Goal: Information Seeking & Learning: Learn about a topic

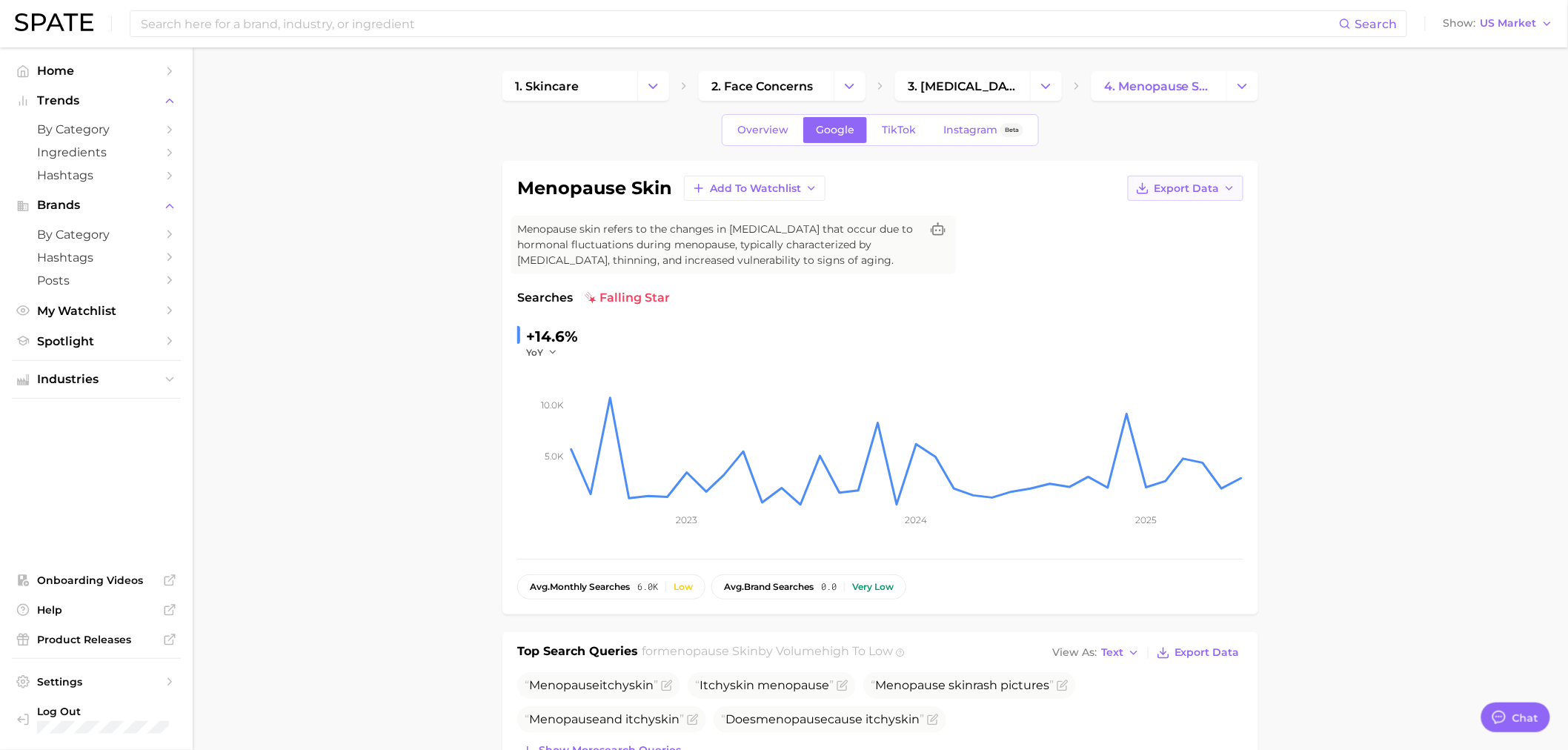
click at [1237, 182] on button "Export Data" at bounding box center [1186, 188] width 116 height 25
click at [1156, 222] on button "Time Series CSV" at bounding box center [1161, 215] width 163 height 27
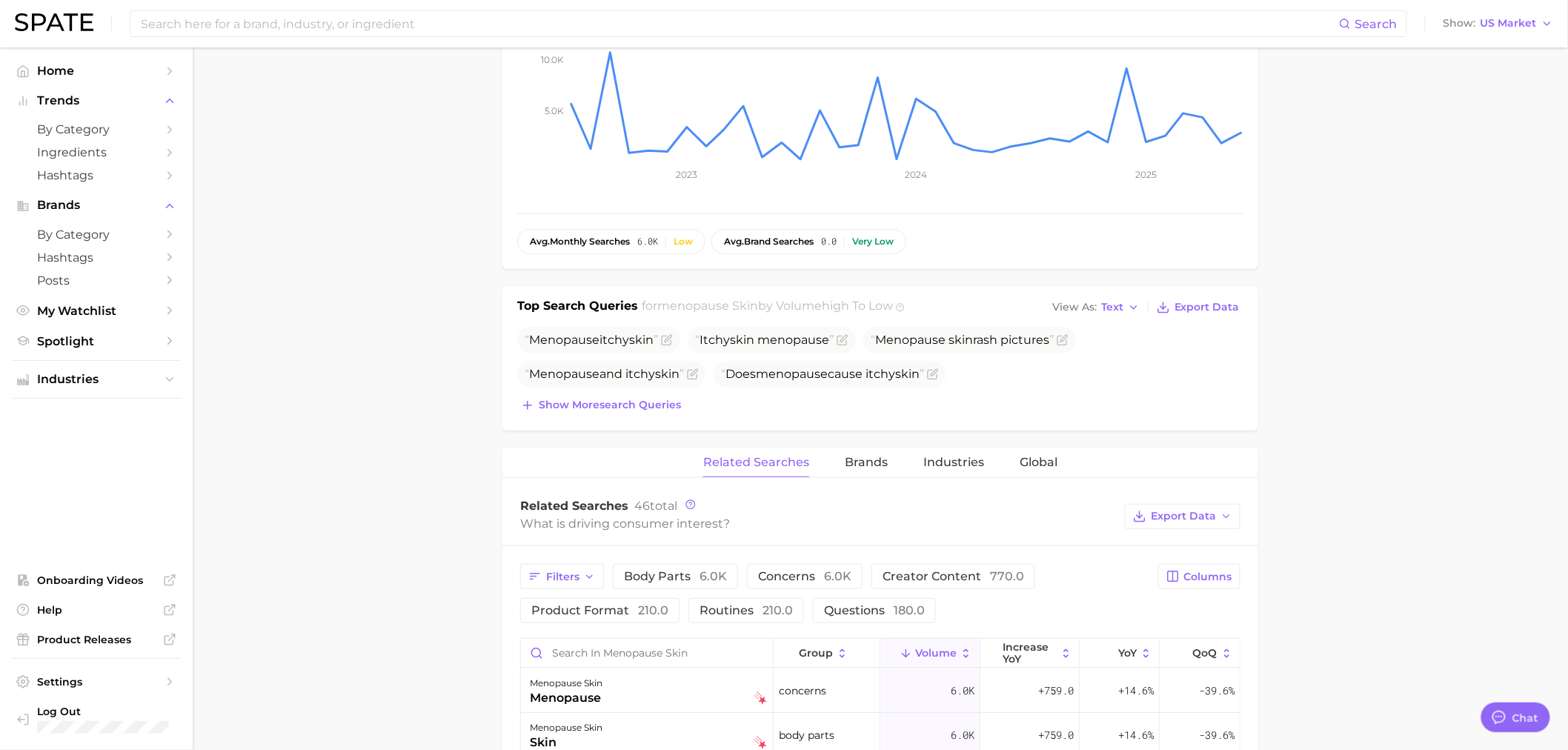
scroll to position [493, 0]
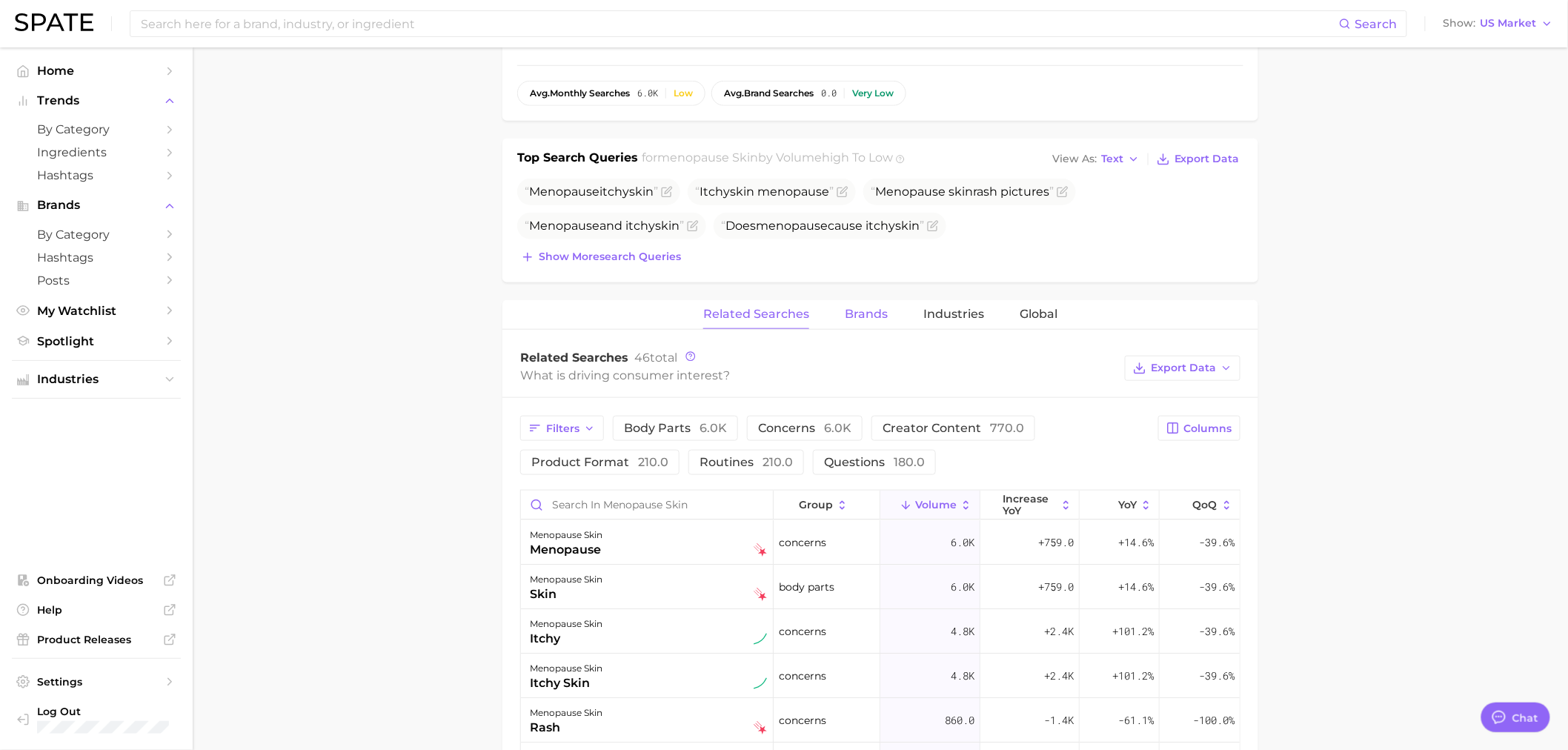
click at [864, 314] on span "Brands" at bounding box center [866, 314] width 43 height 13
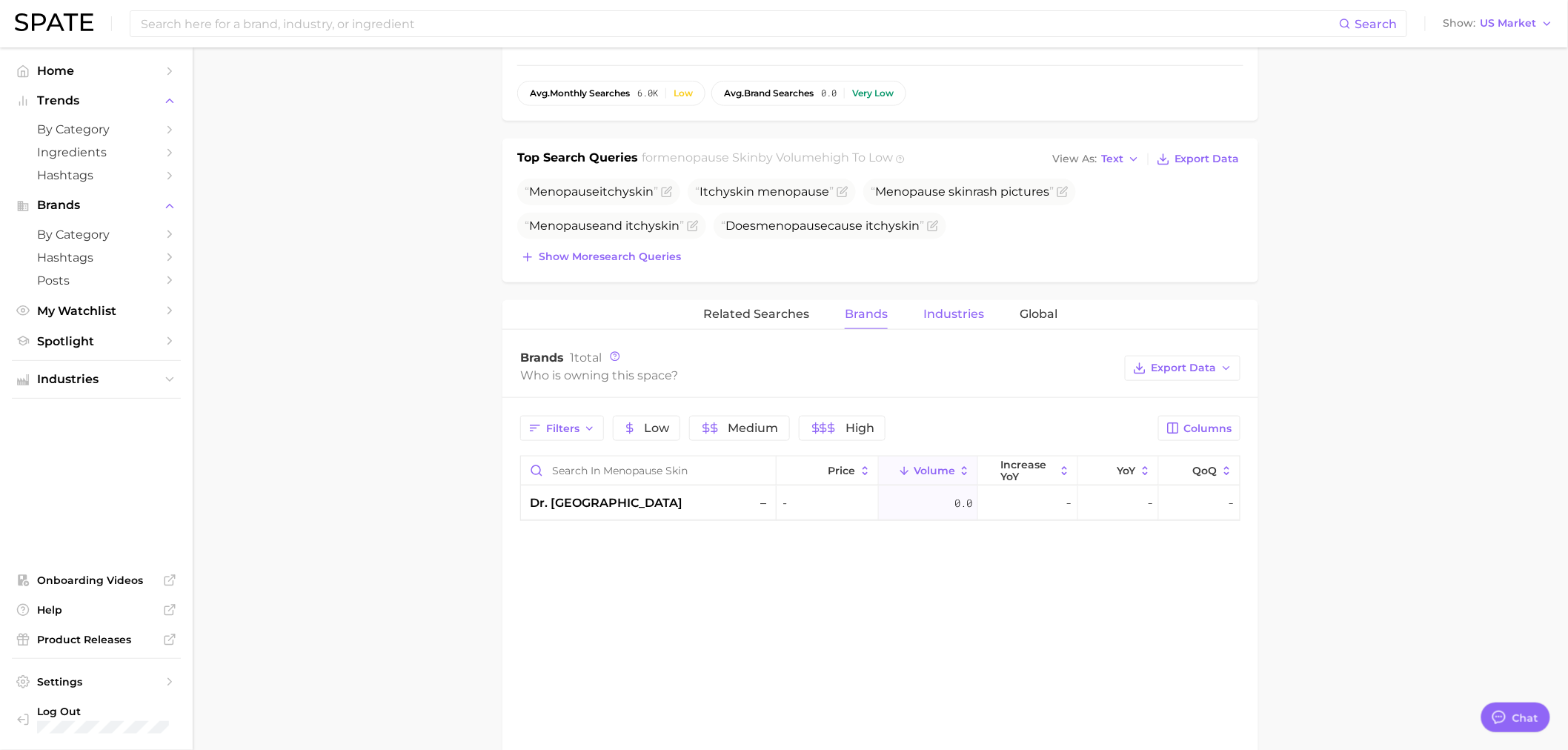
click at [946, 311] on span "Industries" at bounding box center [953, 314] width 61 height 13
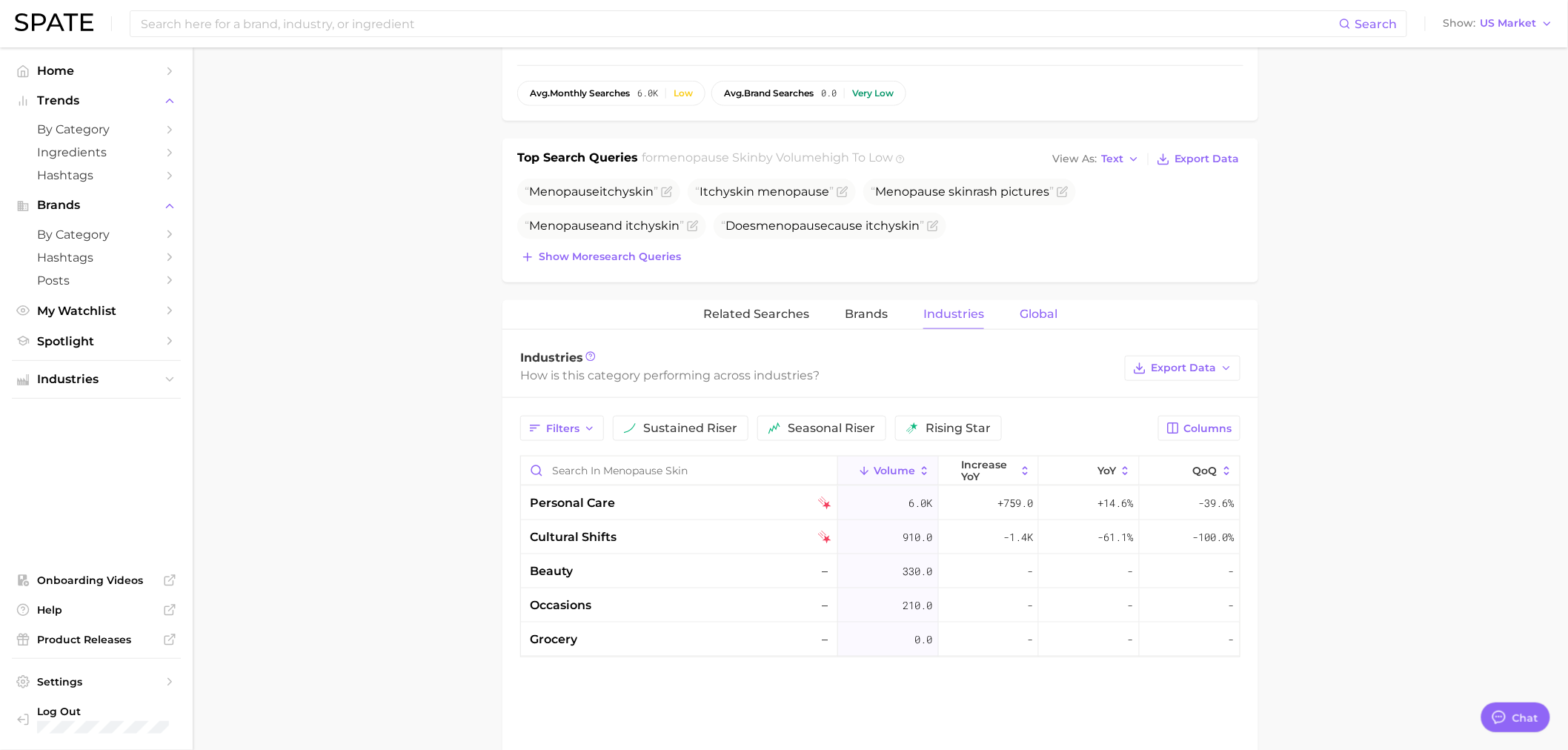
click at [1041, 316] on span "Global" at bounding box center [1038, 314] width 38 height 13
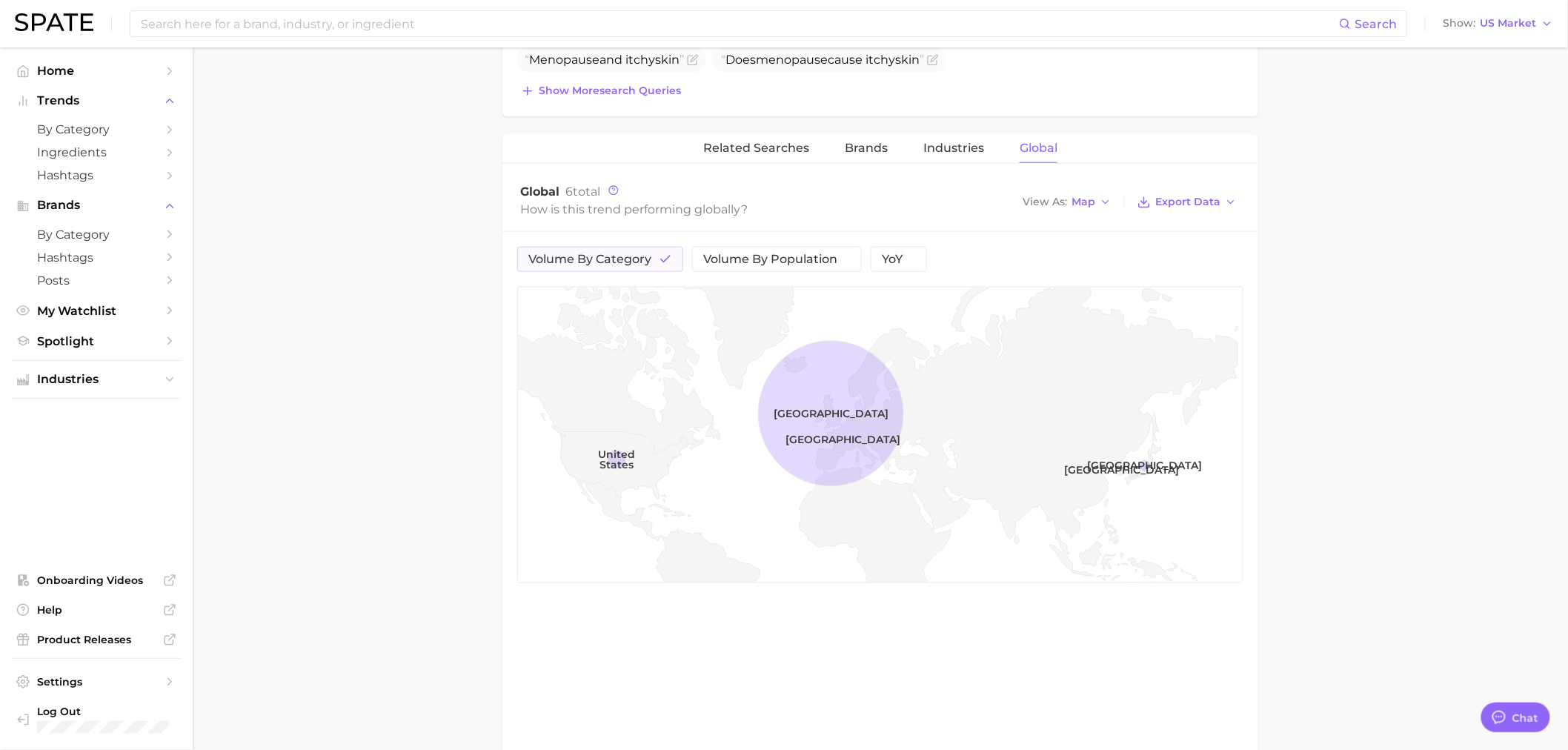
scroll to position [658, 0]
click at [795, 262] on span "volume by population" at bounding box center [770, 261] width 134 height 12
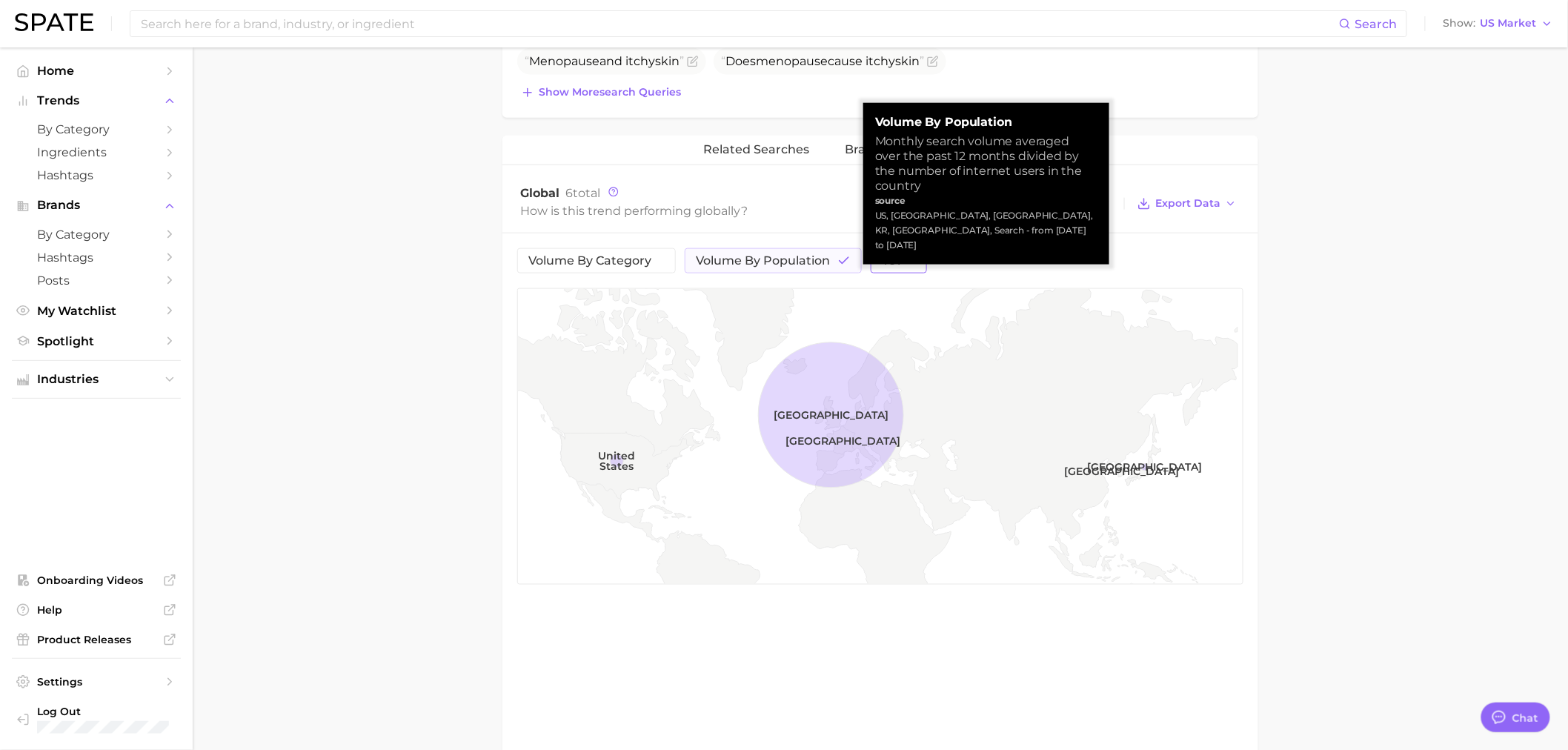
click at [916, 261] on icon "button" at bounding box center [909, 261] width 13 height 13
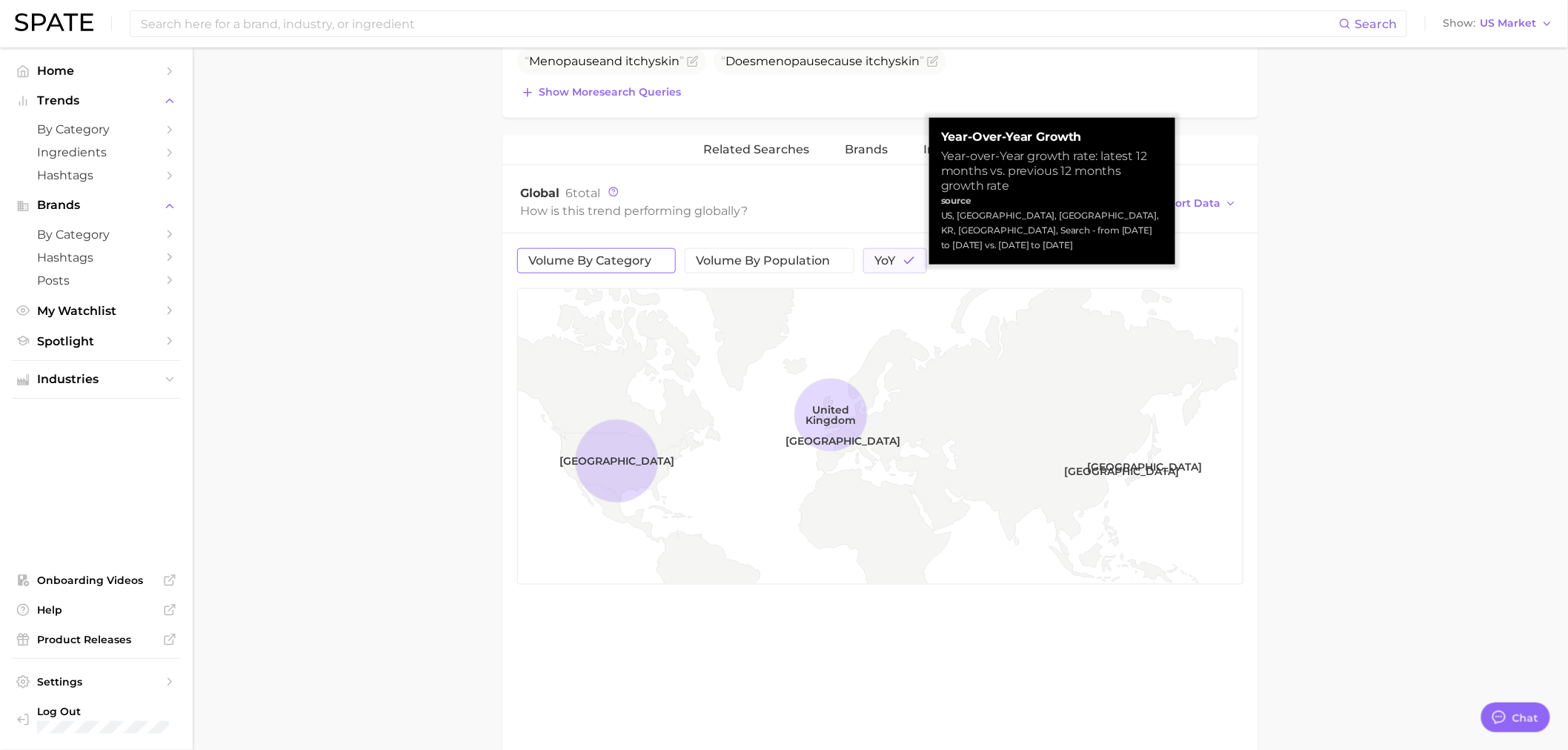
click at [597, 259] on span "volume by category" at bounding box center [590, 261] width 123 height 12
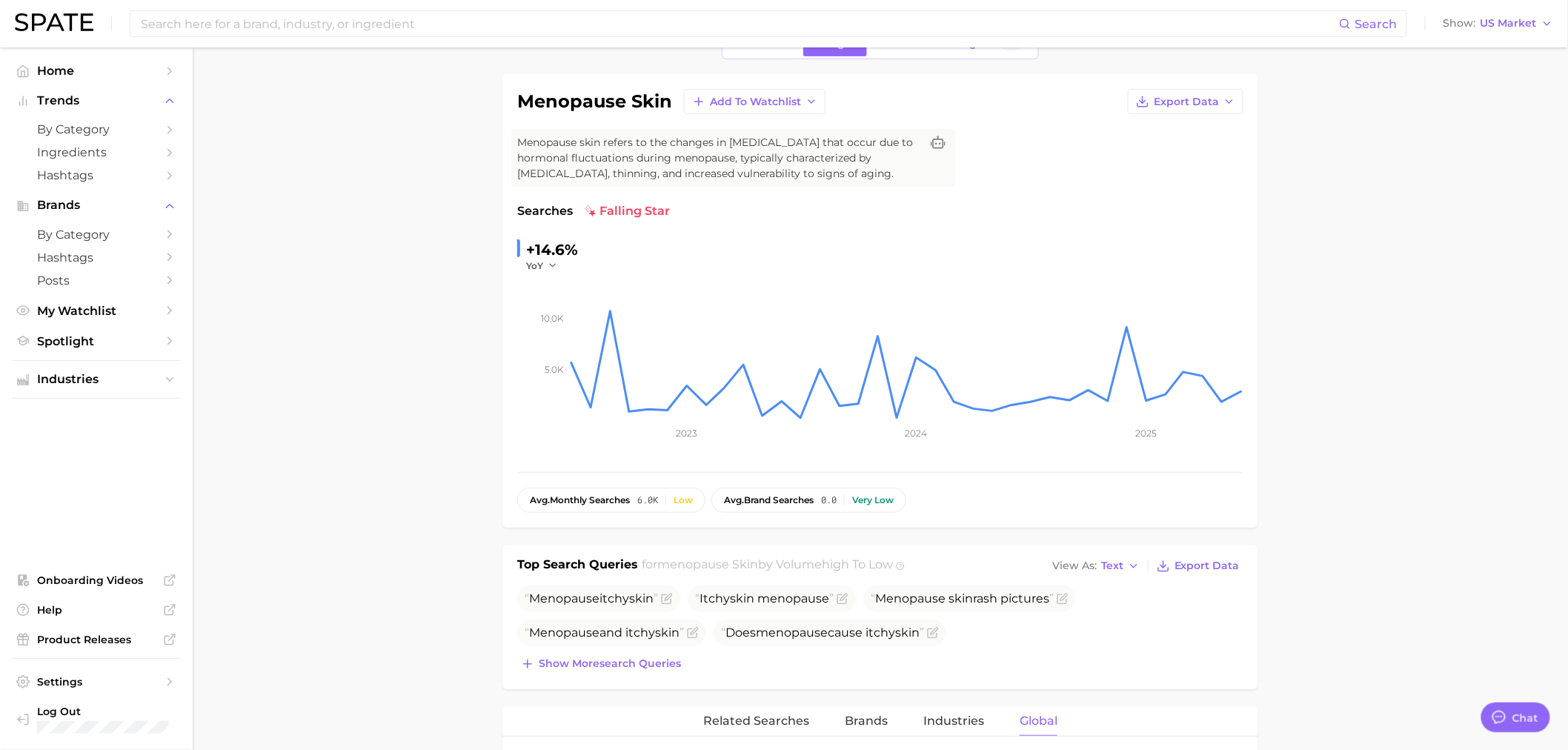
scroll to position [0, 0]
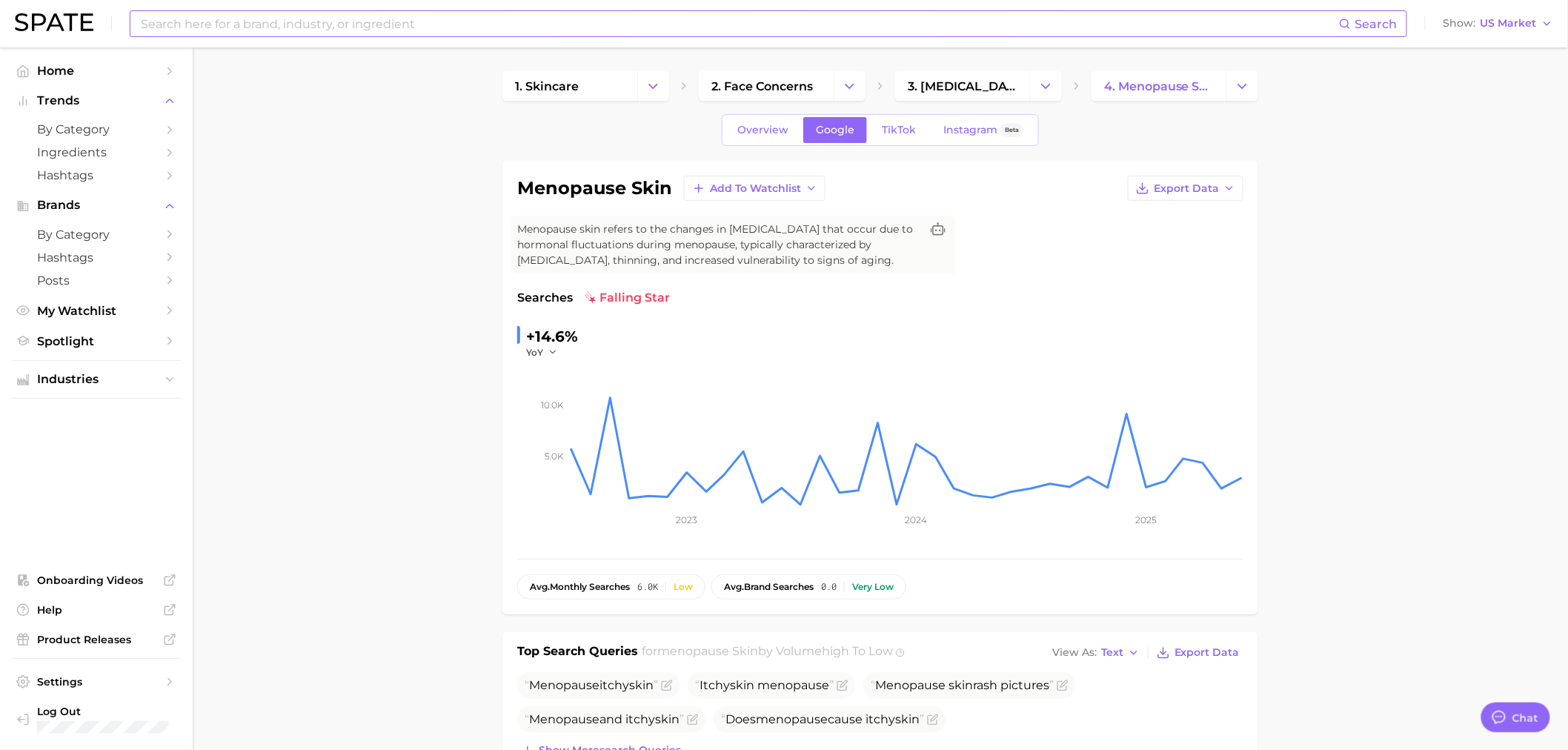
click at [349, 21] on input at bounding box center [739, 23] width 1200 height 25
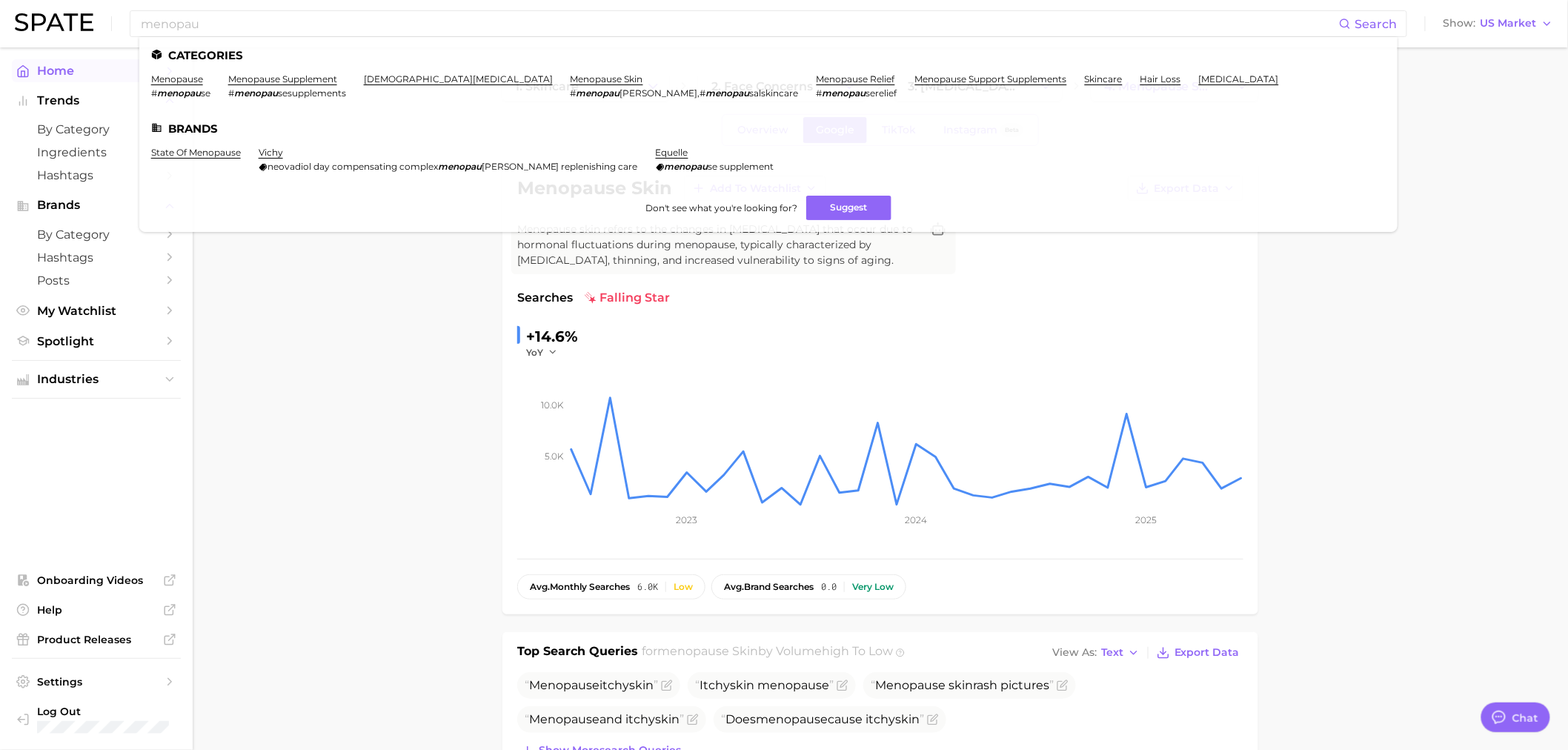
click at [174, 82] on link "menopause" at bounding box center [177, 79] width 52 height 11
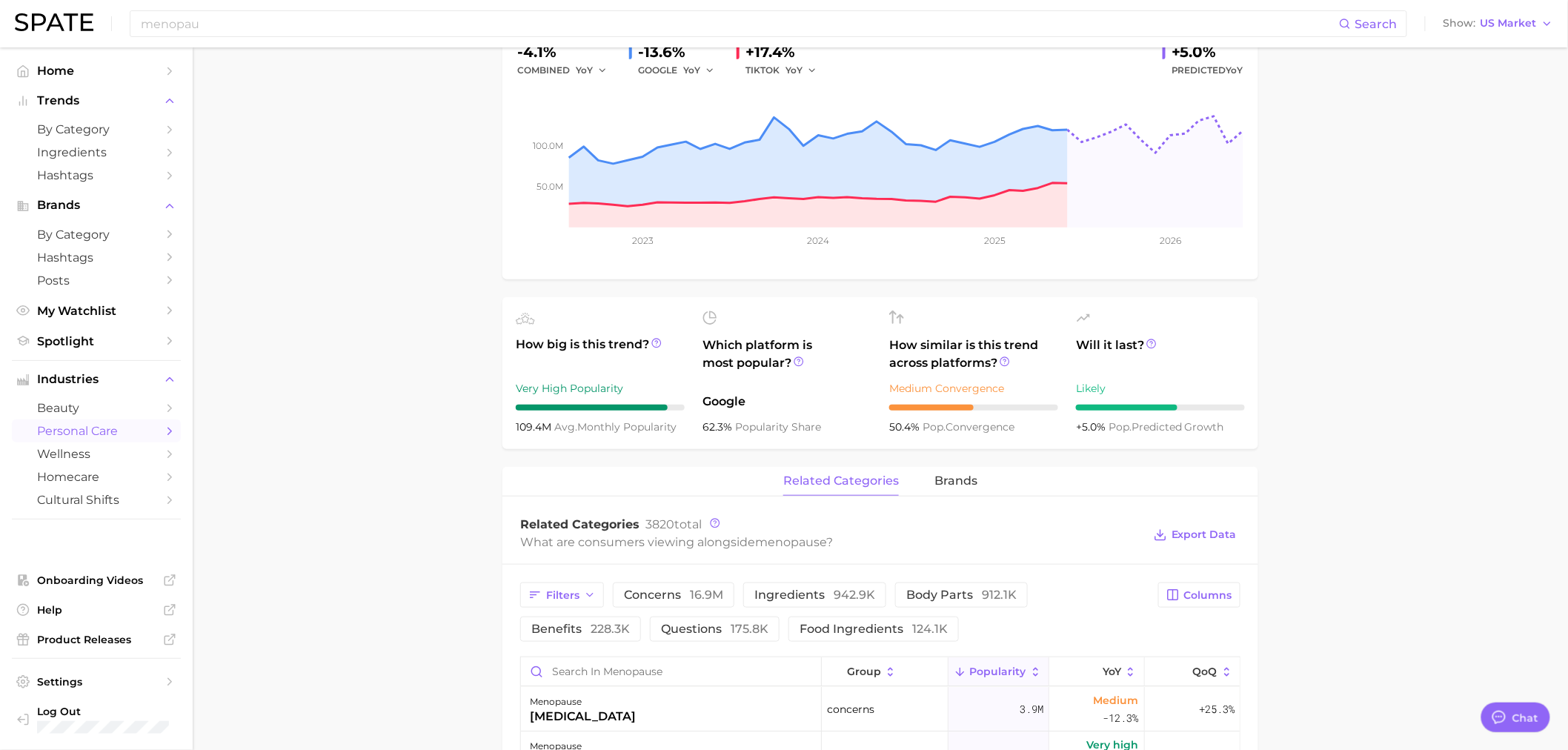
scroll to position [493, 0]
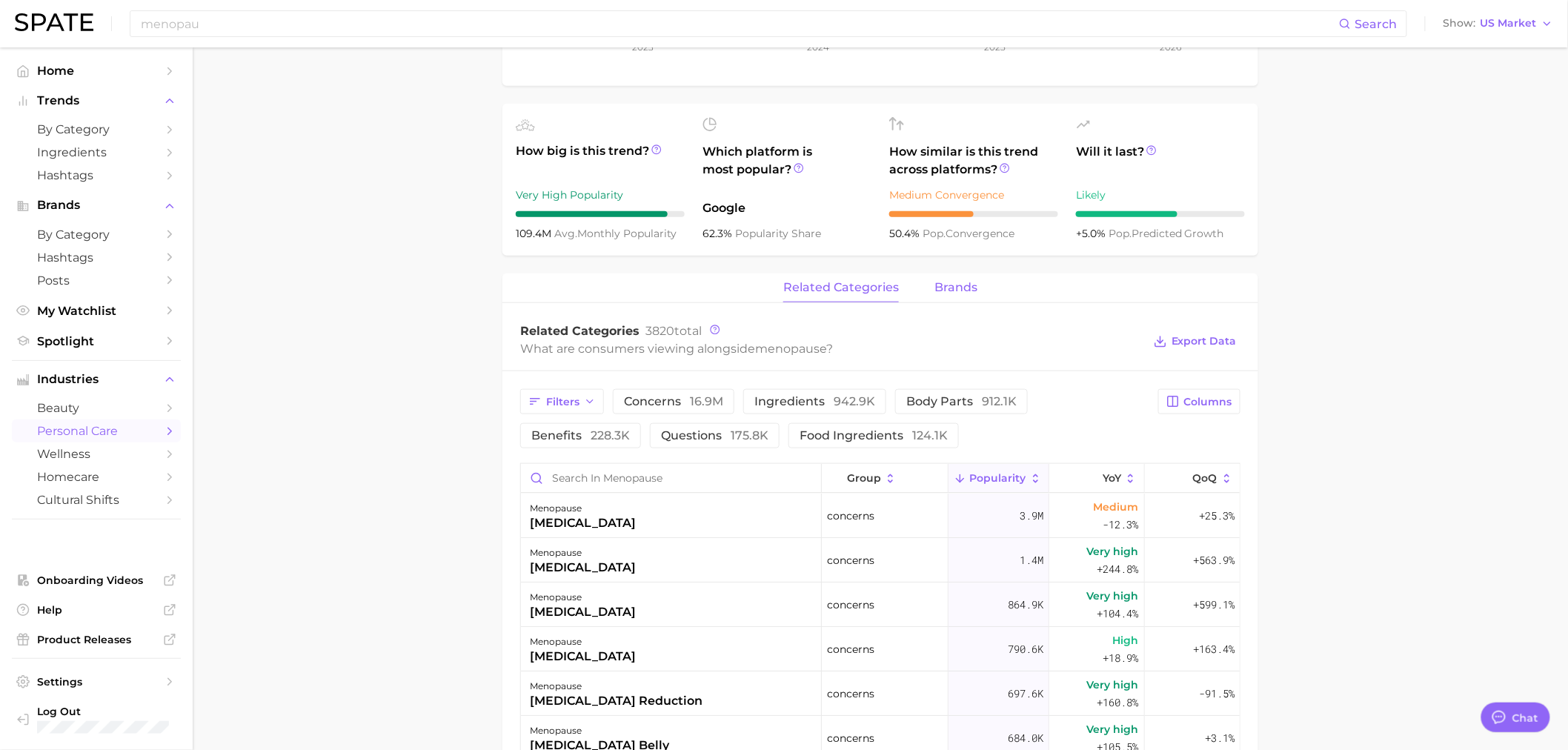
click at [951, 281] on span "brands" at bounding box center [956, 287] width 43 height 13
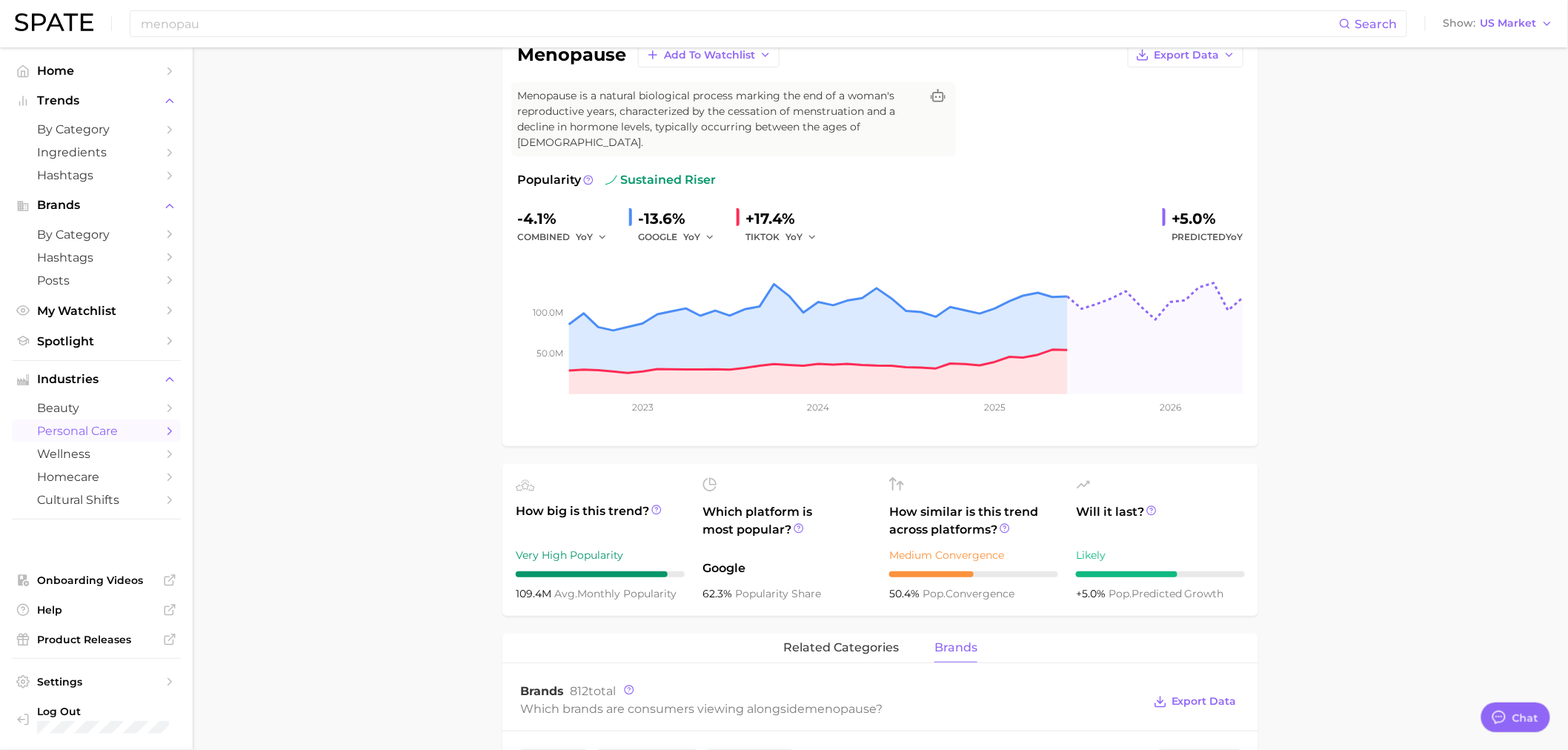
scroll to position [0, 0]
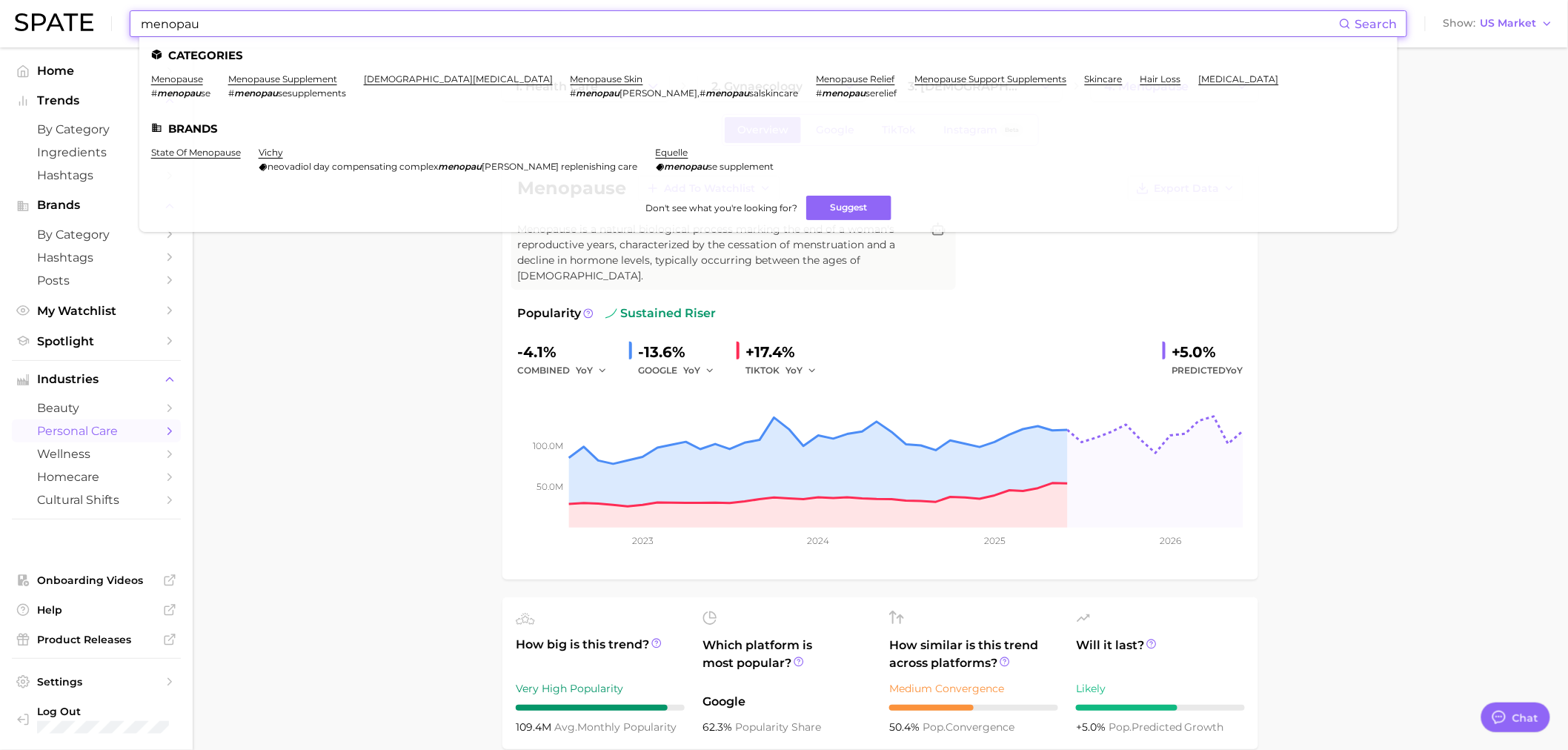
drag, startPoint x: 237, startPoint y: 19, endPoint x: 58, endPoint y: 22, distance: 179.0
click at [58, 21] on div "menopau Search Categories menopause # menopau se menopause supplement # menopau…" at bounding box center [783, 24] width 1538 height 48
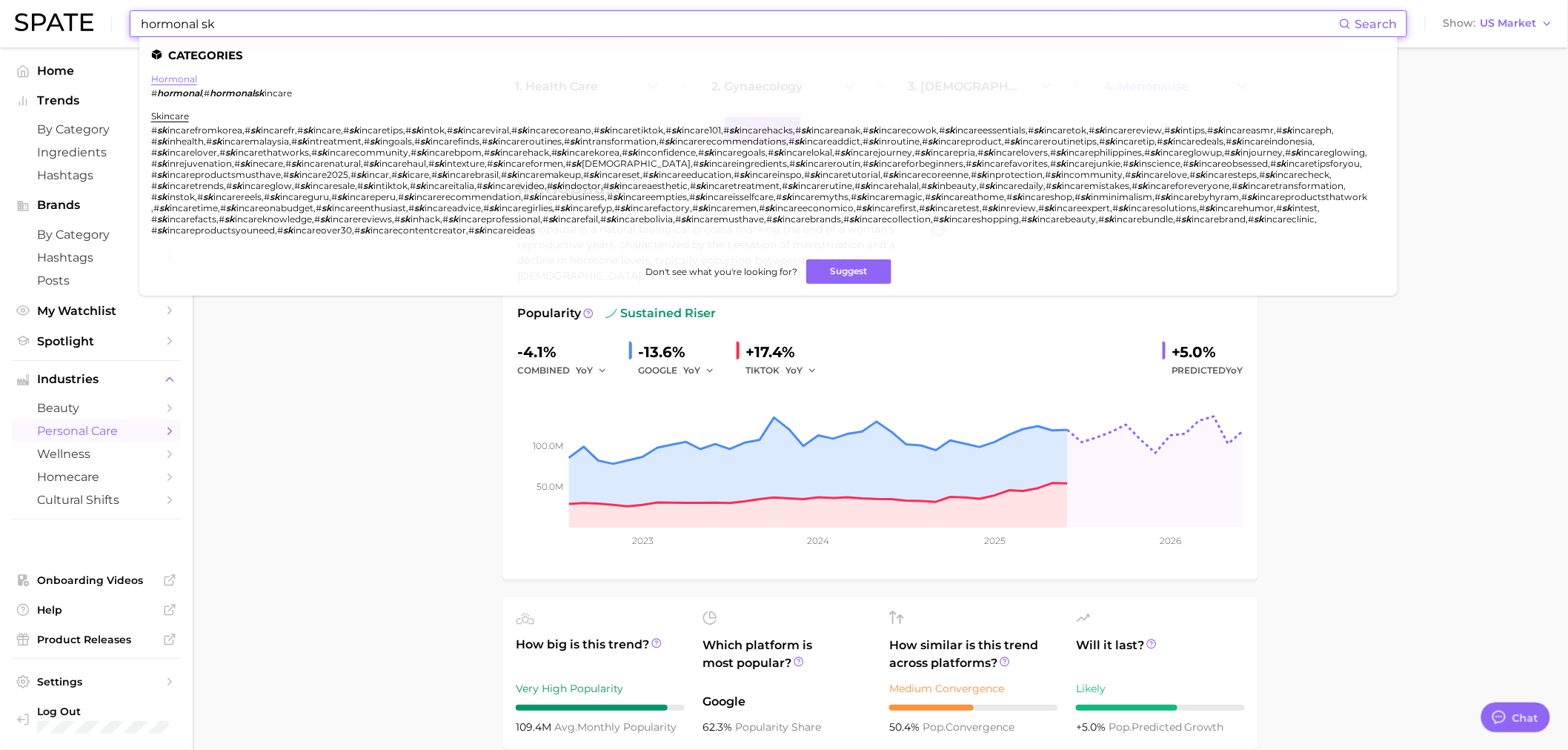
type input "hormonal sk"
click at [182, 76] on link "hormonal" at bounding box center [174, 79] width 46 height 11
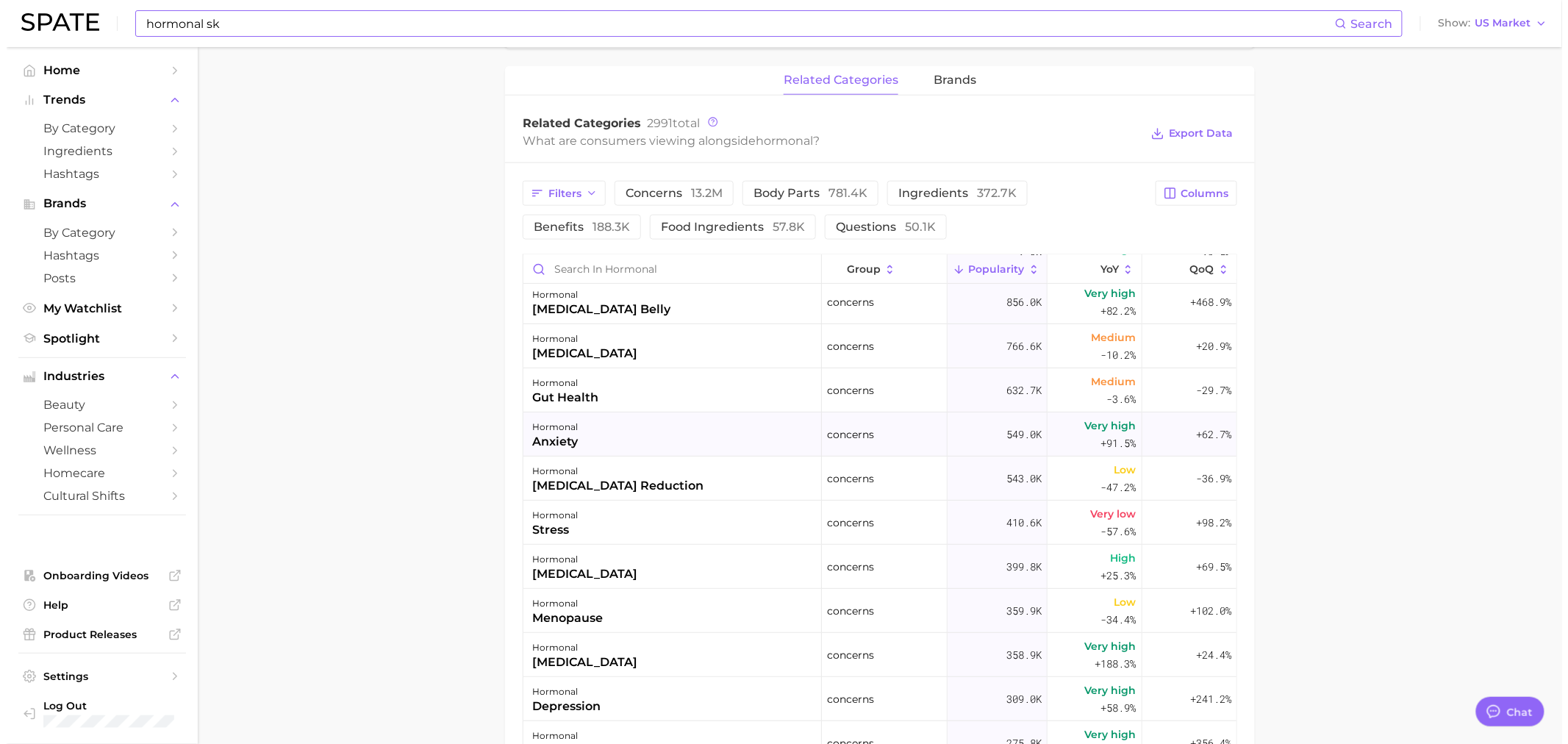
scroll to position [163, 0]
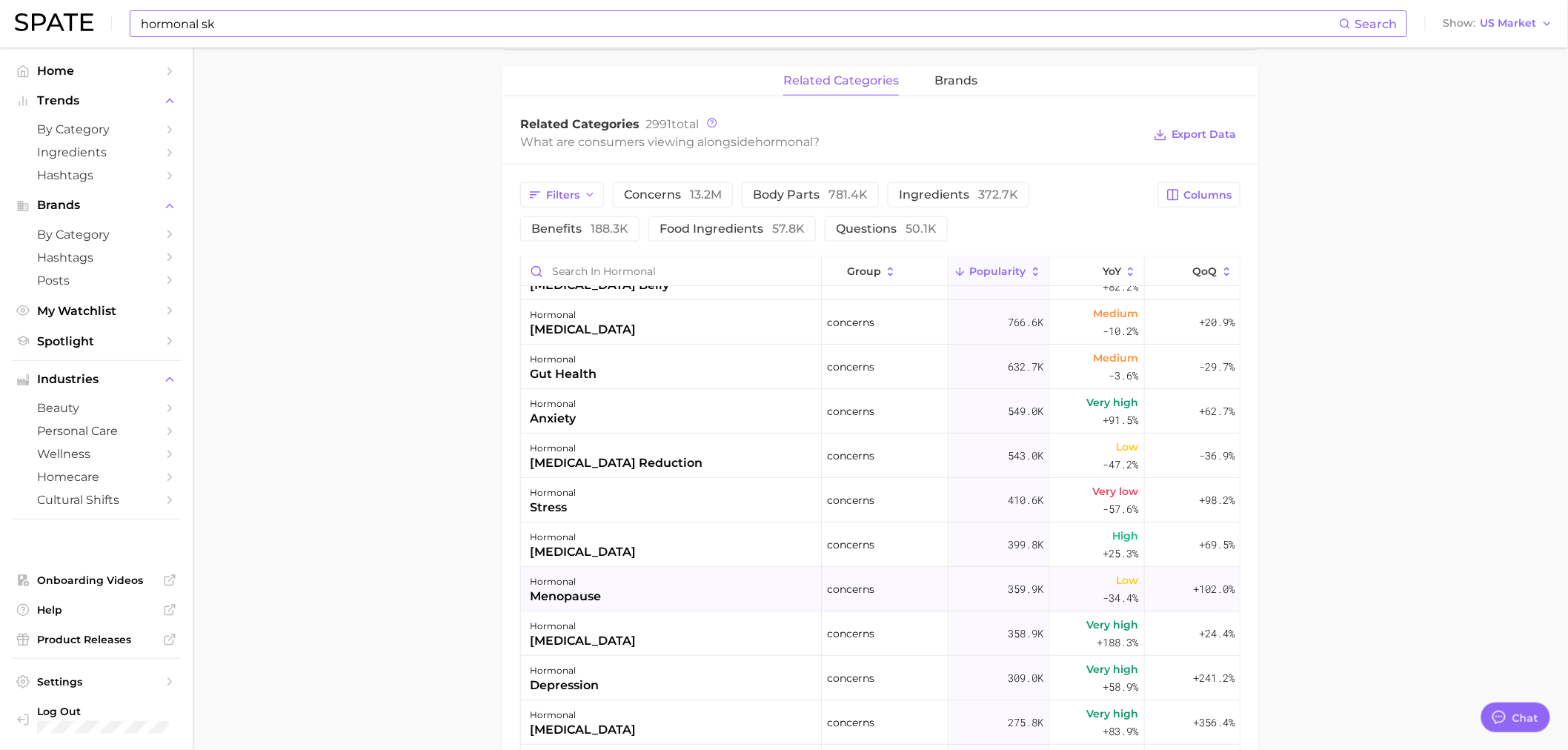
click at [644, 585] on div "hormonal menopause" at bounding box center [671, 589] width 301 height 45
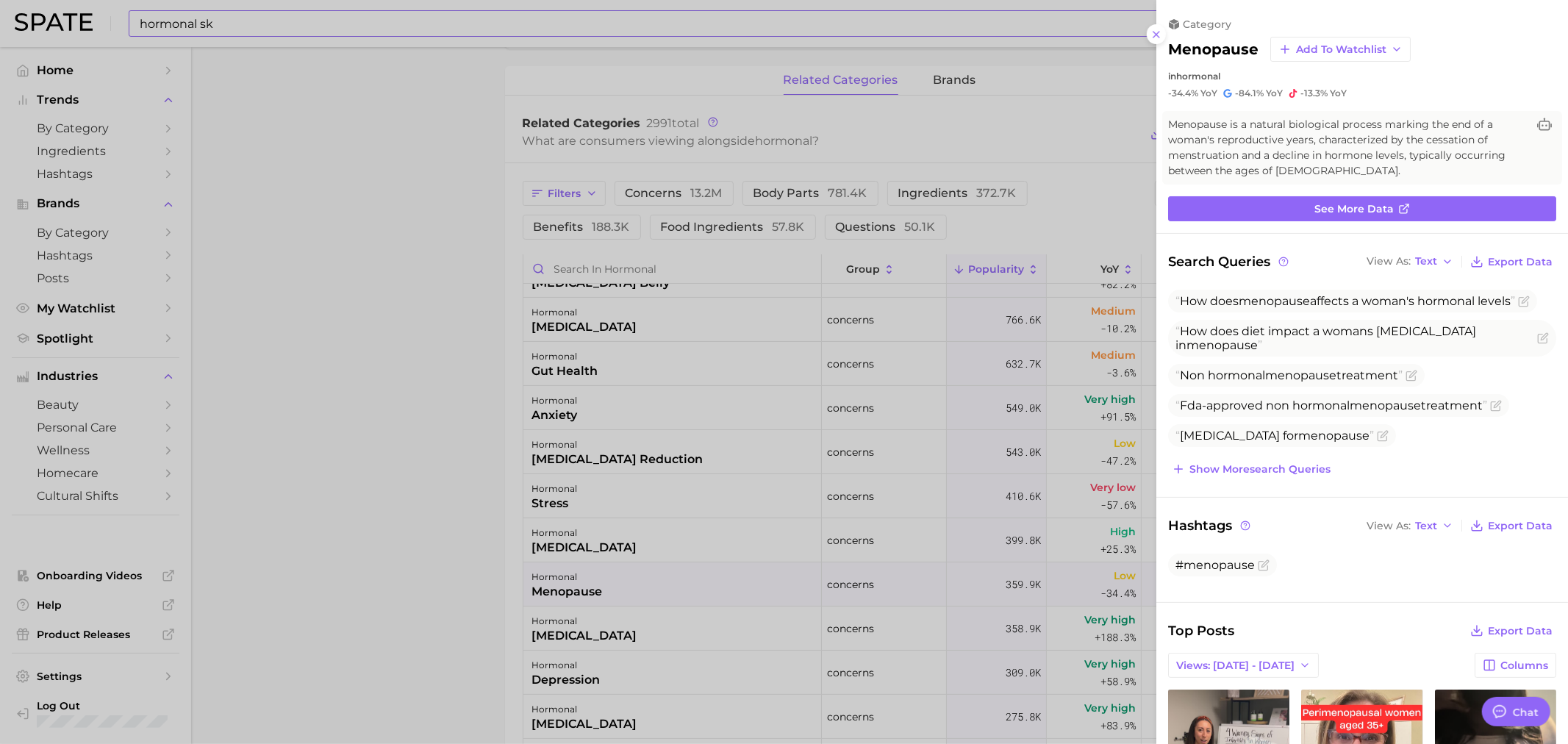
scroll to position [0, 0]
click at [1339, 203] on span "See more data" at bounding box center [1354, 209] width 80 height 12
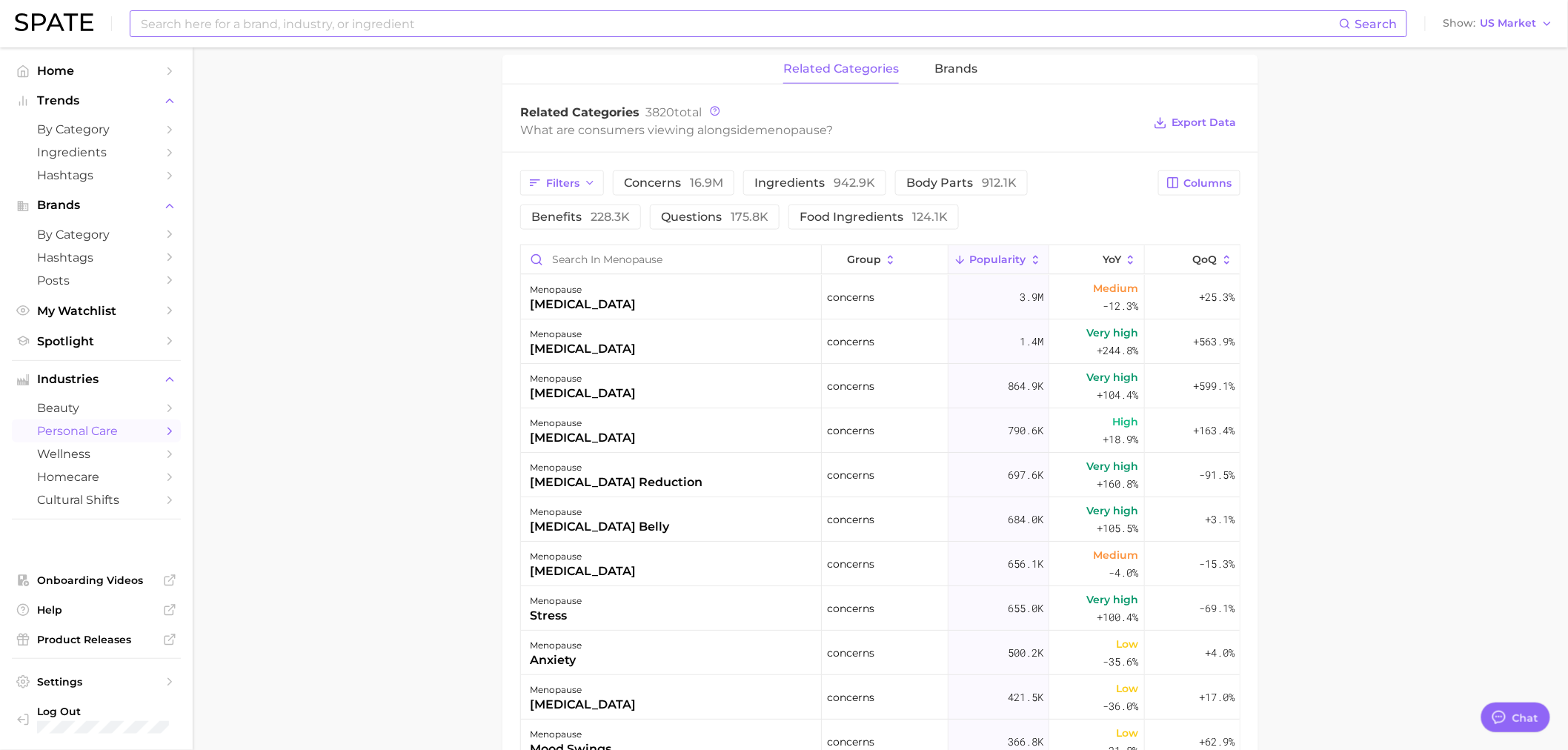
scroll to position [741, 0]
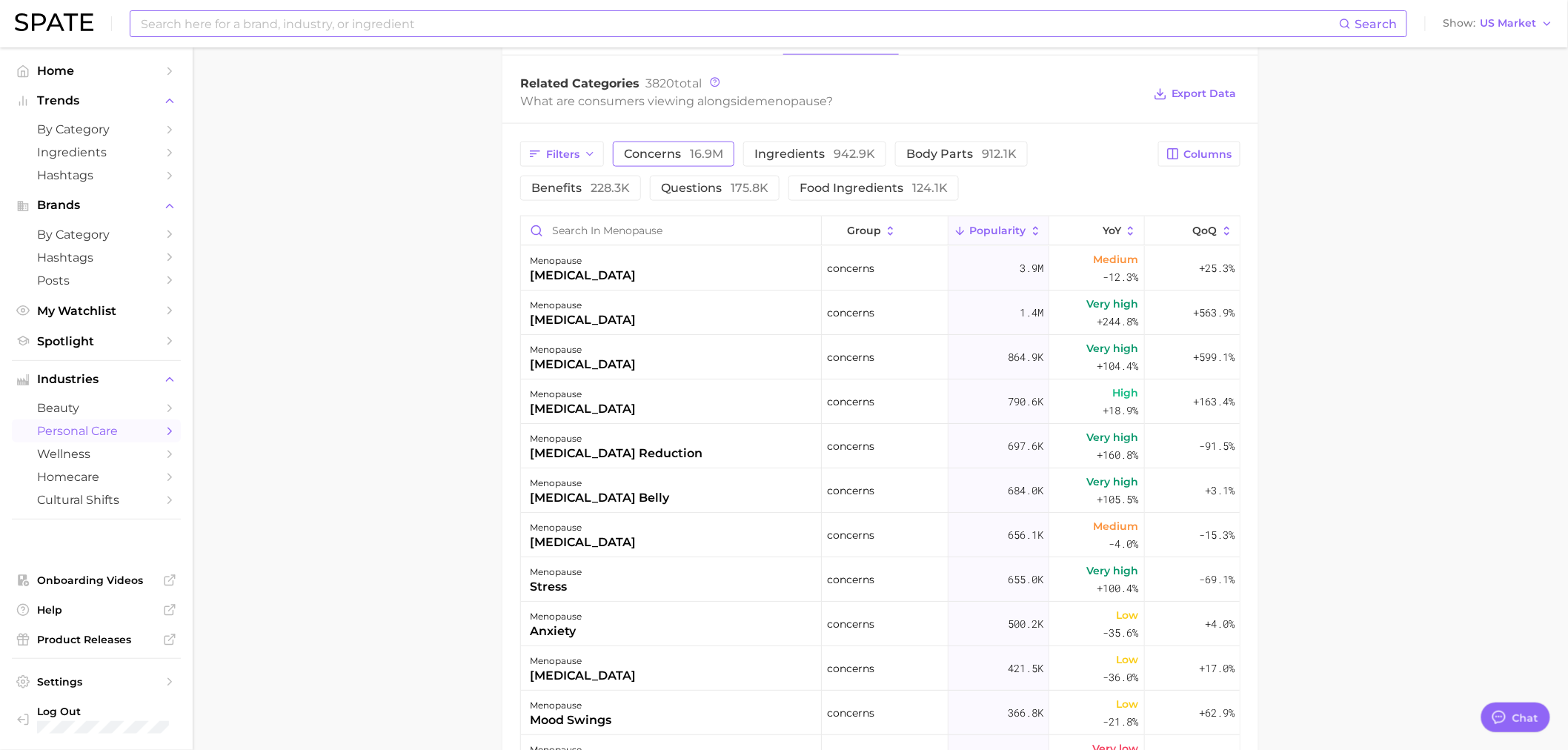
click at [671, 146] on button "concerns 16.9m" at bounding box center [674, 154] width 122 height 25
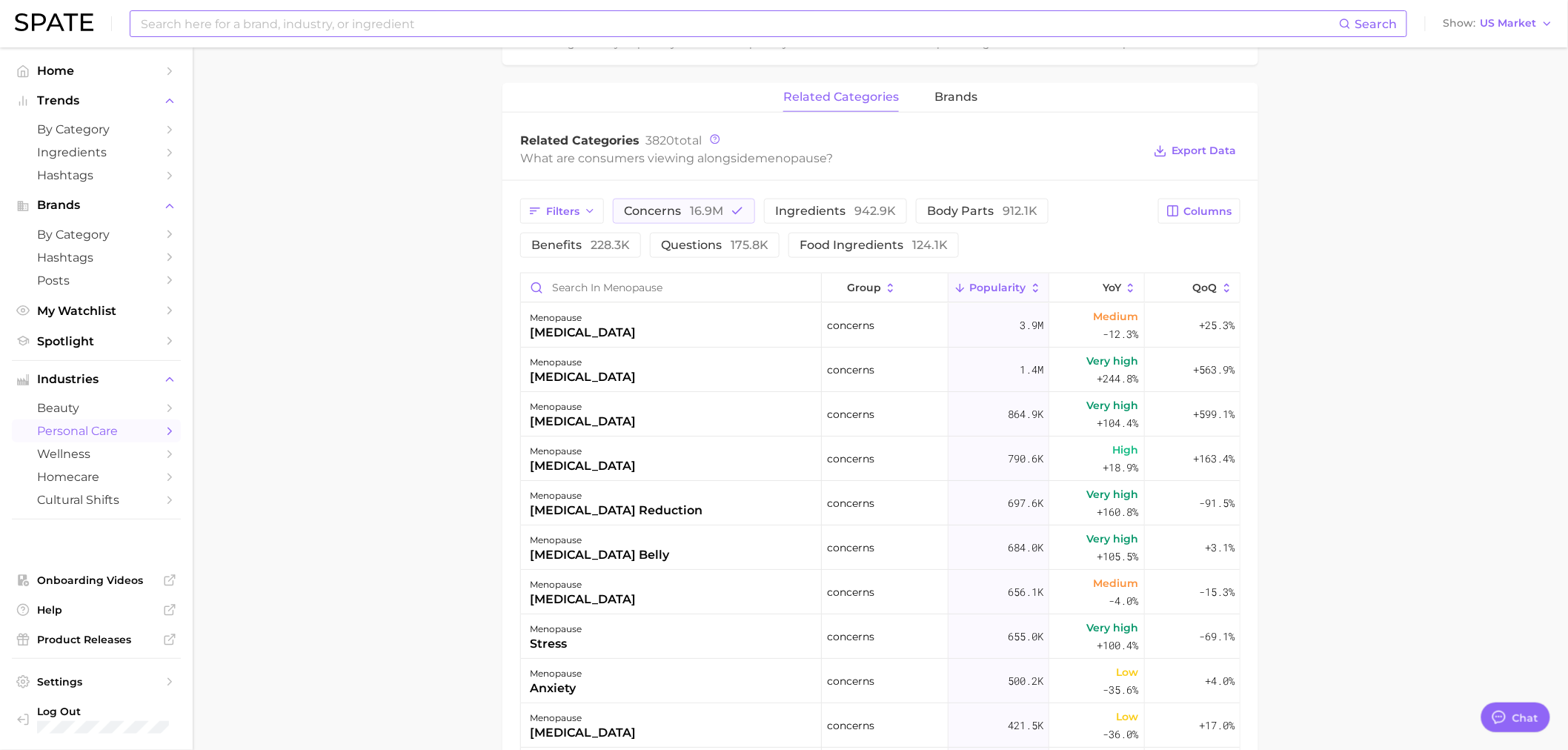
scroll to position [658, 0]
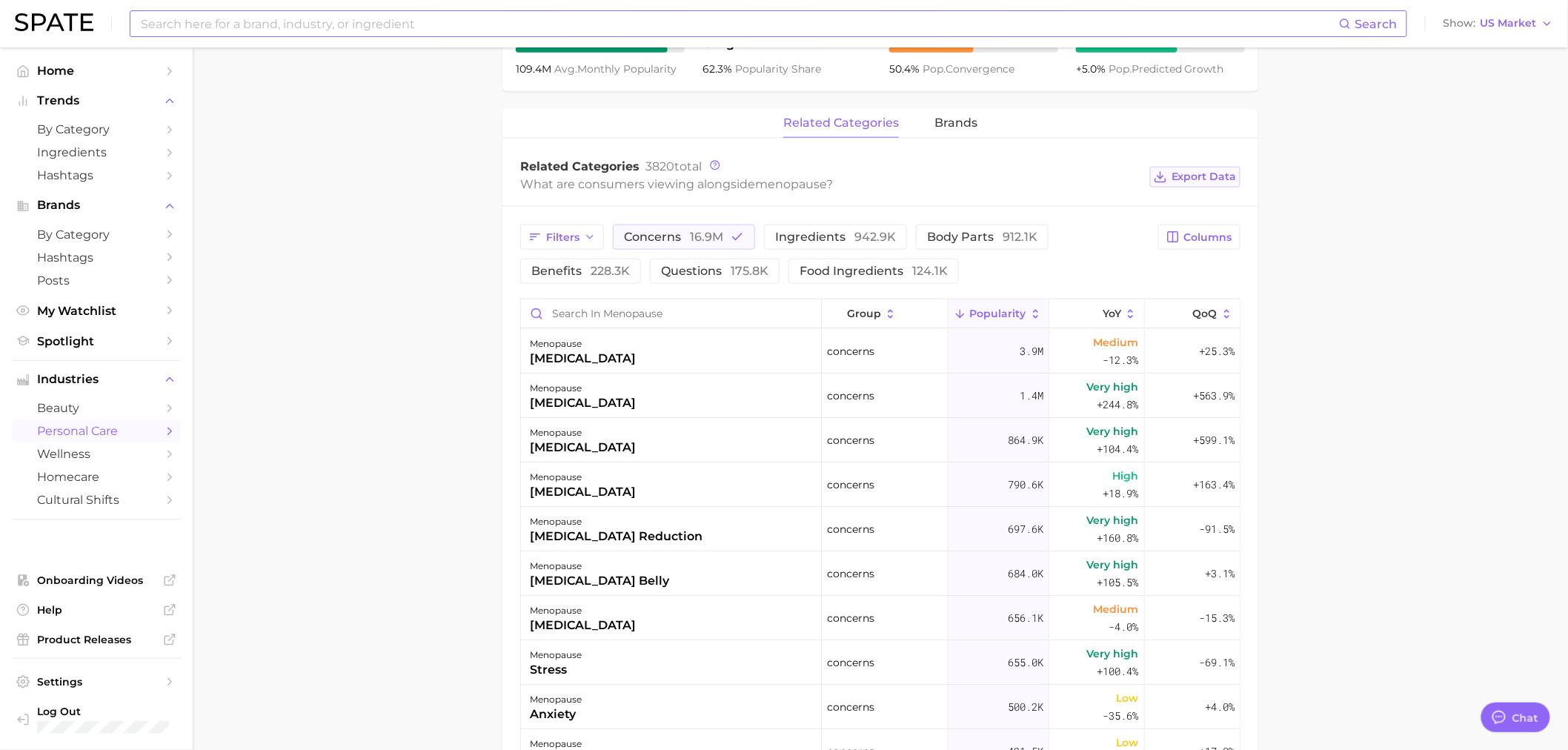
click at [1170, 166] on button "Export Data" at bounding box center [1195, 177] width 90 height 21
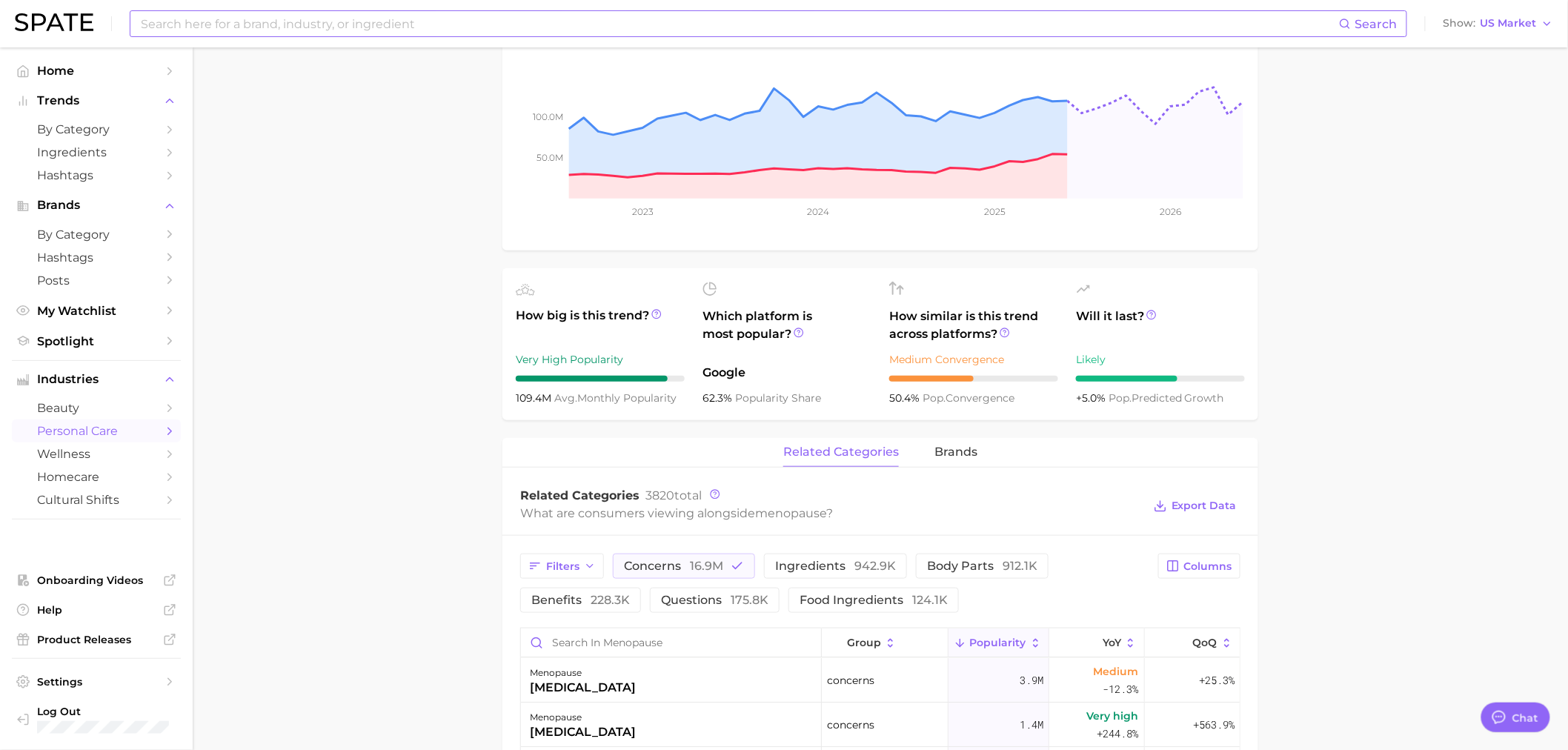
scroll to position [0, 0]
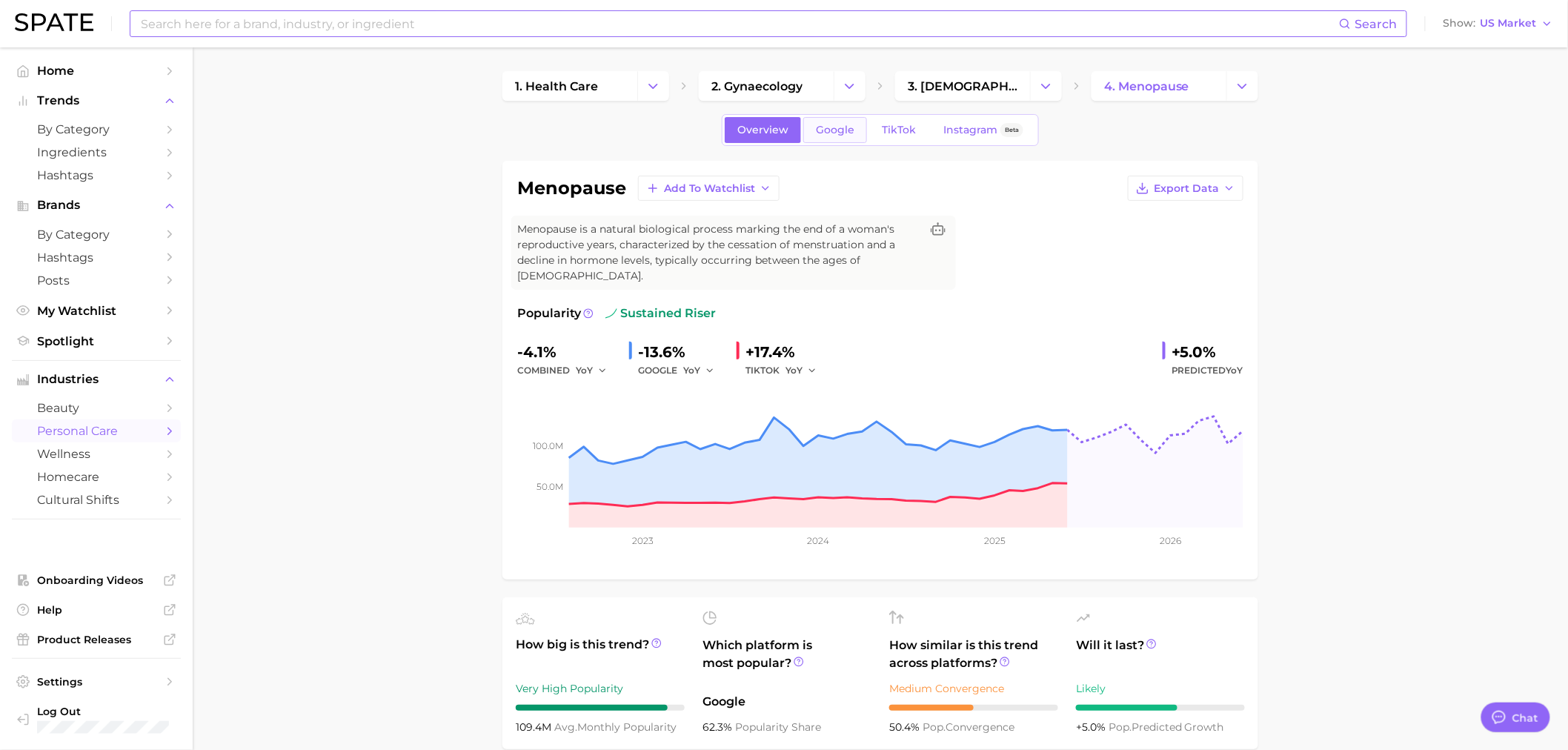
click at [826, 132] on span "Google" at bounding box center [835, 129] width 39 height 12
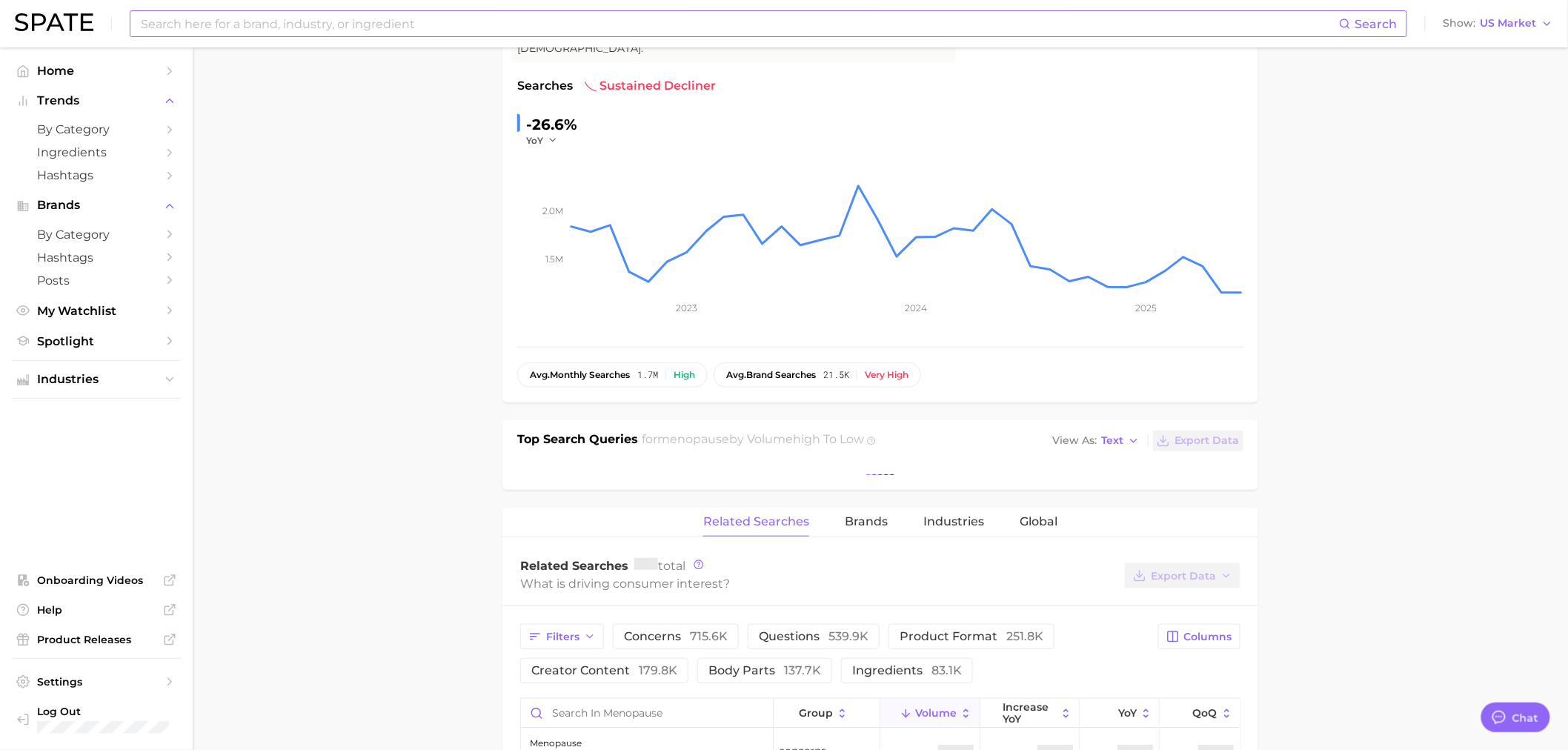
scroll to position [247, 0]
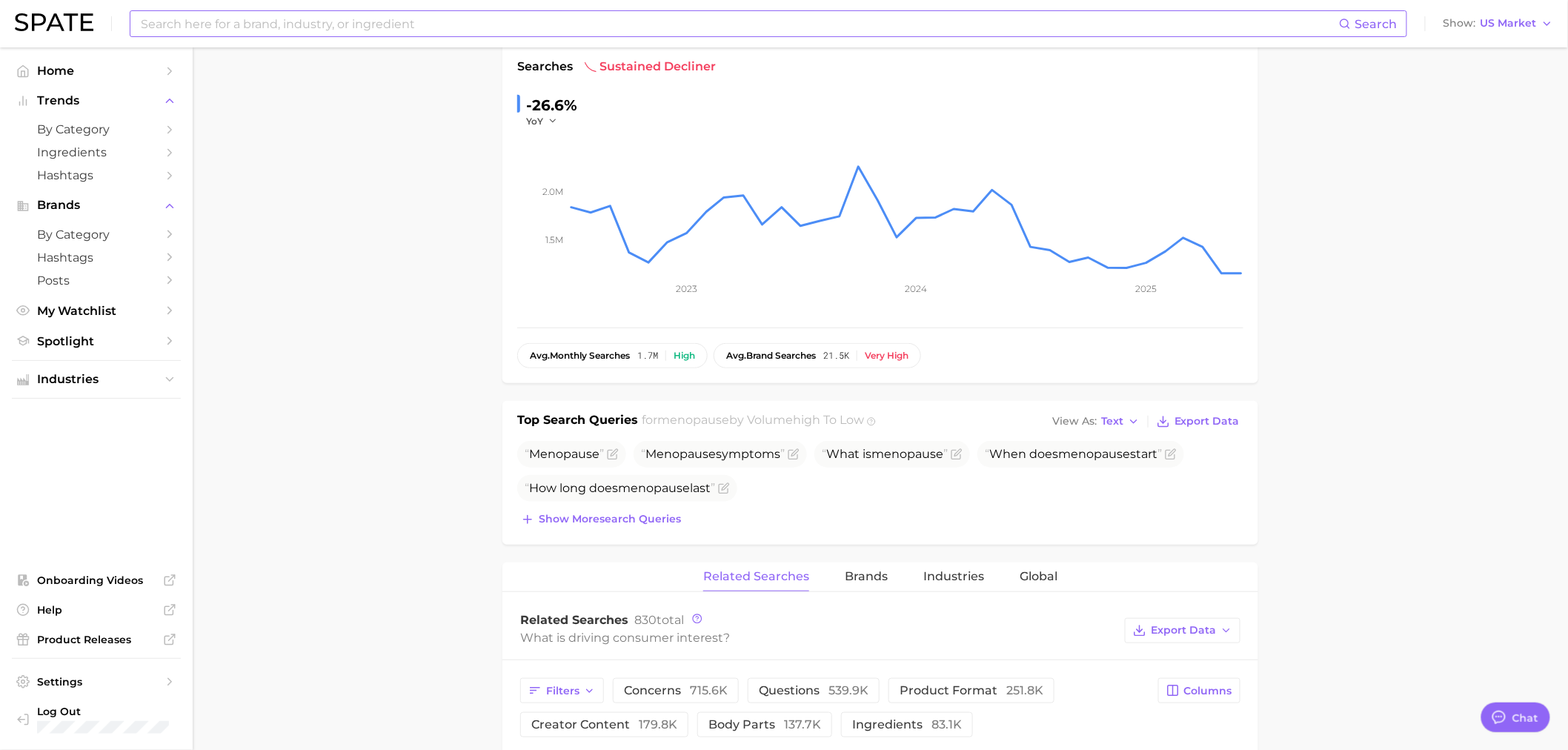
click at [402, 247] on main "1. health care 2. gynaecology 3. [DEMOGRAPHIC_DATA] reproductive system concern…" at bounding box center [880, 697] width 1375 height 1793
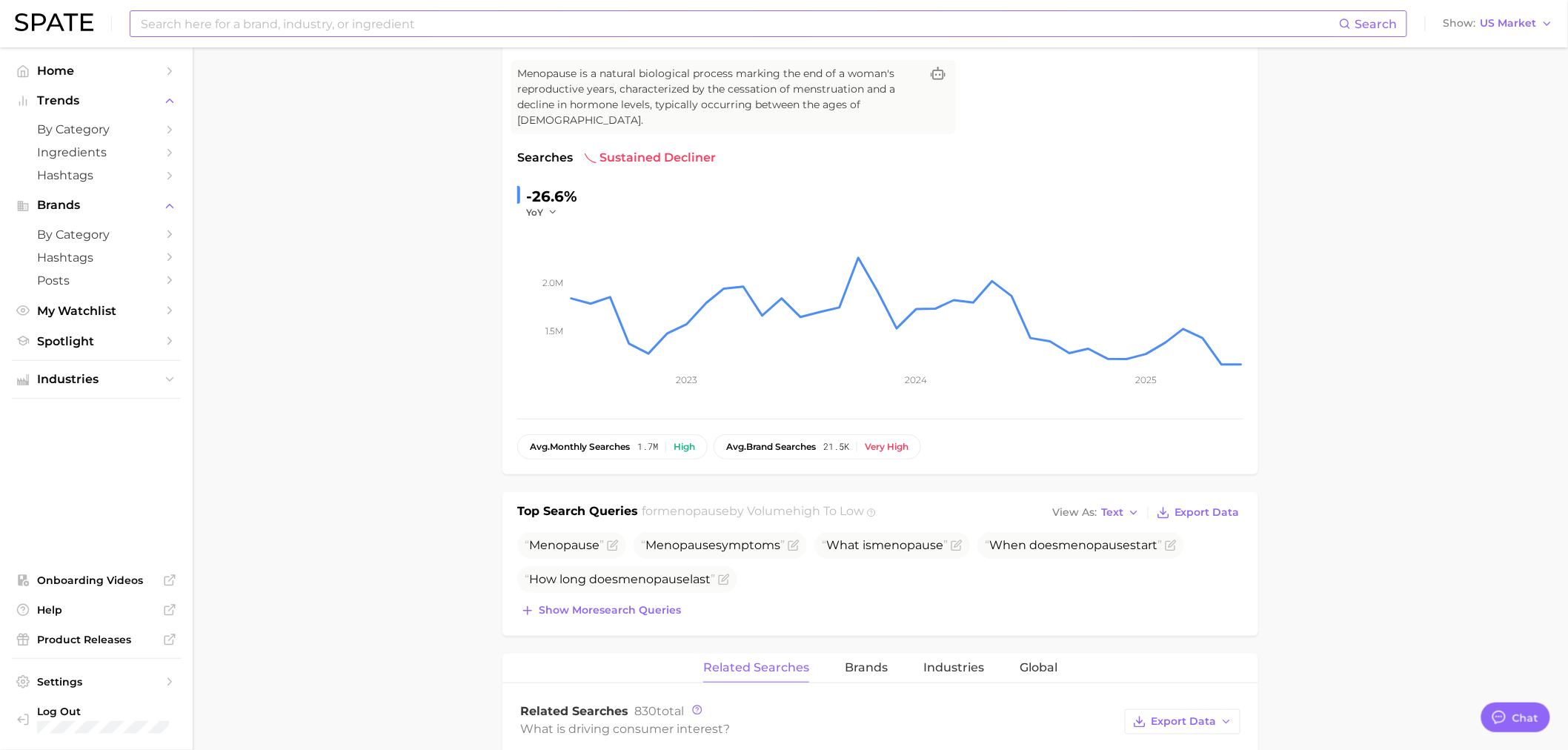
scroll to position [0, 0]
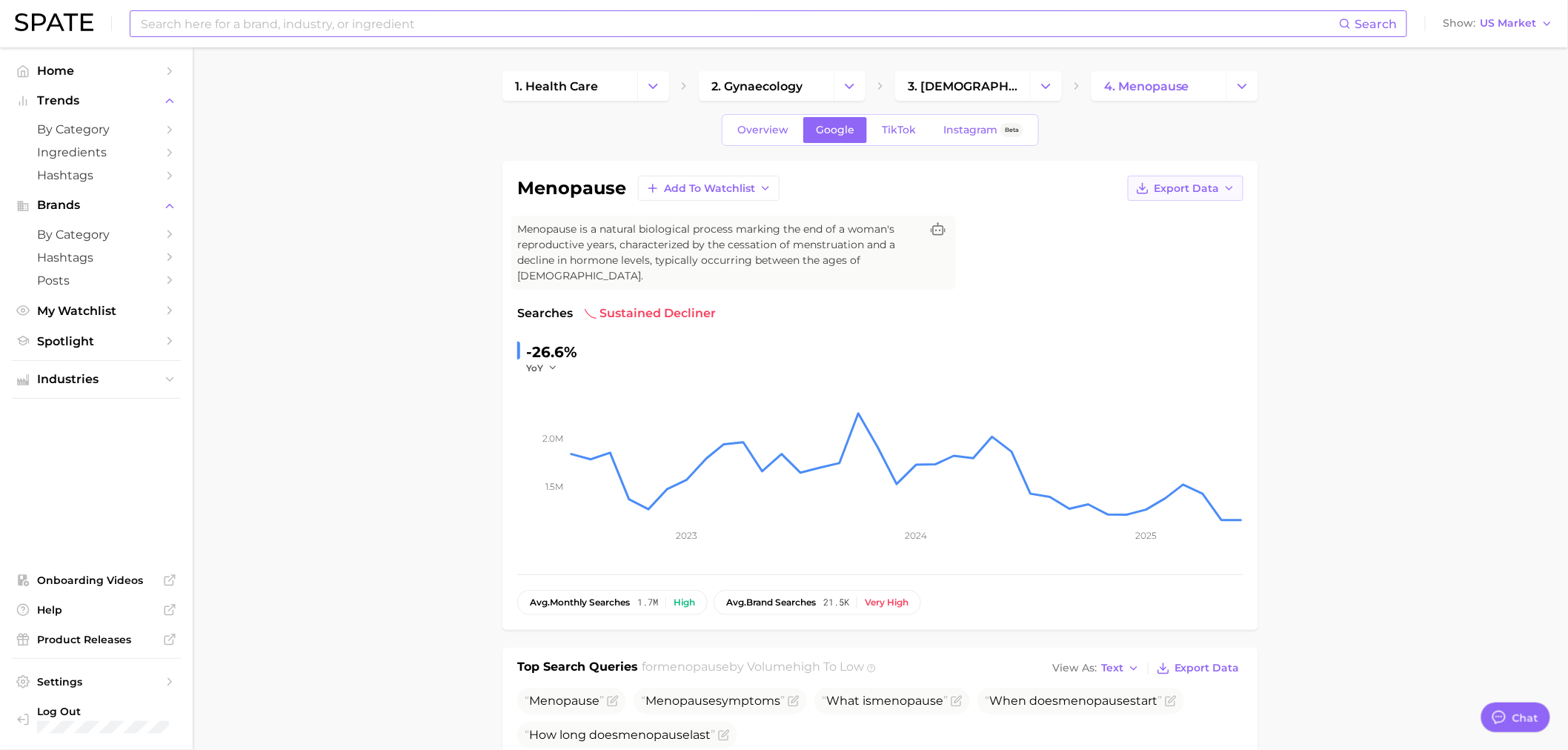
click at [1176, 189] on span "Export Data" at bounding box center [1186, 188] width 66 height 12
drag, startPoint x: 1150, startPoint y: 219, endPoint x: 1279, endPoint y: 224, distance: 129.1
click at [1245, 93] on button "Change Category" at bounding box center [1242, 86] width 32 height 29
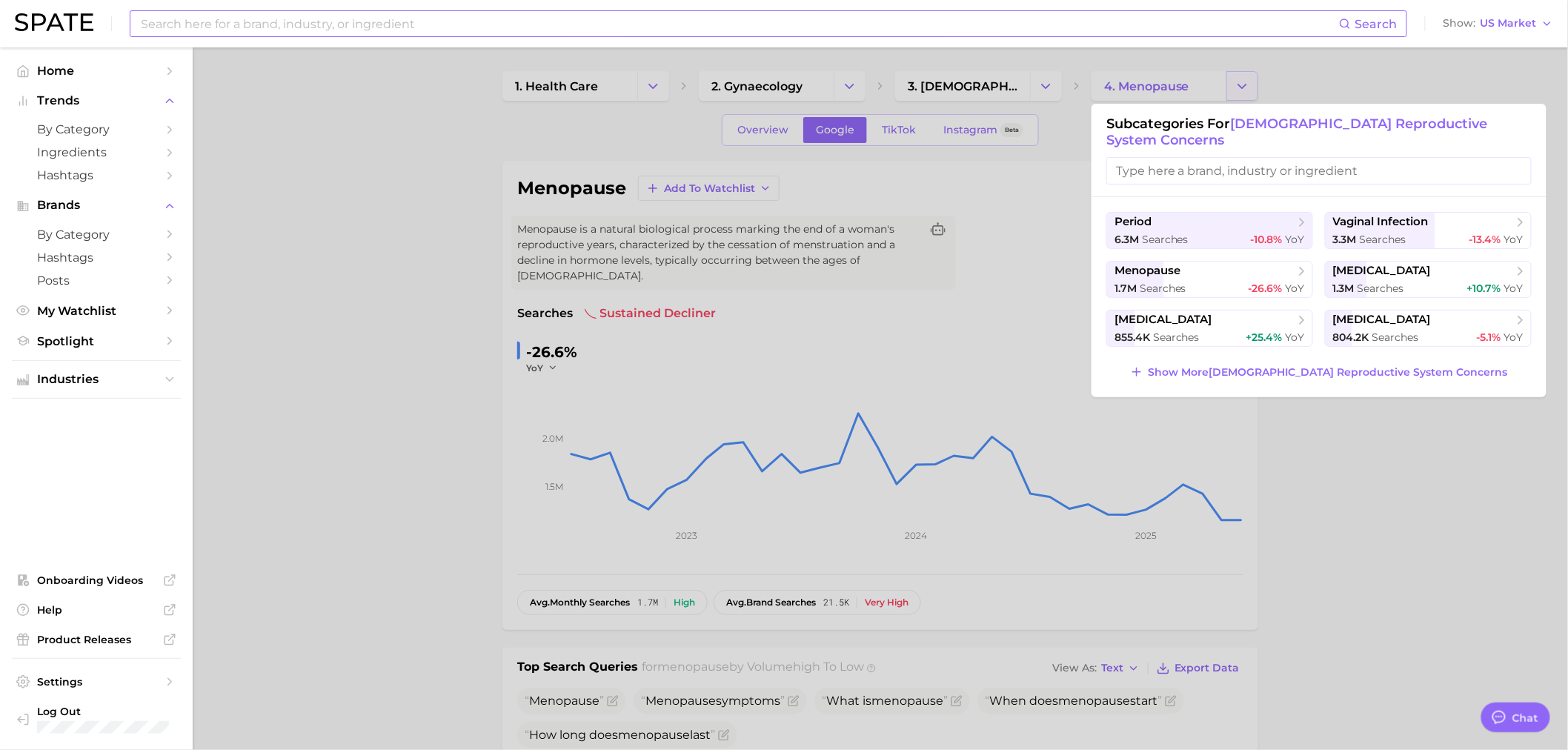
click at [1245, 93] on div at bounding box center [784, 375] width 1568 height 750
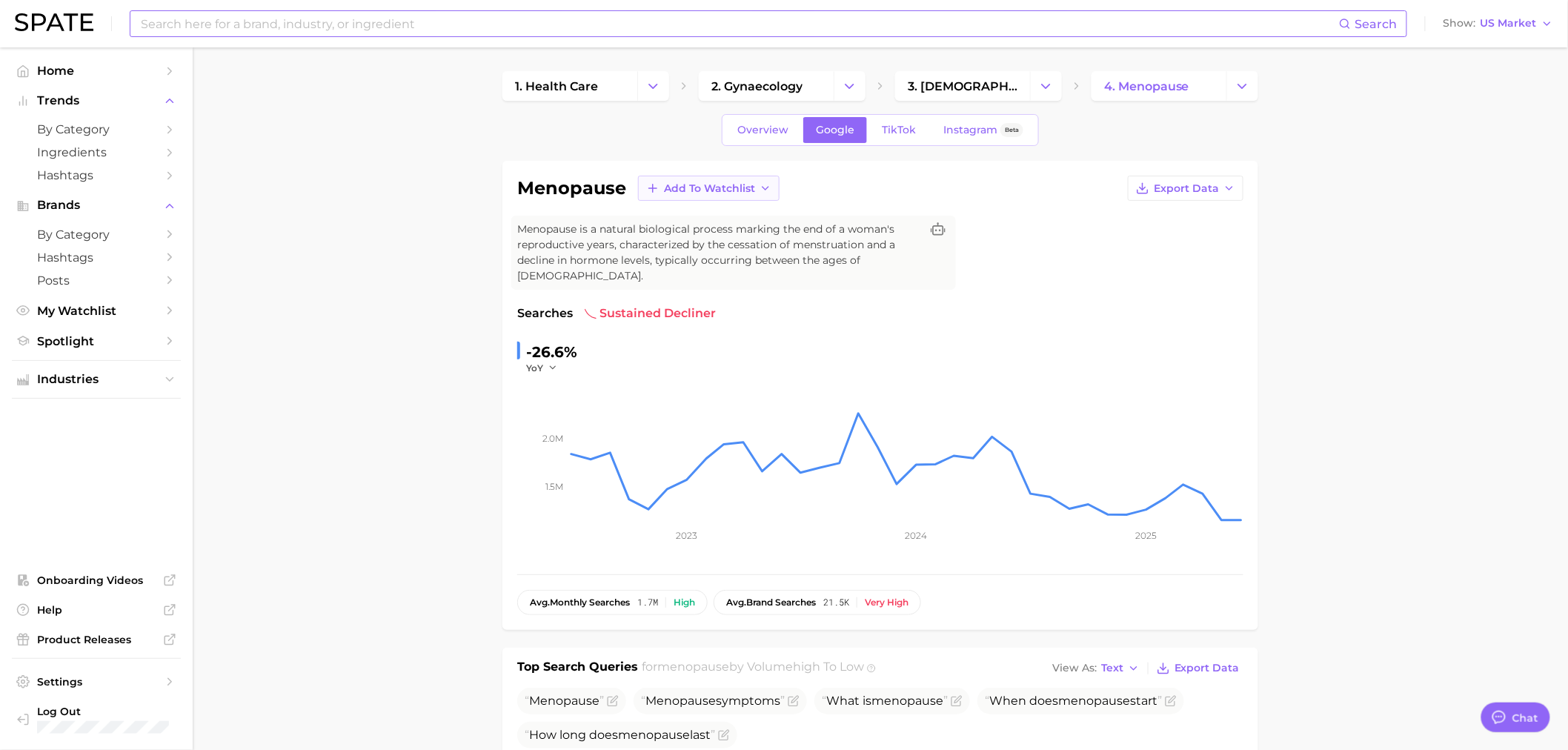
click at [725, 190] on span "Add to Watchlist" at bounding box center [709, 188] width 91 height 12
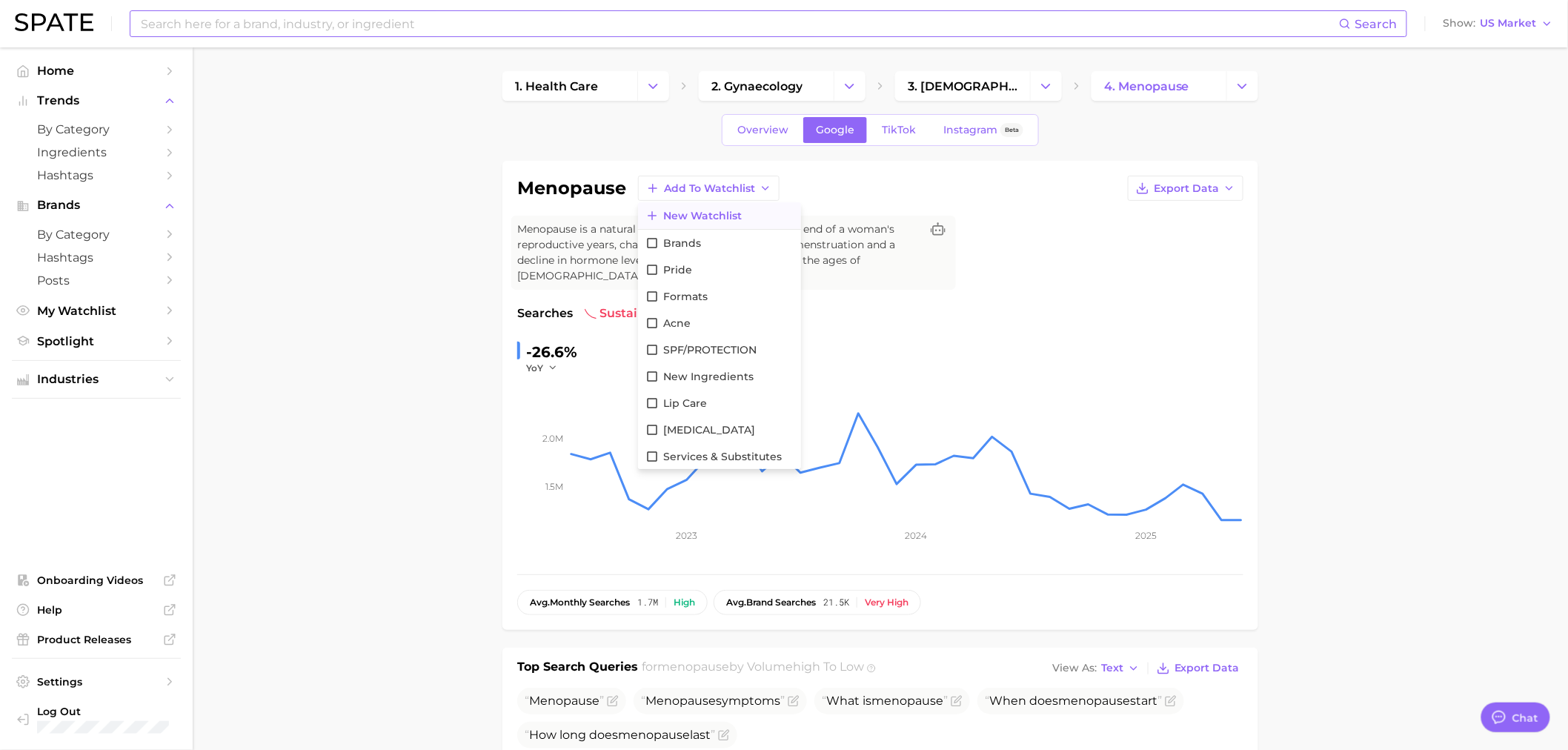
click at [698, 211] on span "New Watchlist" at bounding box center [702, 216] width 79 height 12
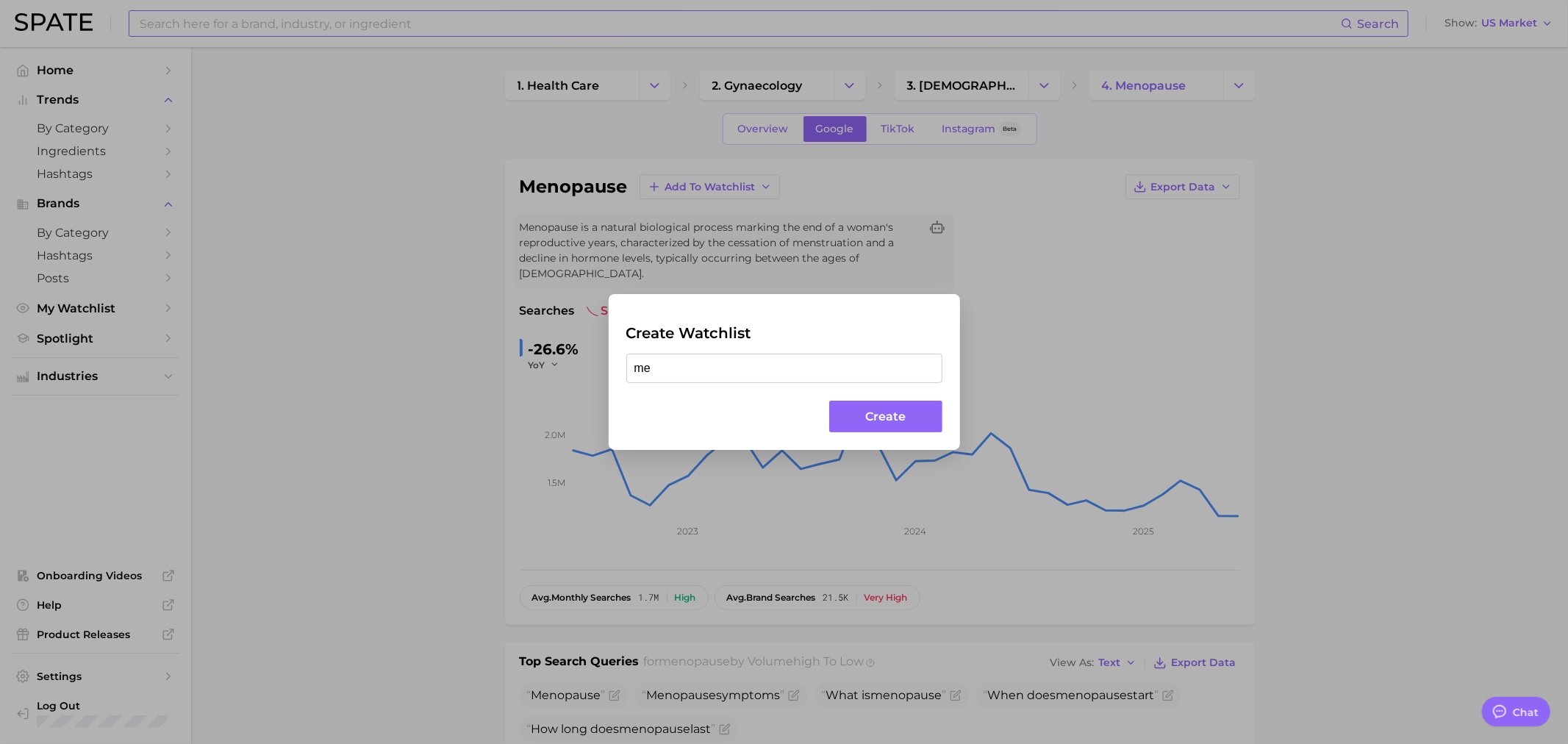
type input "m"
type input "MENOPAUSE & HOREMONES"
click at [877, 420] on button "Create" at bounding box center [885, 416] width 112 height 31
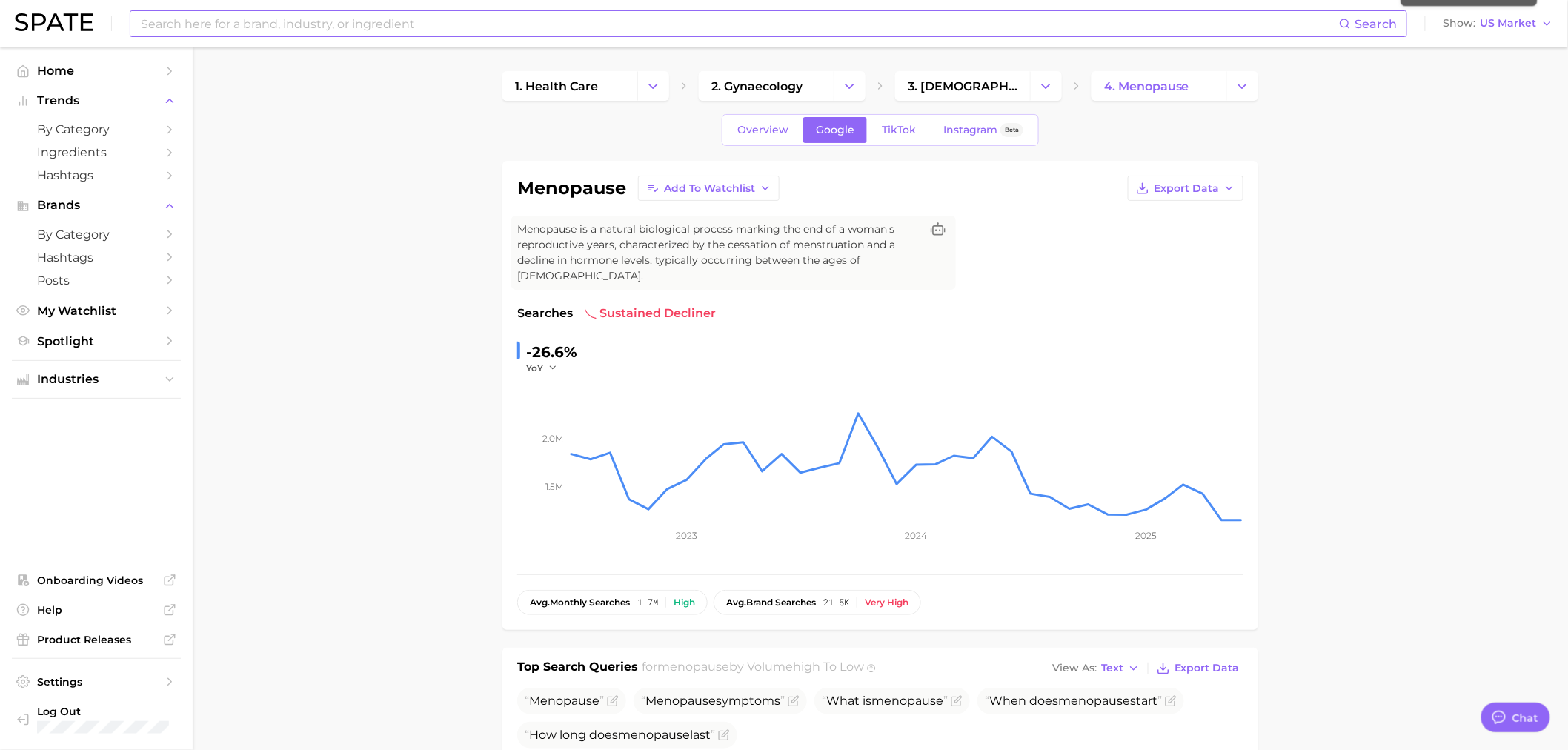
click at [323, 24] on input at bounding box center [739, 23] width 1200 height 25
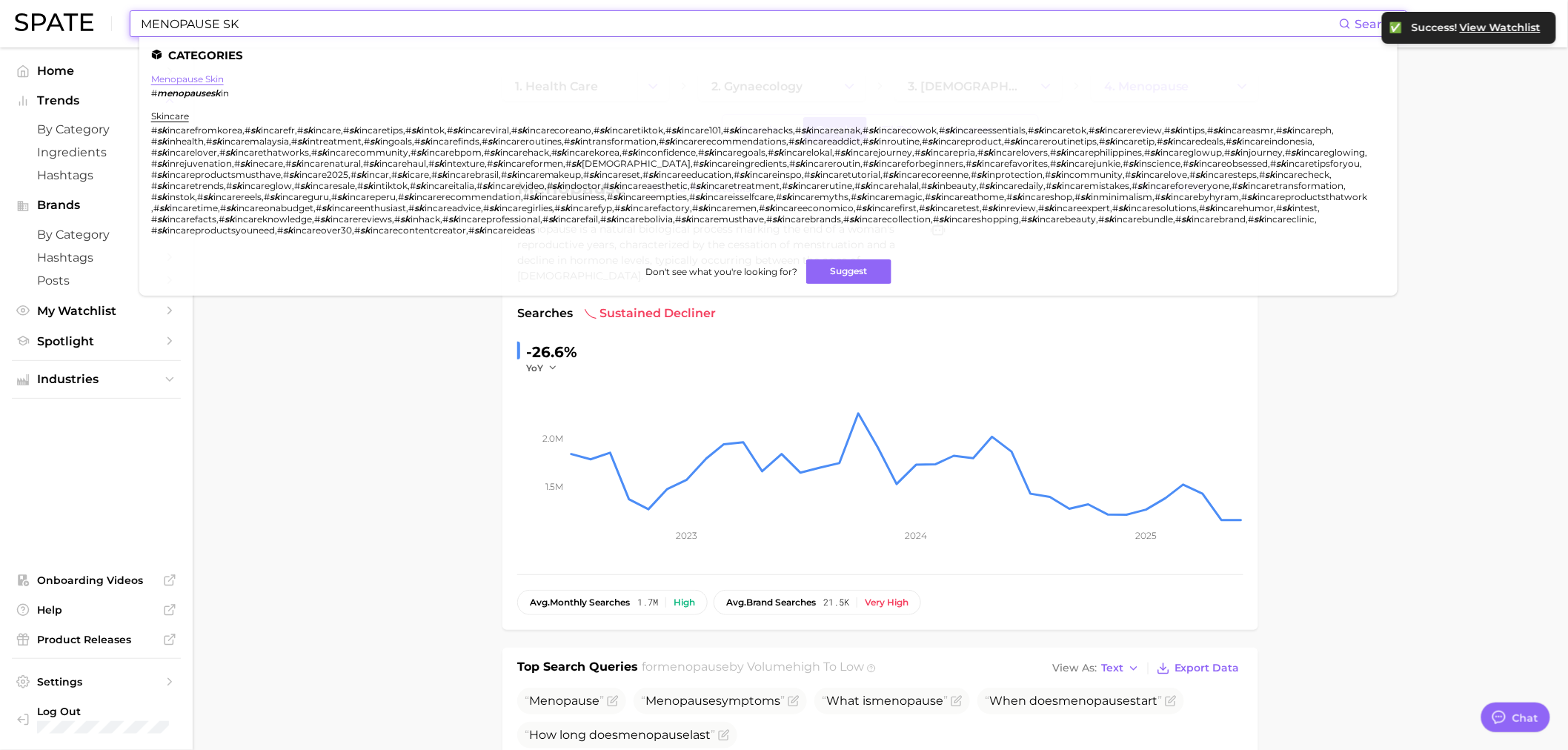
type input "MENOPAUSE SK"
click at [214, 79] on link "menopause skin" at bounding box center [187, 79] width 72 height 11
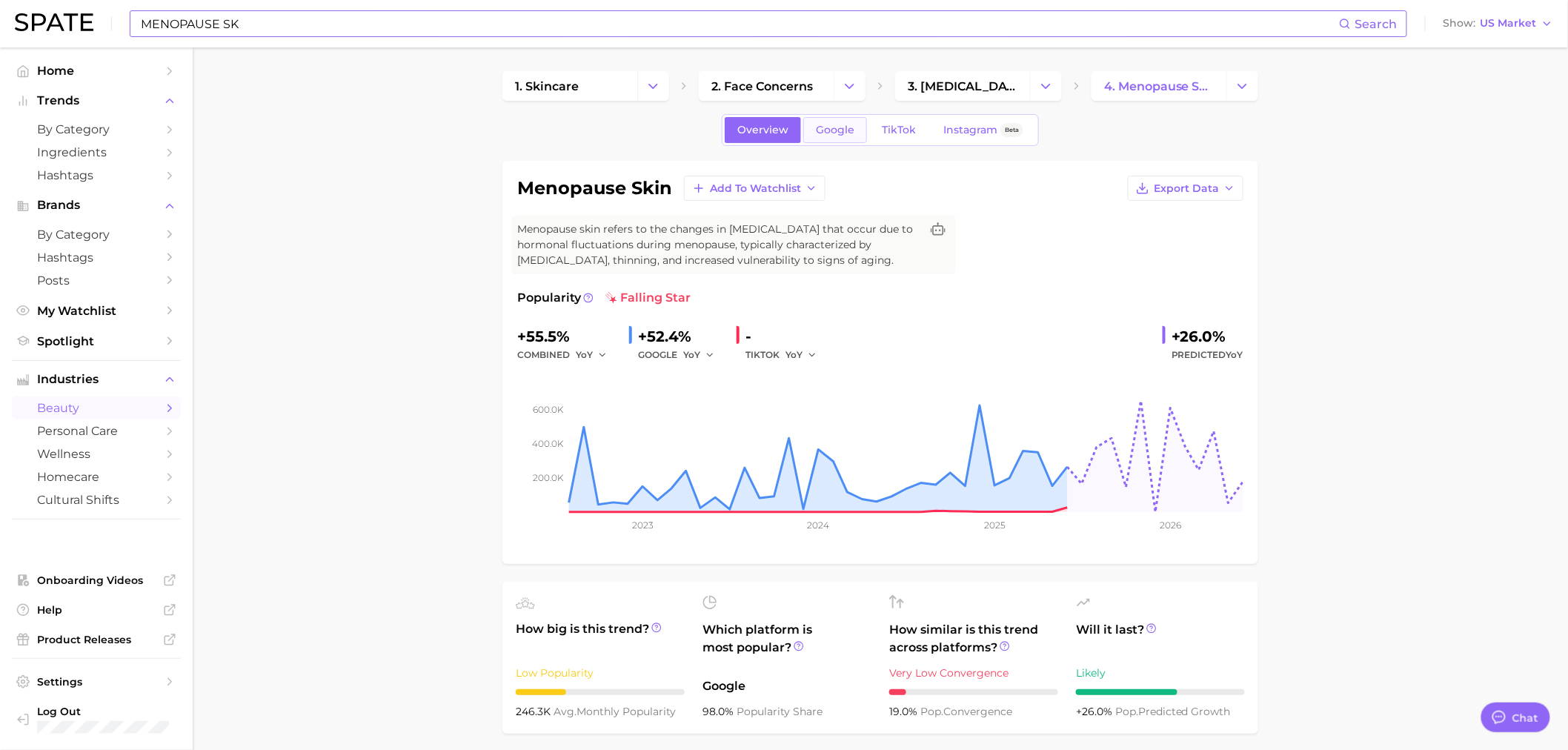
click at [841, 127] on span "Google" at bounding box center [835, 129] width 39 height 12
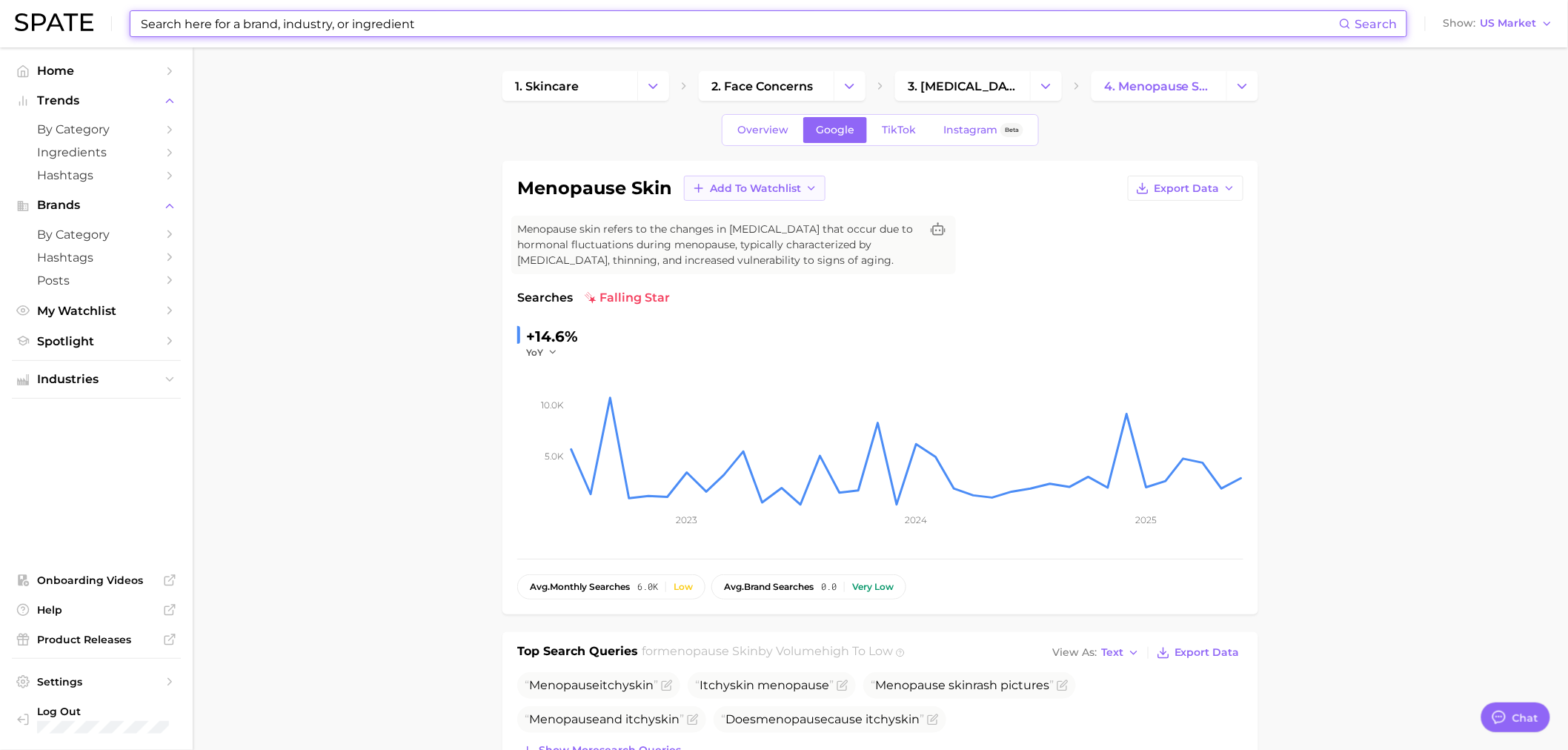
click at [742, 195] on button "Add to Watchlist" at bounding box center [755, 188] width 142 height 25
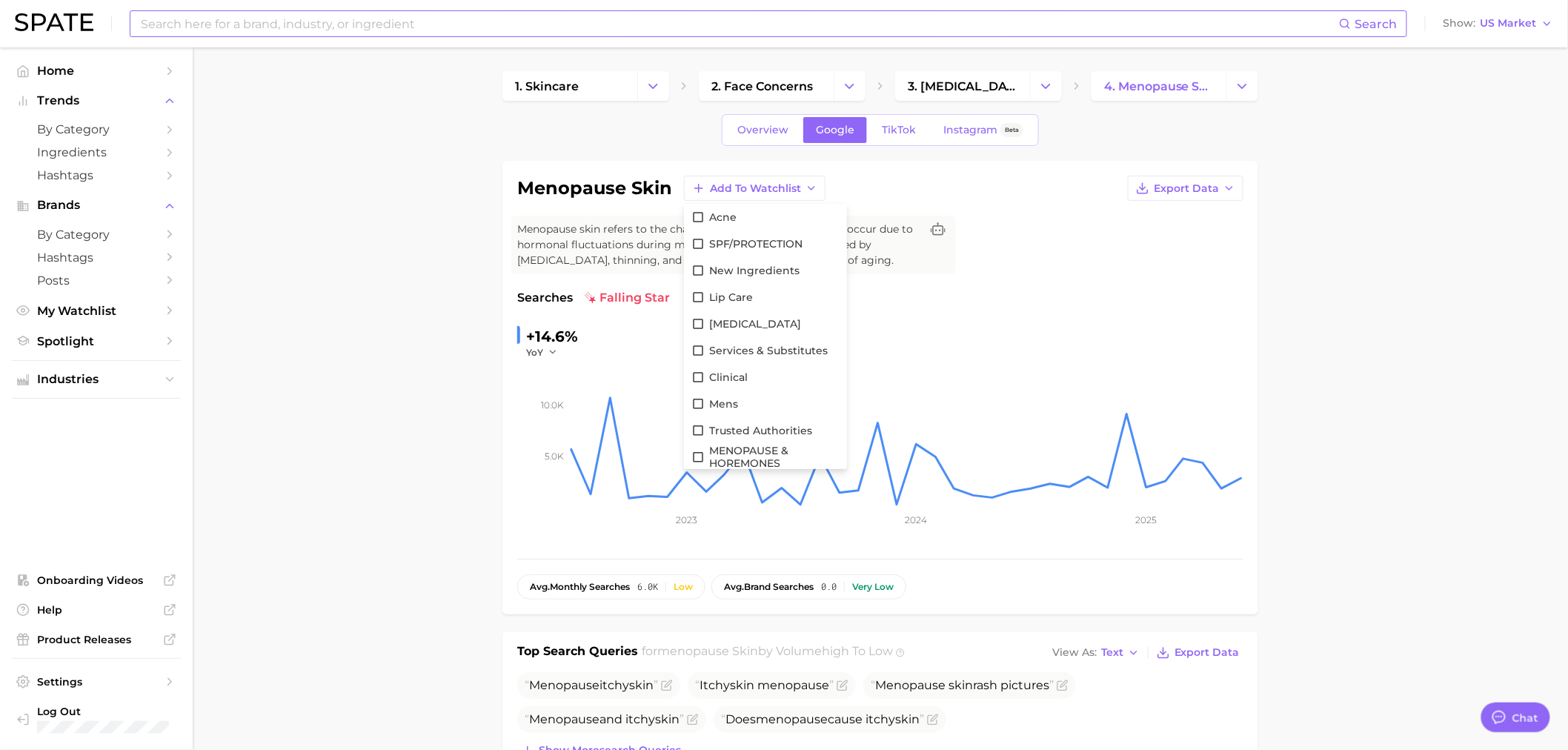
scroll to position [106, 0]
click at [694, 456] on icon at bounding box center [698, 456] width 13 height 13
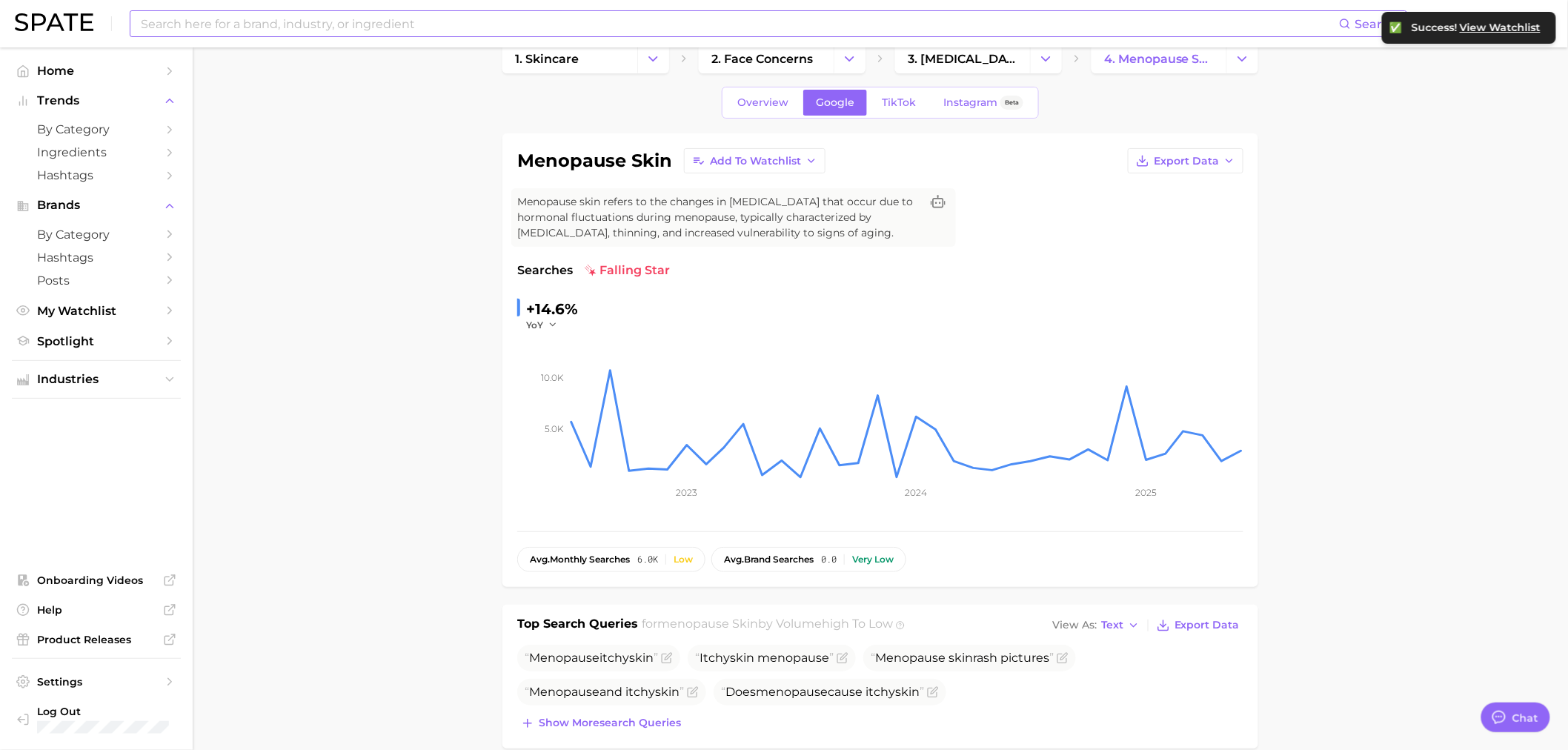
scroll to position [0, 0]
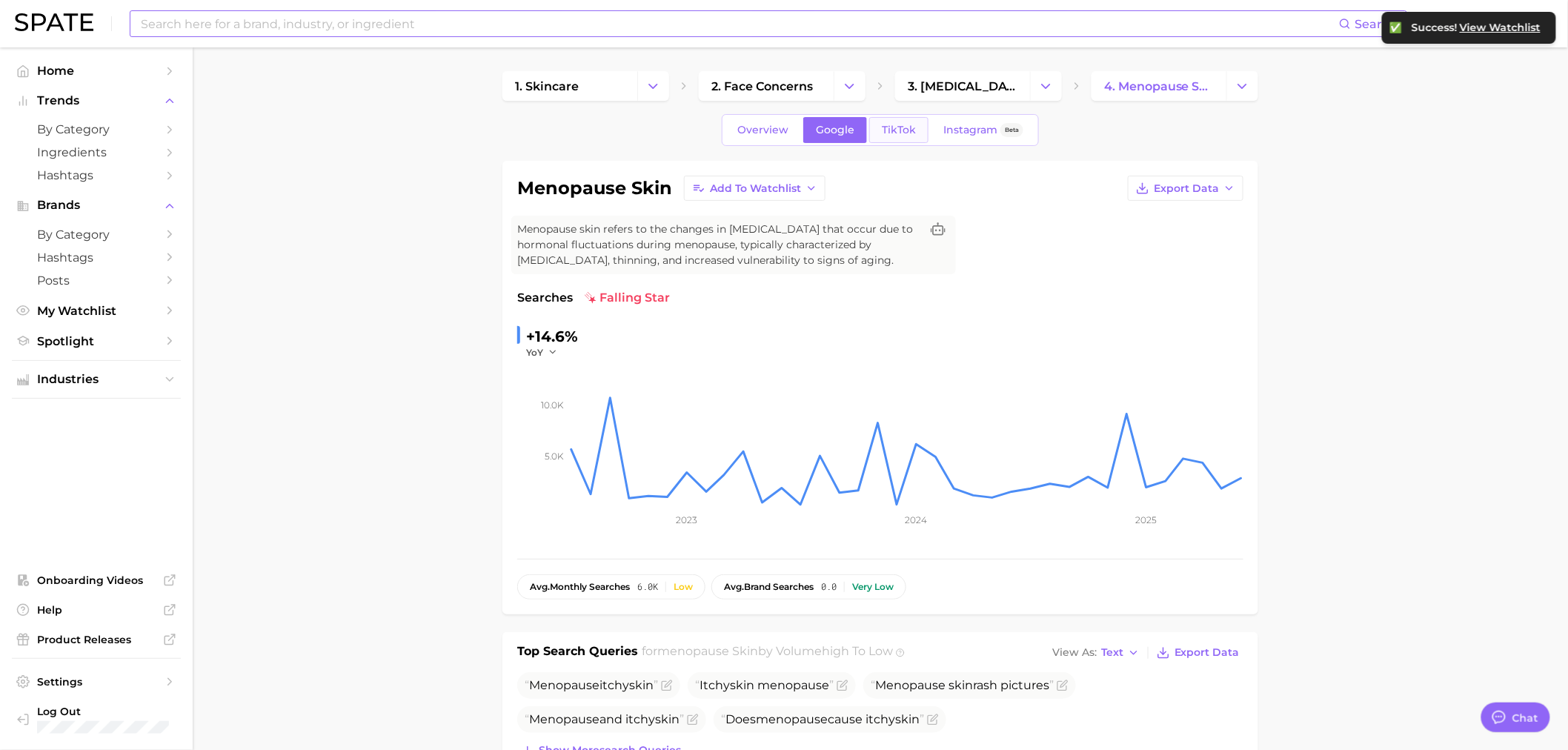
click at [870, 137] on link "TikTok" at bounding box center [898, 130] width 59 height 26
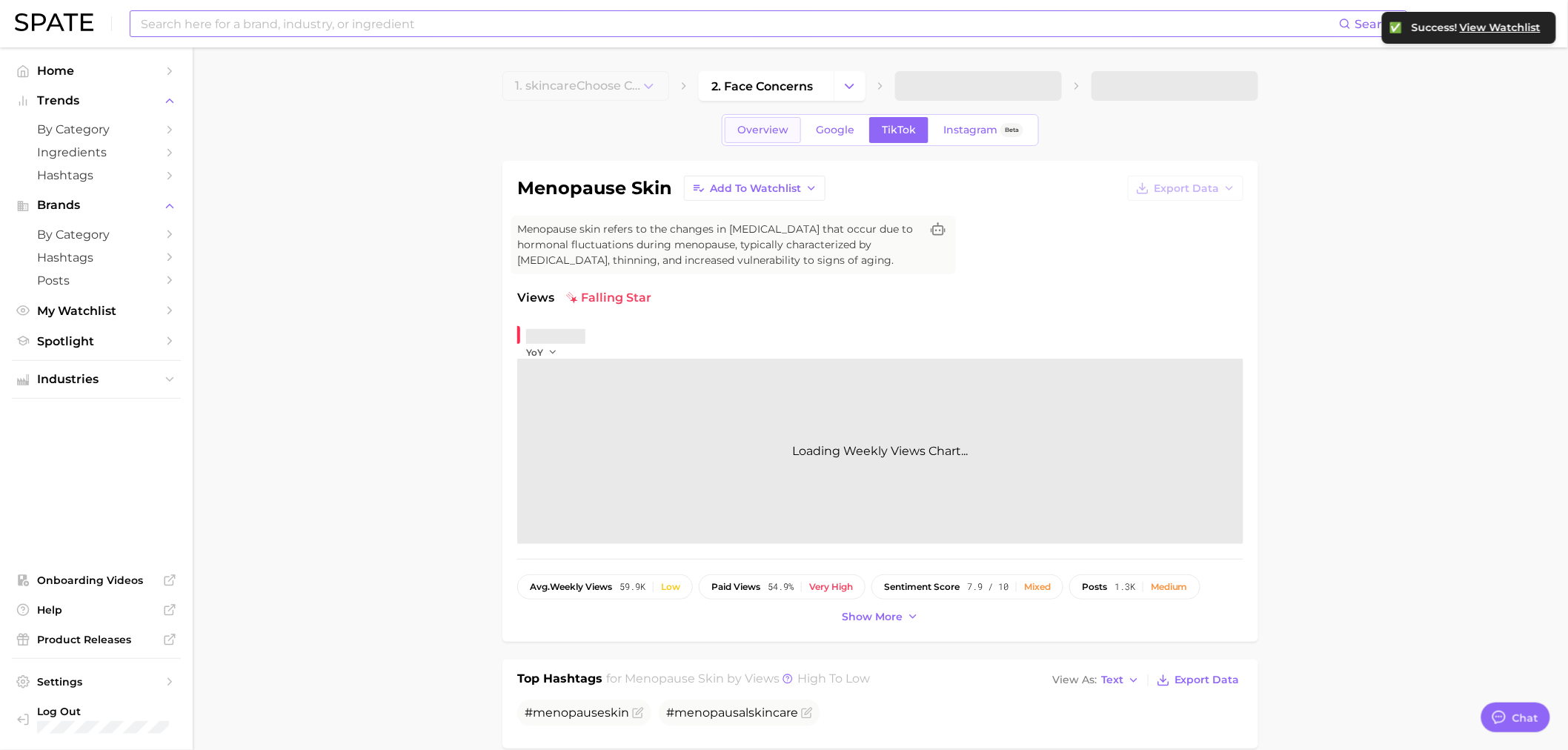
click at [765, 127] on span "Overview" at bounding box center [762, 129] width 51 height 12
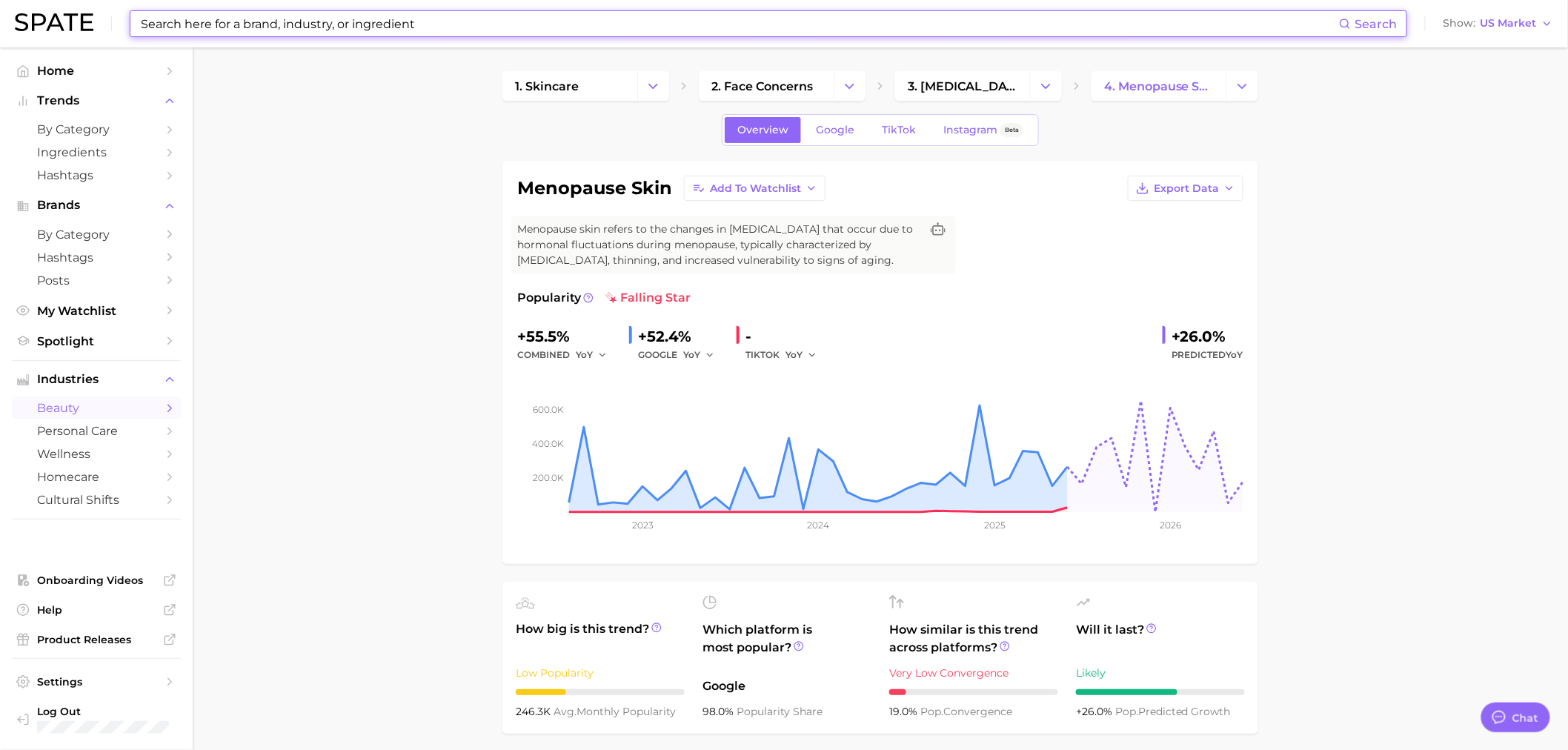
click at [187, 21] on input at bounding box center [739, 23] width 1200 height 25
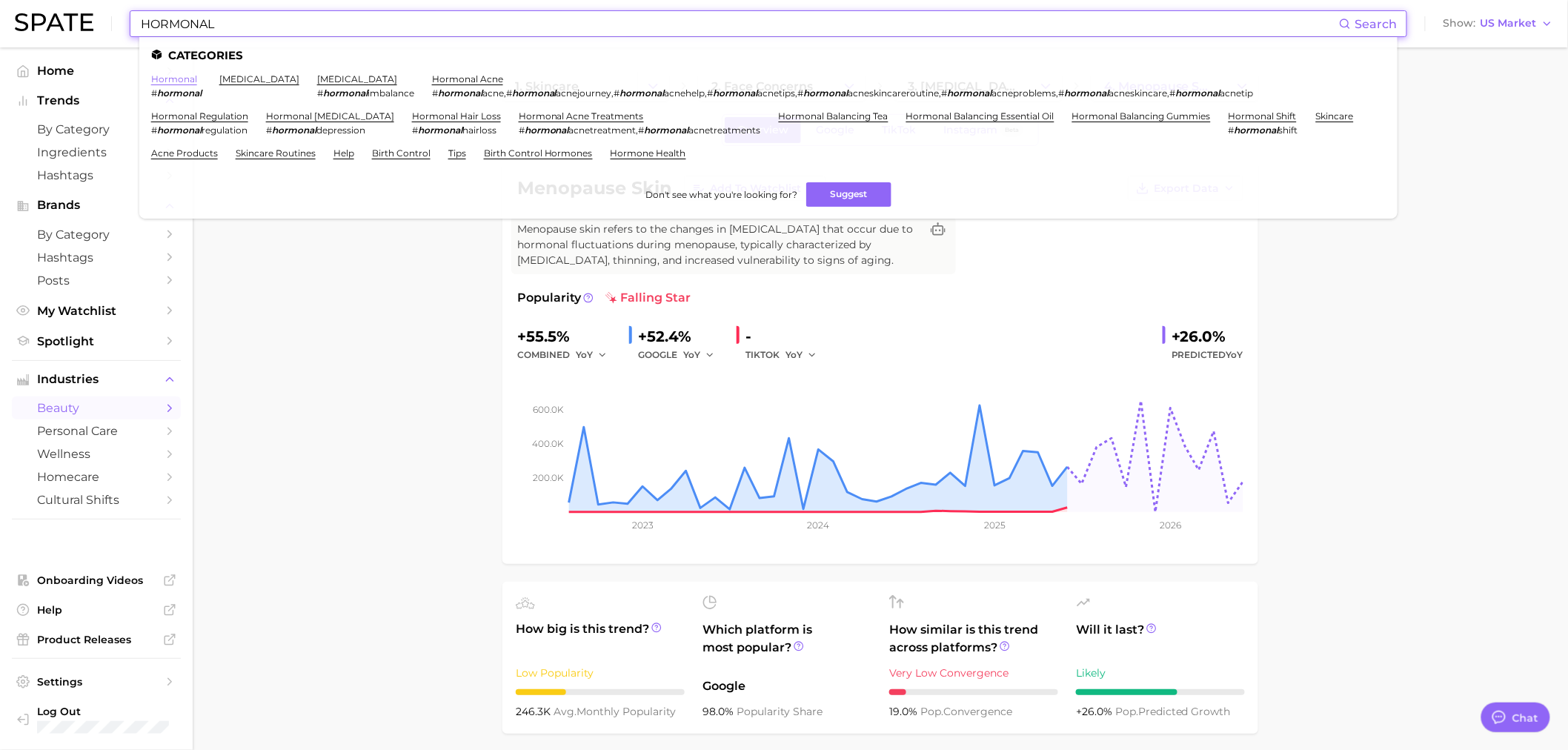
type input "HORMONAL"
click at [169, 74] on link "hormonal" at bounding box center [174, 79] width 46 height 11
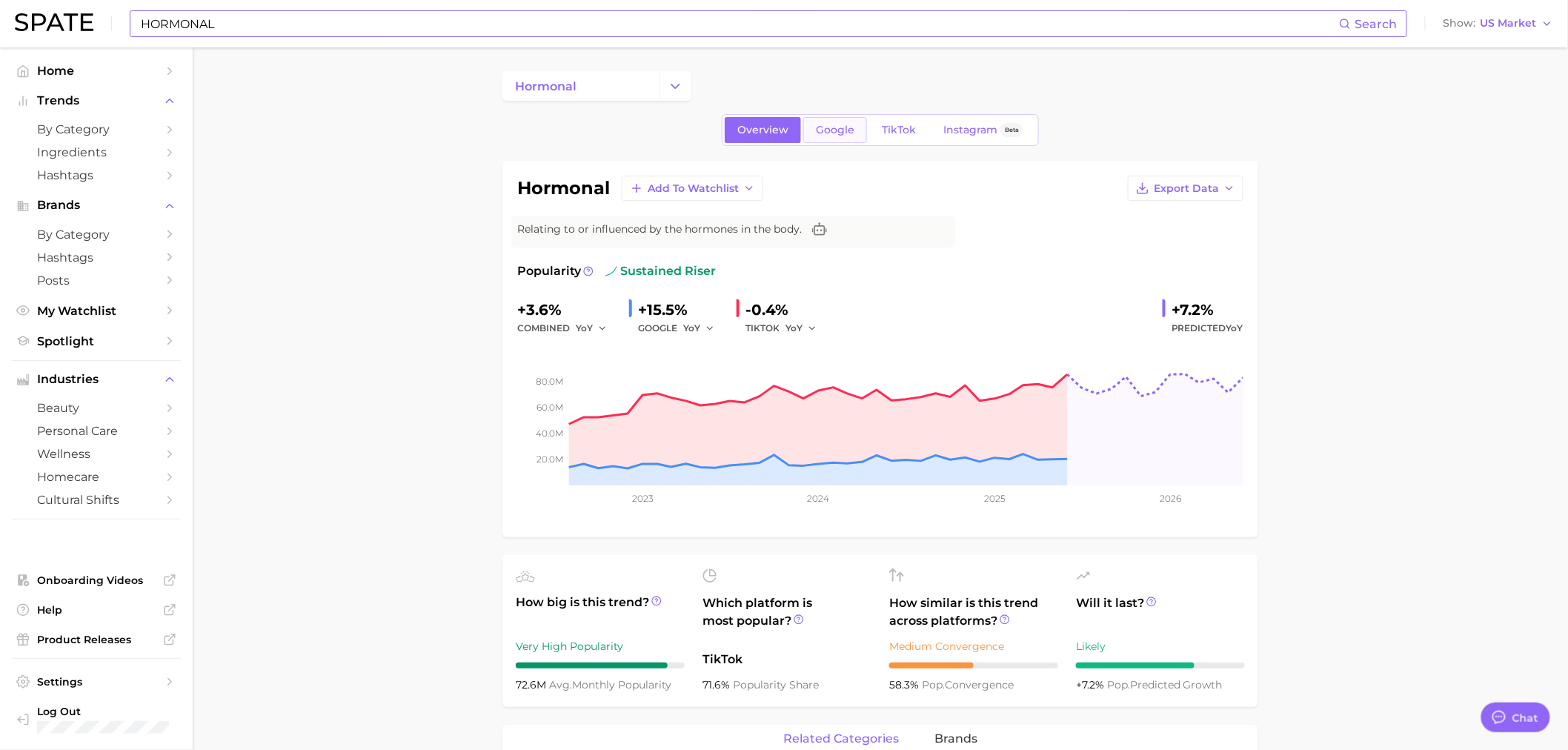
click at [842, 123] on span "Google" at bounding box center [835, 129] width 39 height 12
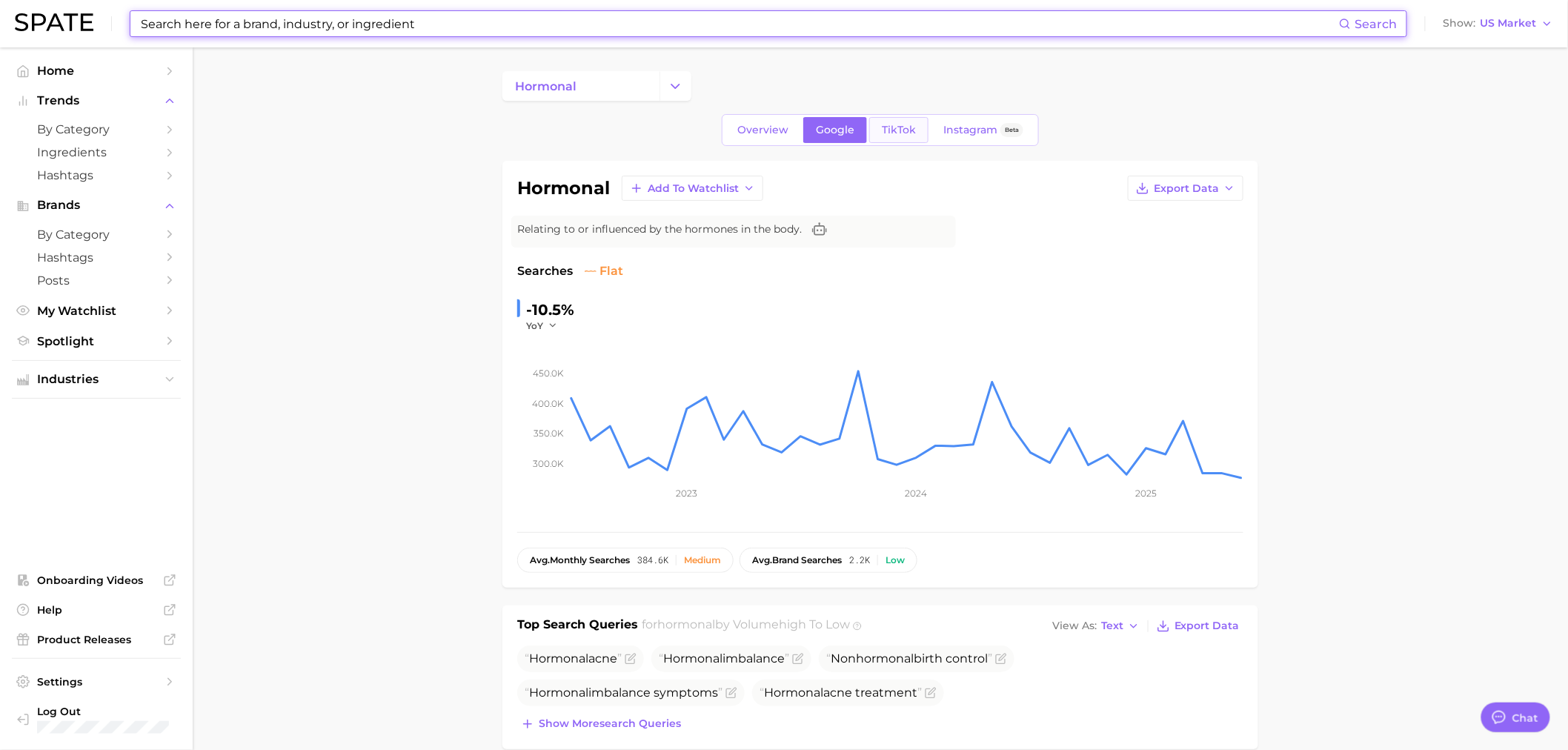
click at [891, 141] on link "TikTok" at bounding box center [898, 130] width 59 height 26
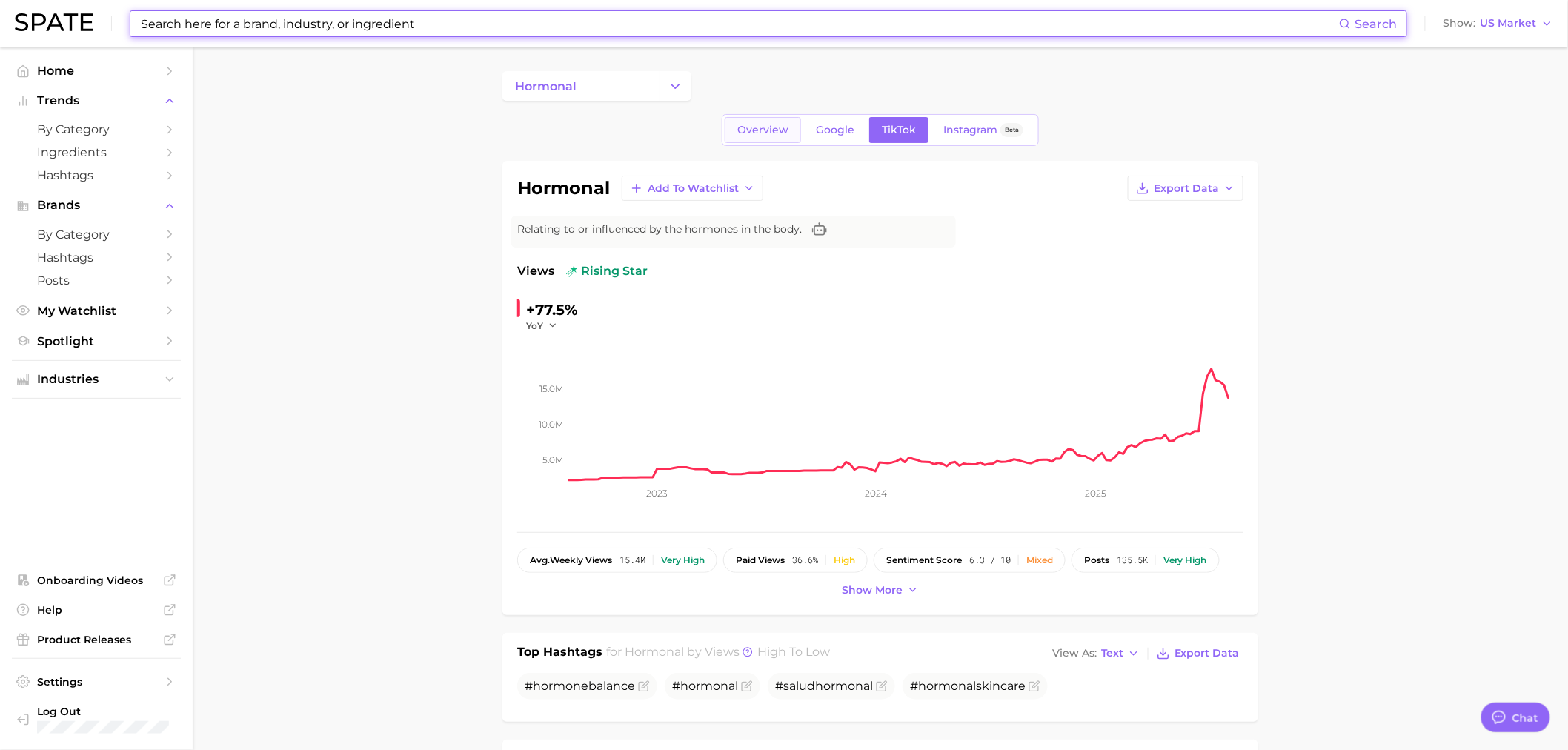
click at [767, 124] on span "Overview" at bounding box center [762, 129] width 51 height 12
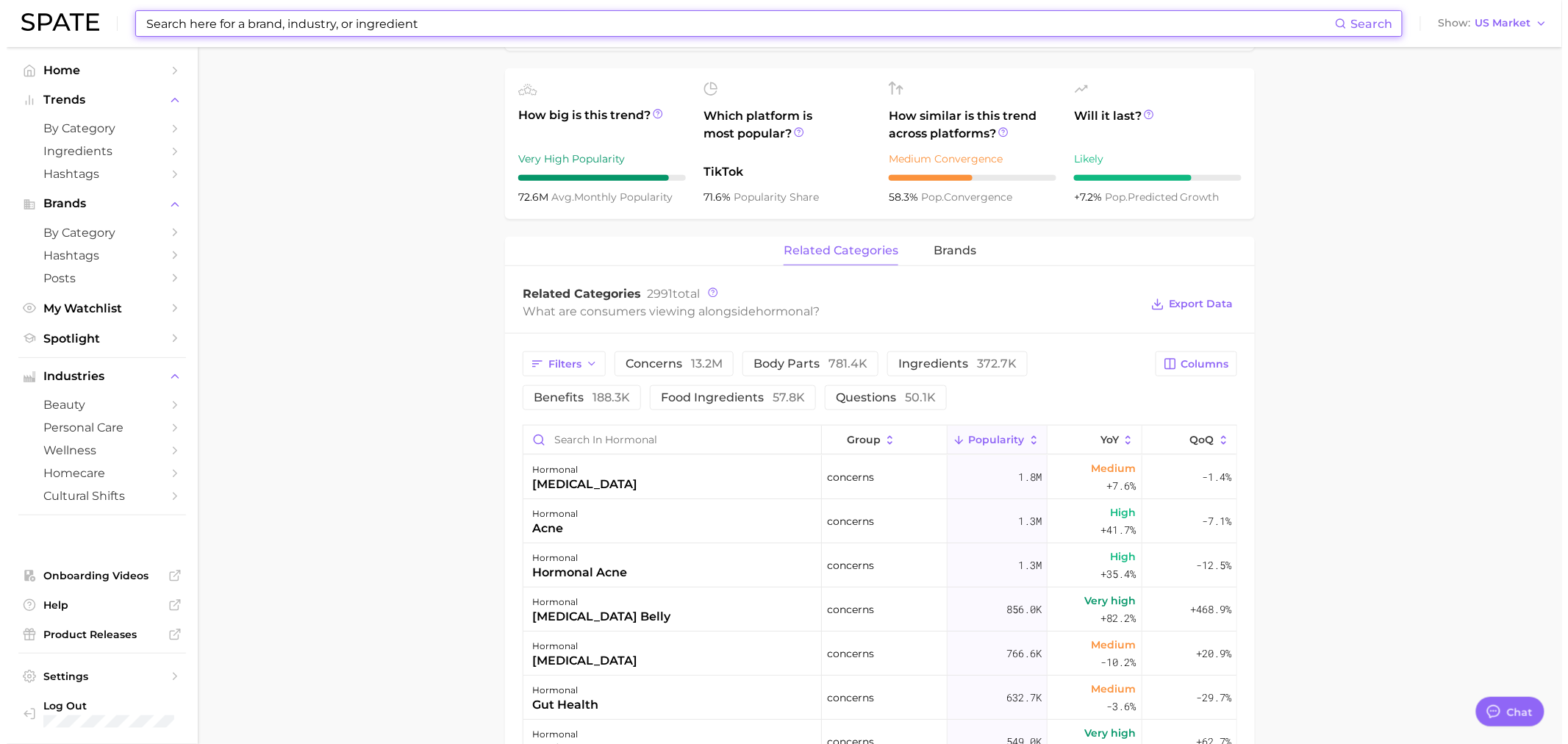
scroll to position [408, 0]
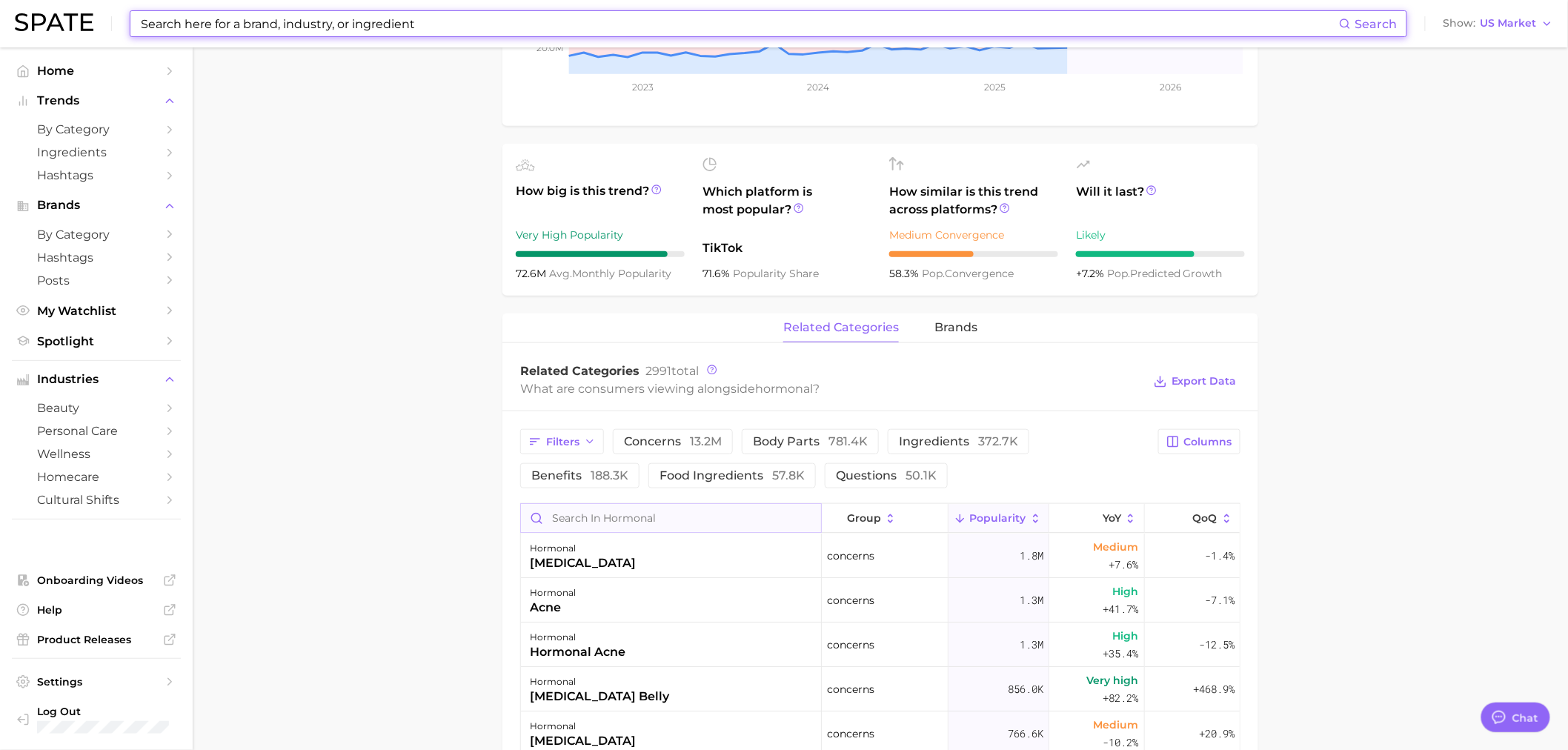
click at [613, 516] on input "Search in hormonal" at bounding box center [671, 518] width 300 height 29
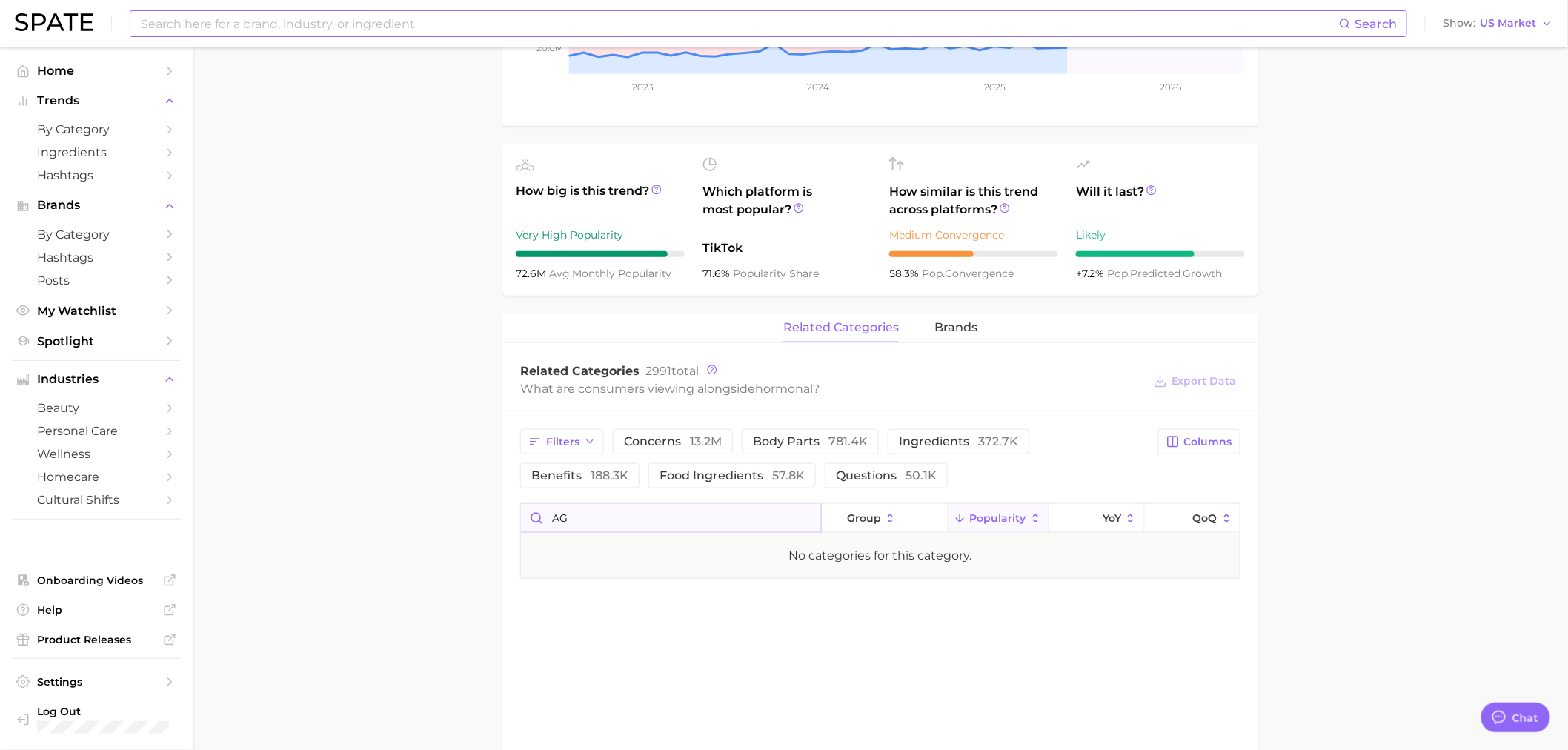
type input "A"
type input "SKI"
click at [613, 554] on div "hormonal skin" at bounding box center [671, 556] width 301 height 45
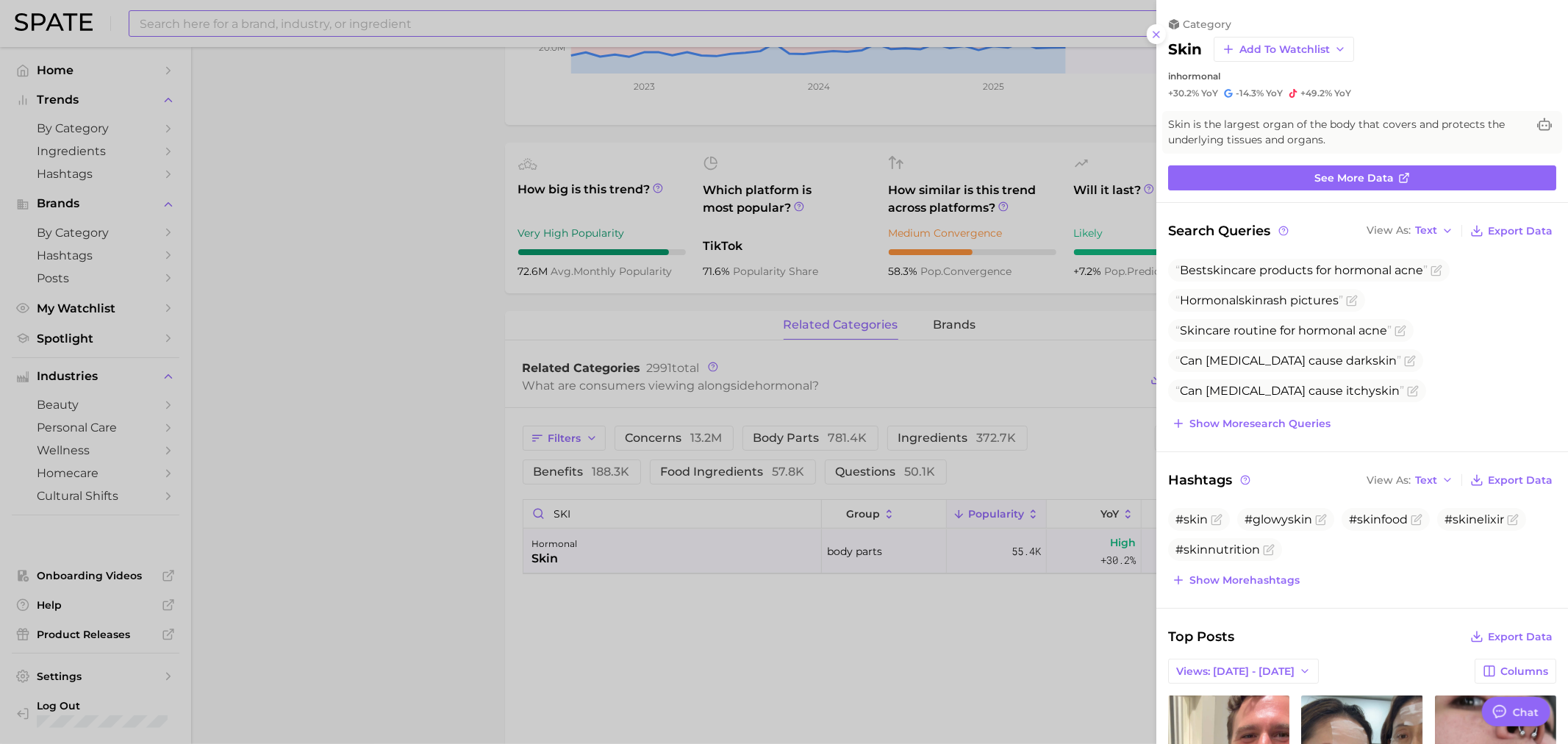
scroll to position [0, 0]
click at [1241, 171] on link "See more data" at bounding box center [1361, 177] width 388 height 25
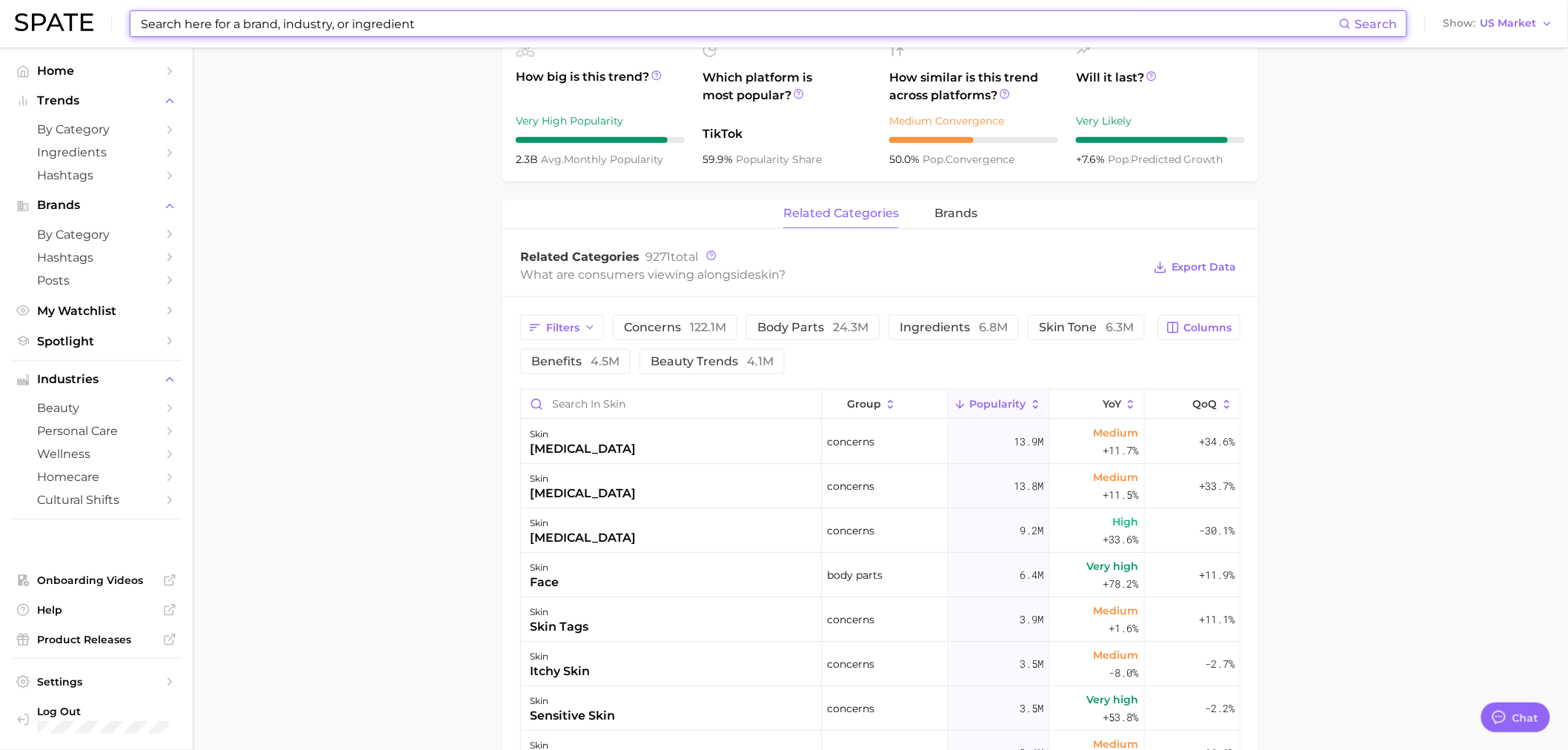
scroll to position [576, 0]
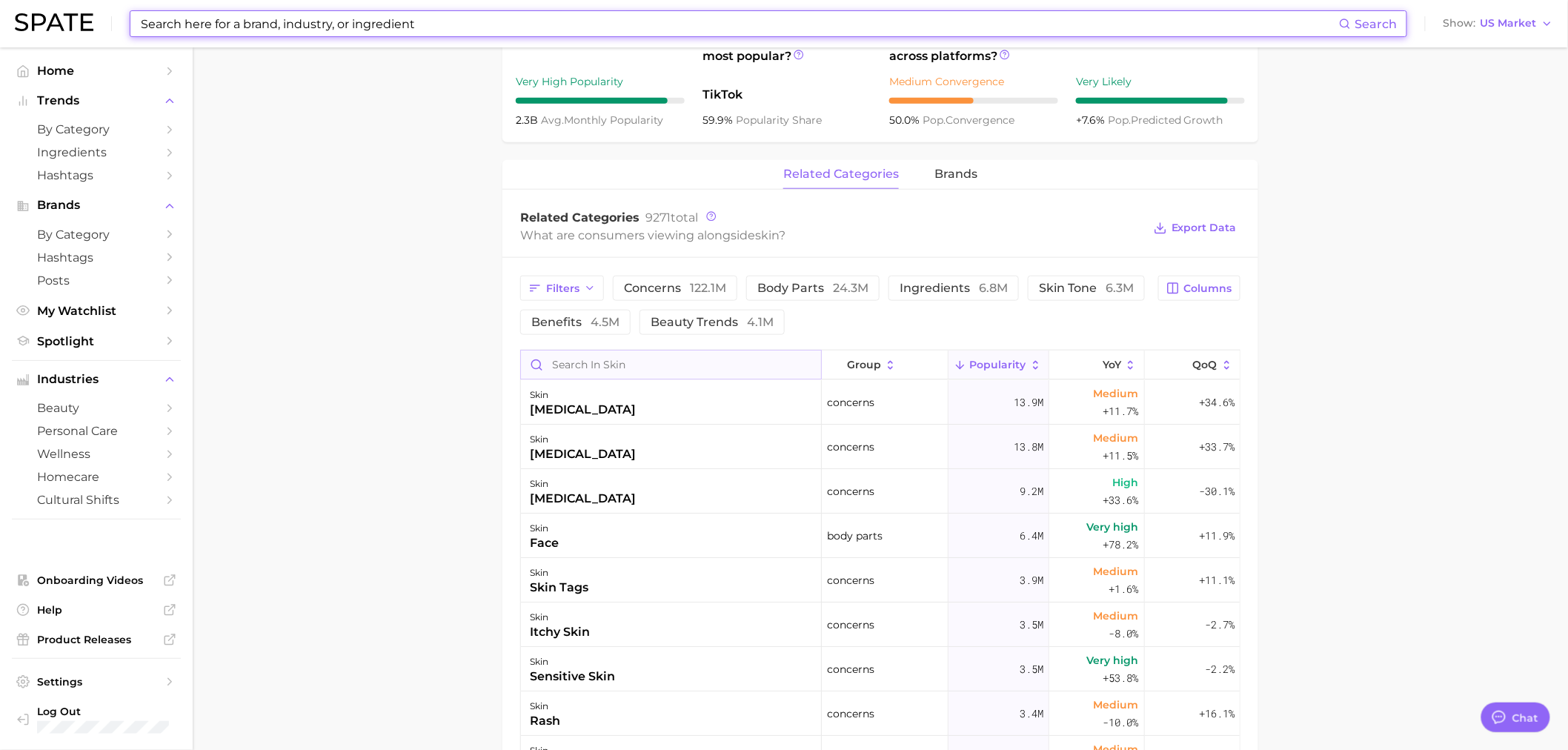
click at [657, 375] on input "Search in skin" at bounding box center [671, 365] width 300 height 29
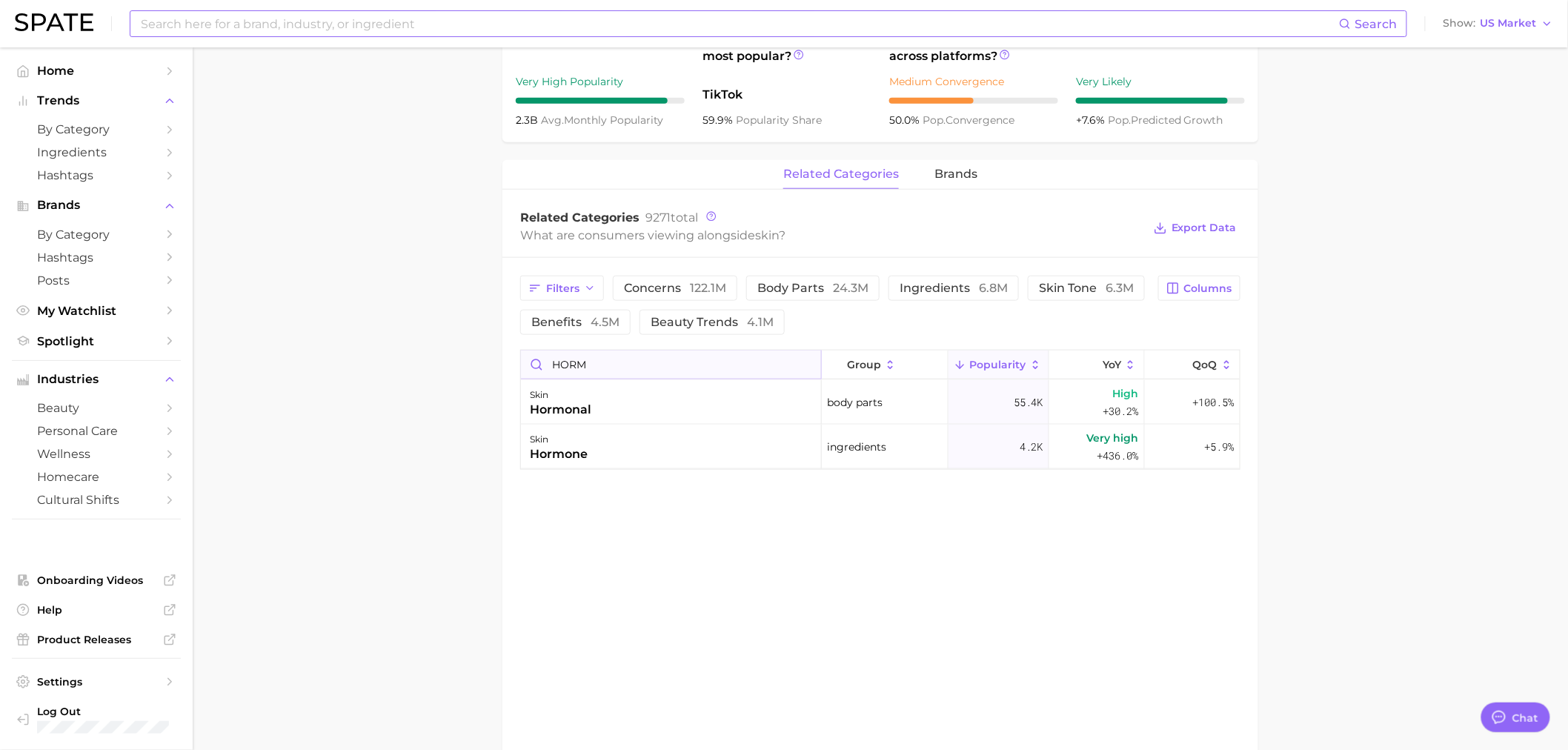
drag, startPoint x: 606, startPoint y: 366, endPoint x: 536, endPoint y: 366, distance: 70.0
click at [536, 366] on input "HORM" at bounding box center [671, 365] width 300 height 29
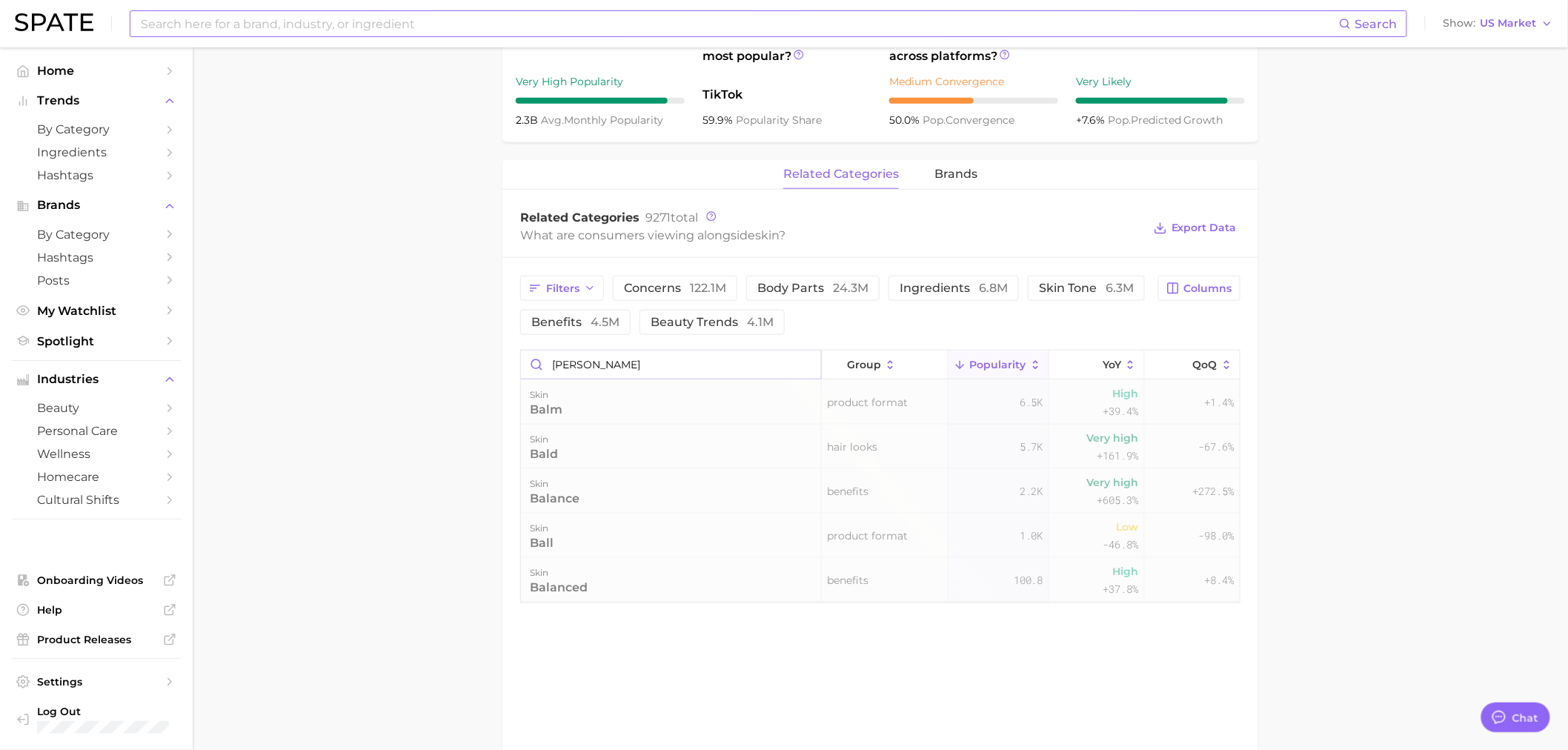
type input "[PERSON_NAME]"
click at [292, 11] on input at bounding box center [739, 23] width 1200 height 25
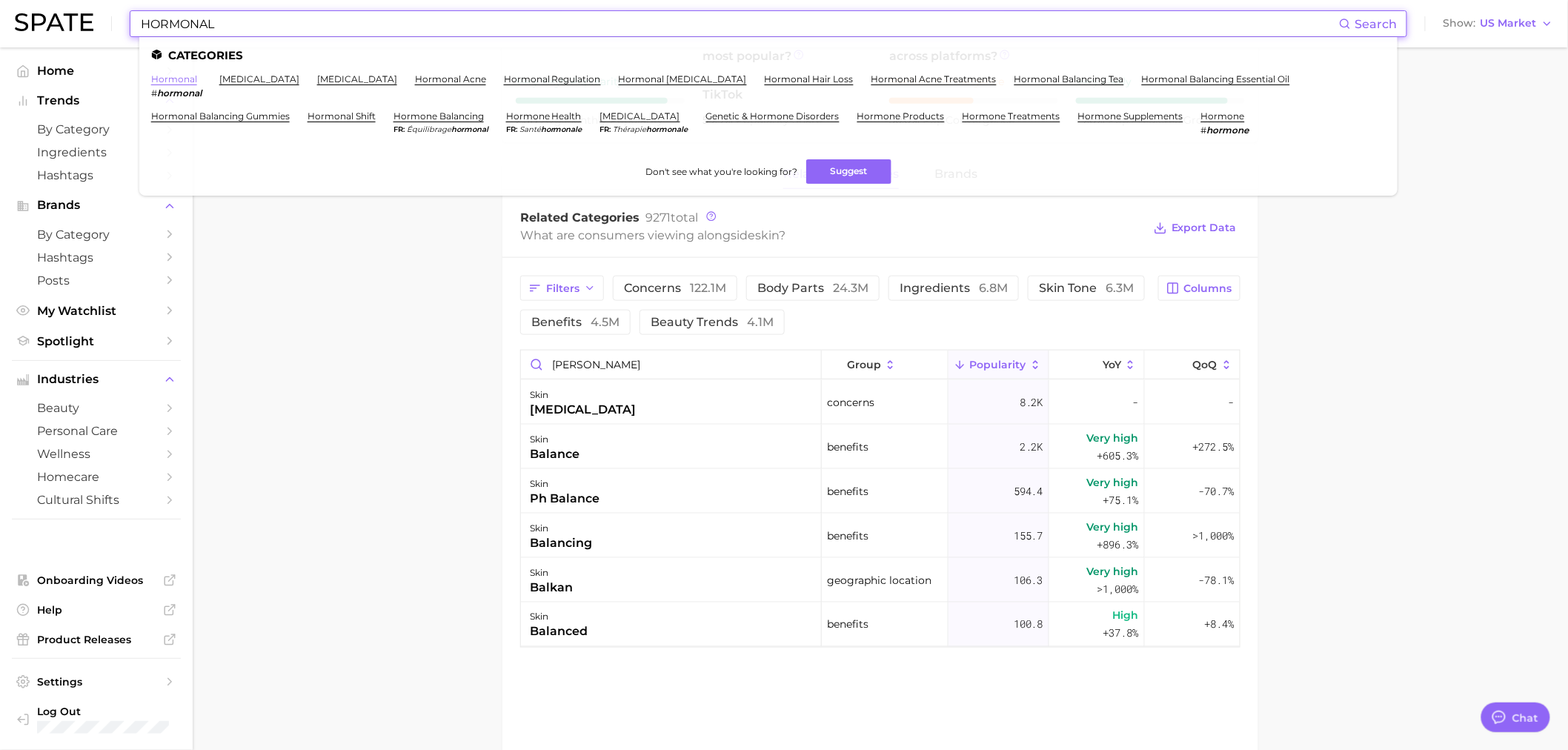
type input "HORMONAL"
drag, startPoint x: 180, startPoint y: 80, endPoint x: 238, endPoint y: 105, distance: 63.2
click at [180, 79] on link "hormonal" at bounding box center [174, 79] width 46 height 11
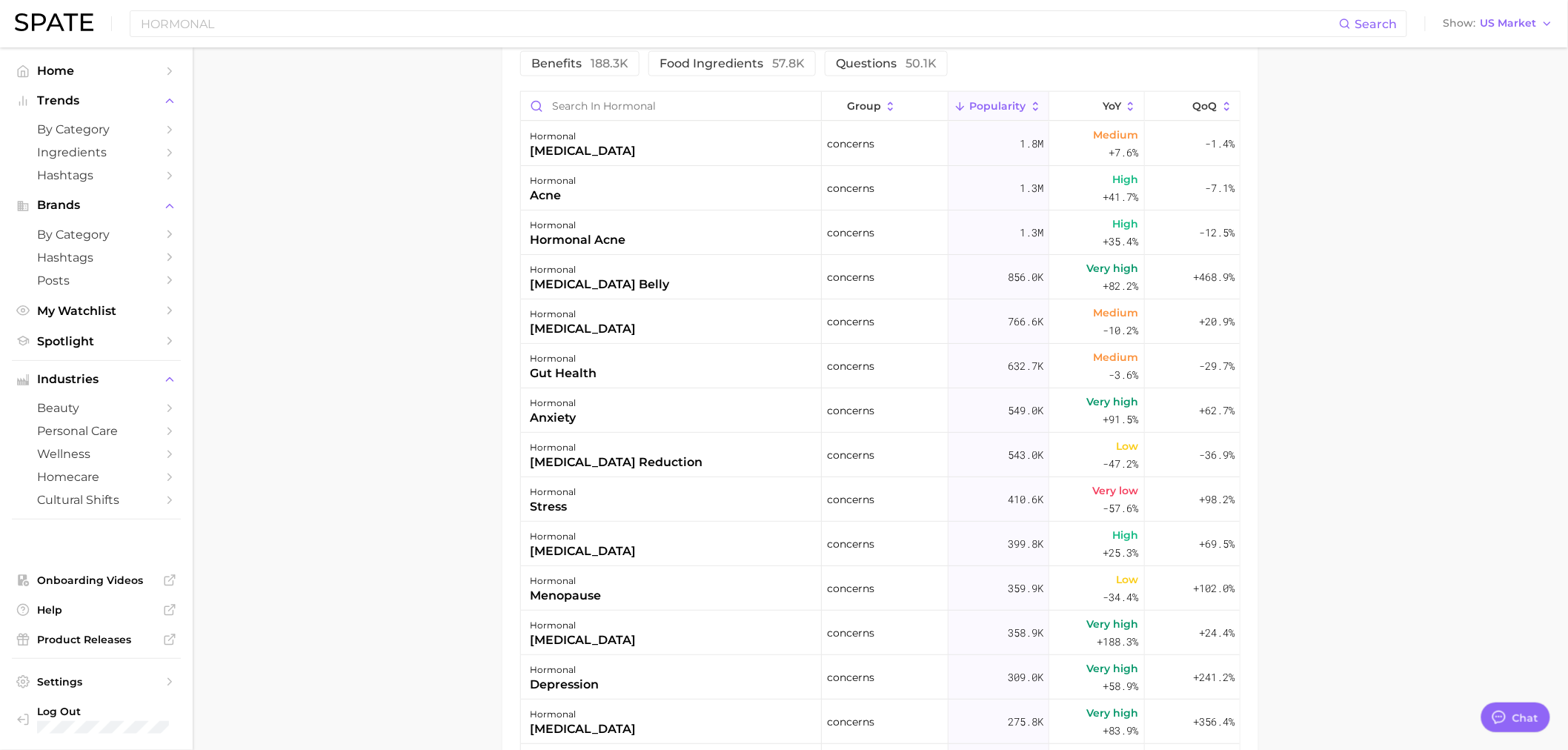
scroll to position [741, 0]
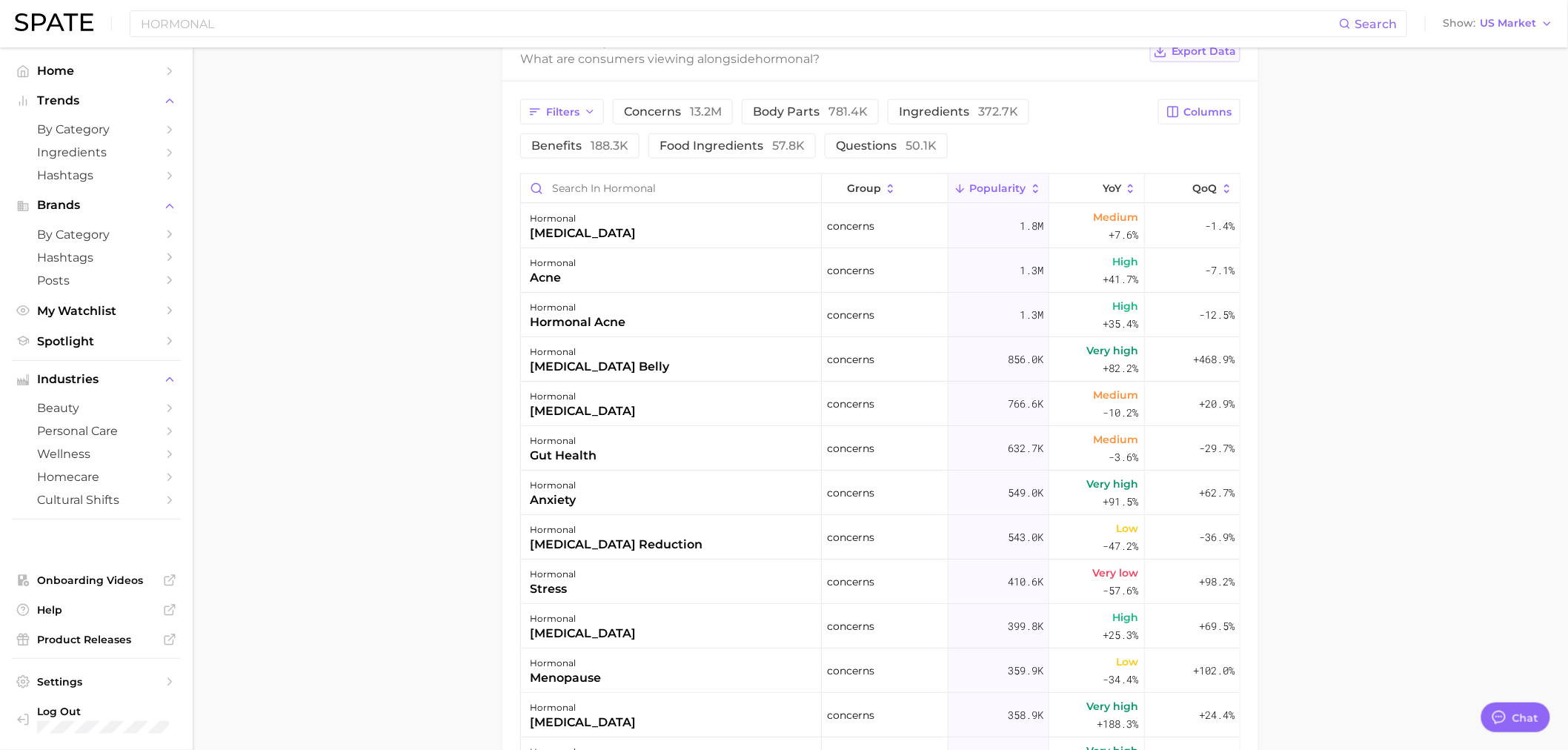
click at [1196, 55] on span "Export Data" at bounding box center [1203, 52] width 66 height 12
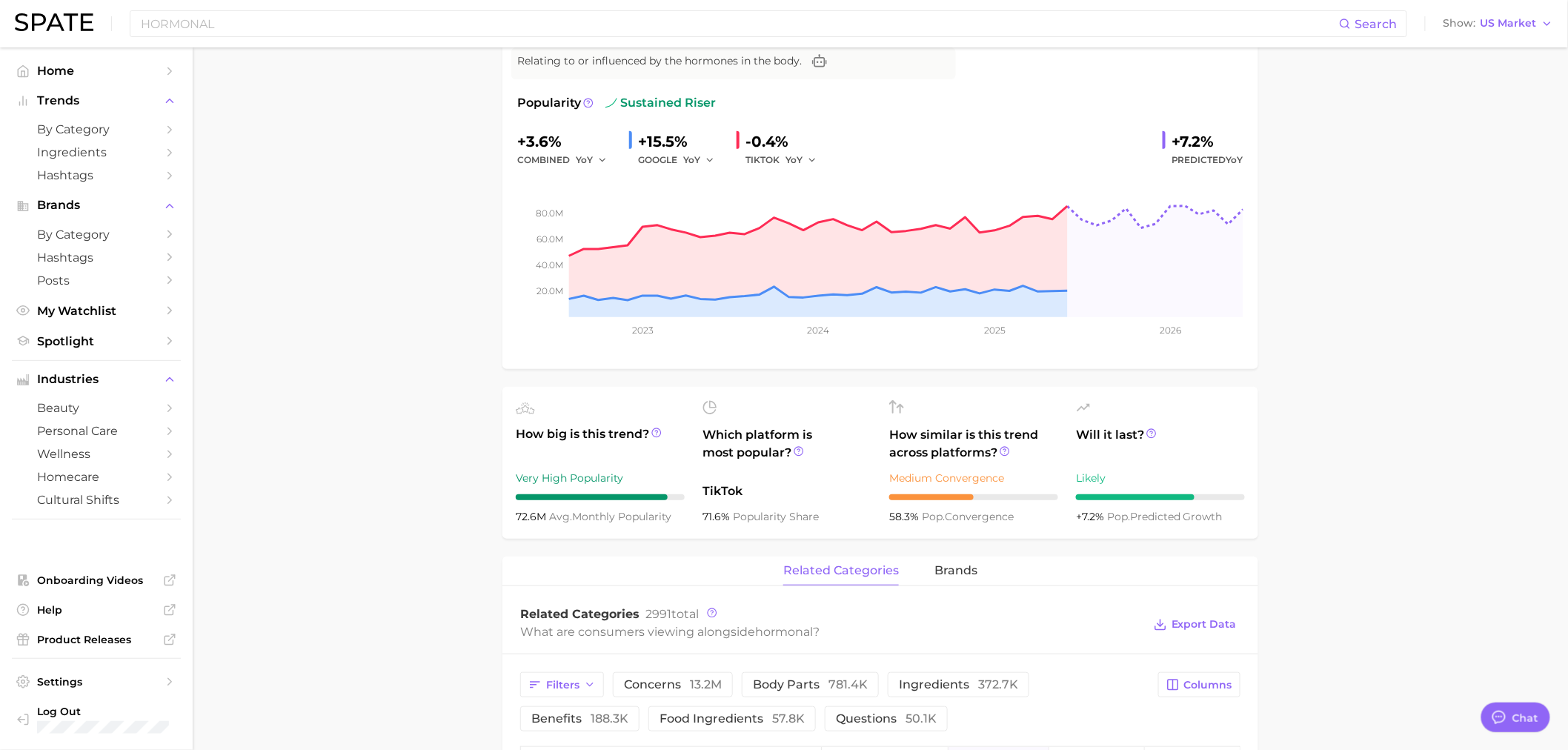
scroll to position [0, 0]
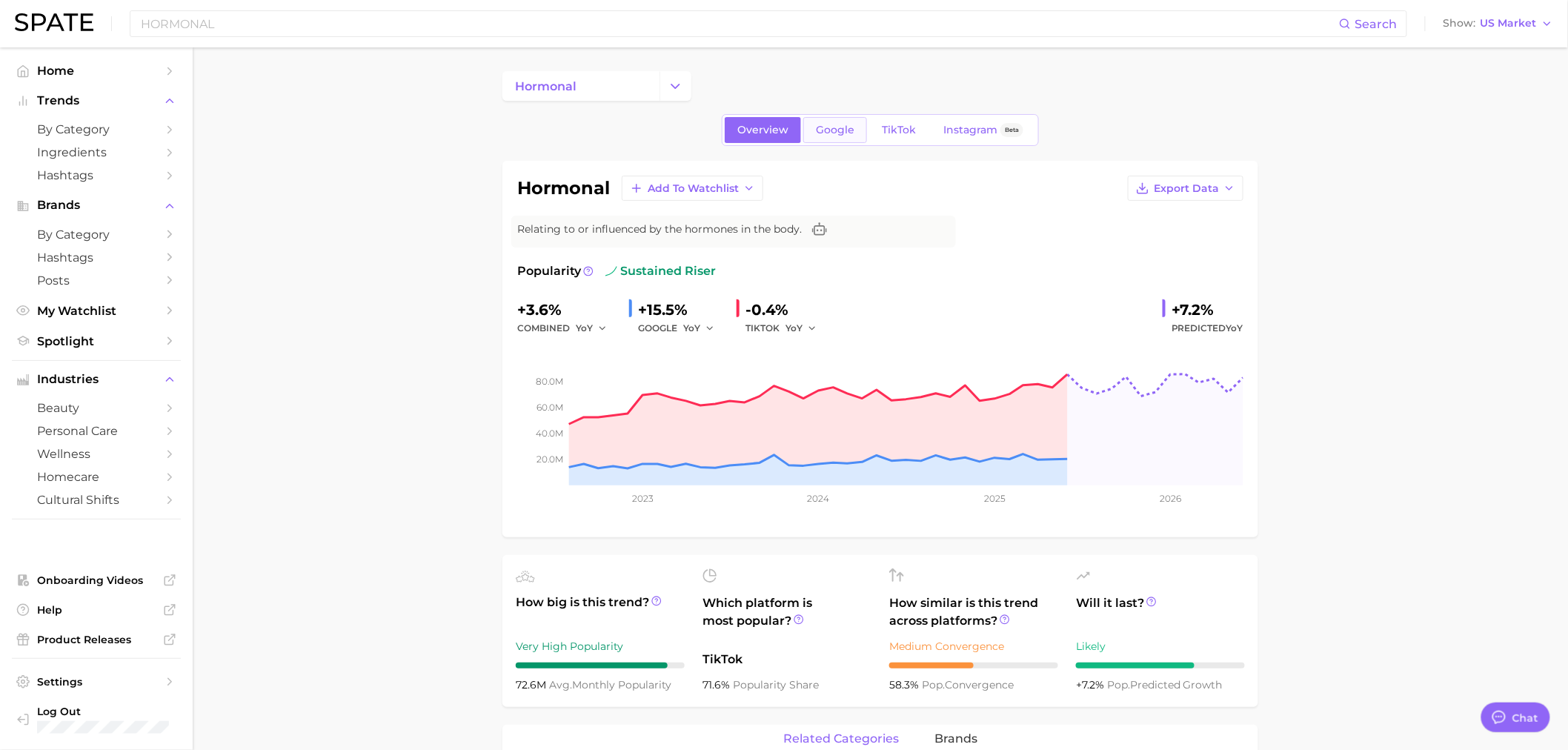
click at [840, 134] on span "Google" at bounding box center [835, 129] width 39 height 12
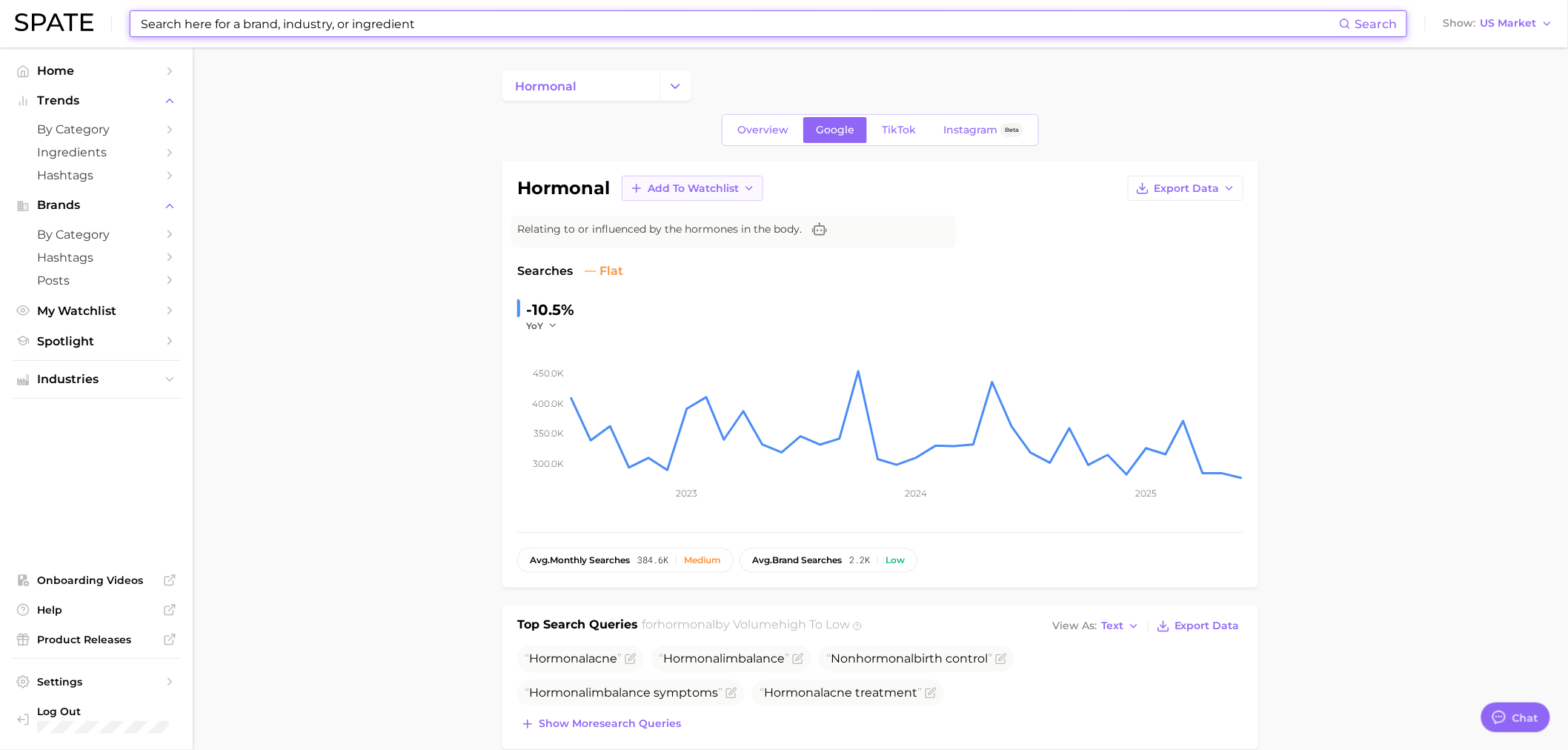
click at [702, 193] on span "Add to Watchlist" at bounding box center [693, 188] width 91 height 12
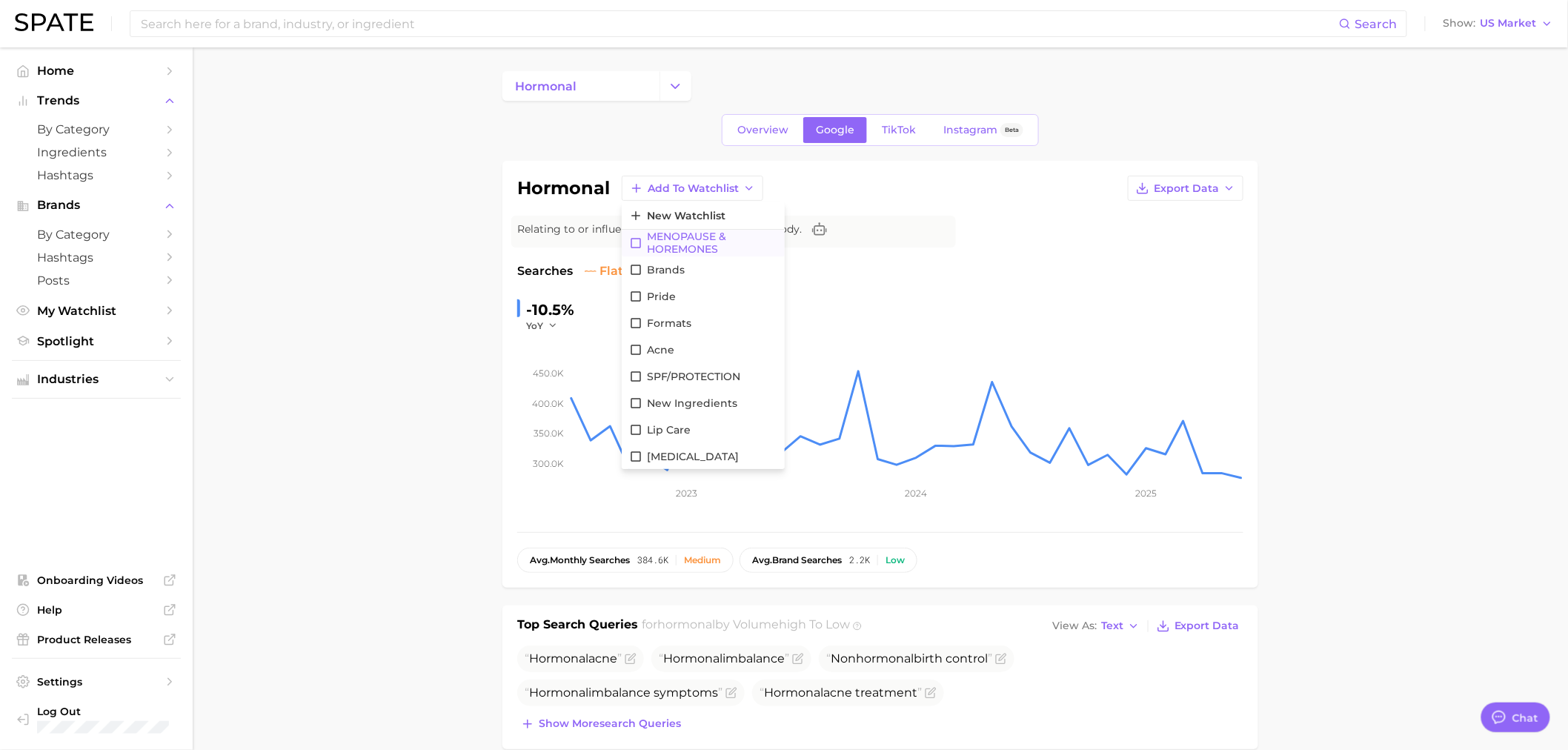
click at [670, 240] on span "MENOPAUSE & HOREMONES" at bounding box center [712, 243] width 130 height 25
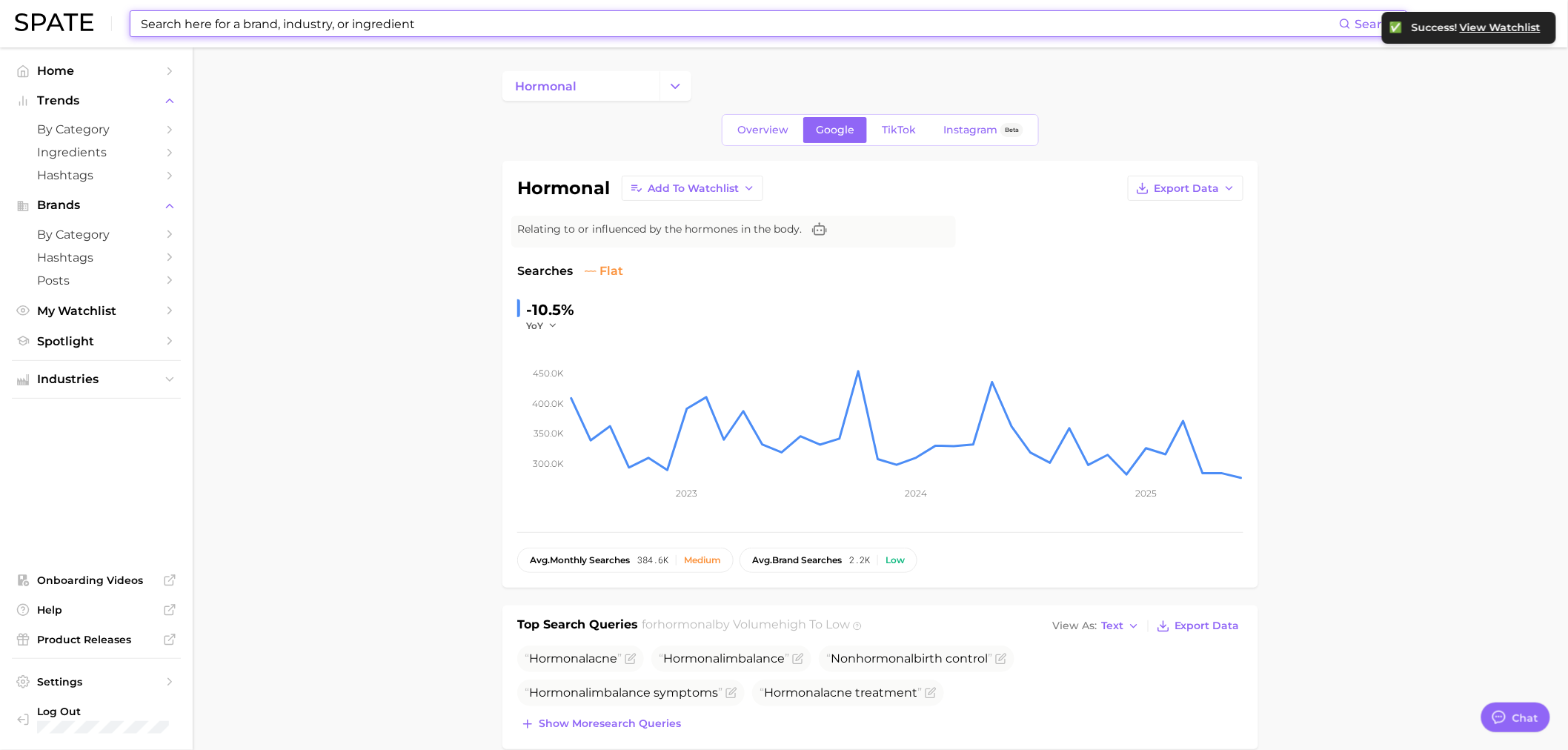
click at [254, 27] on input at bounding box center [739, 23] width 1200 height 25
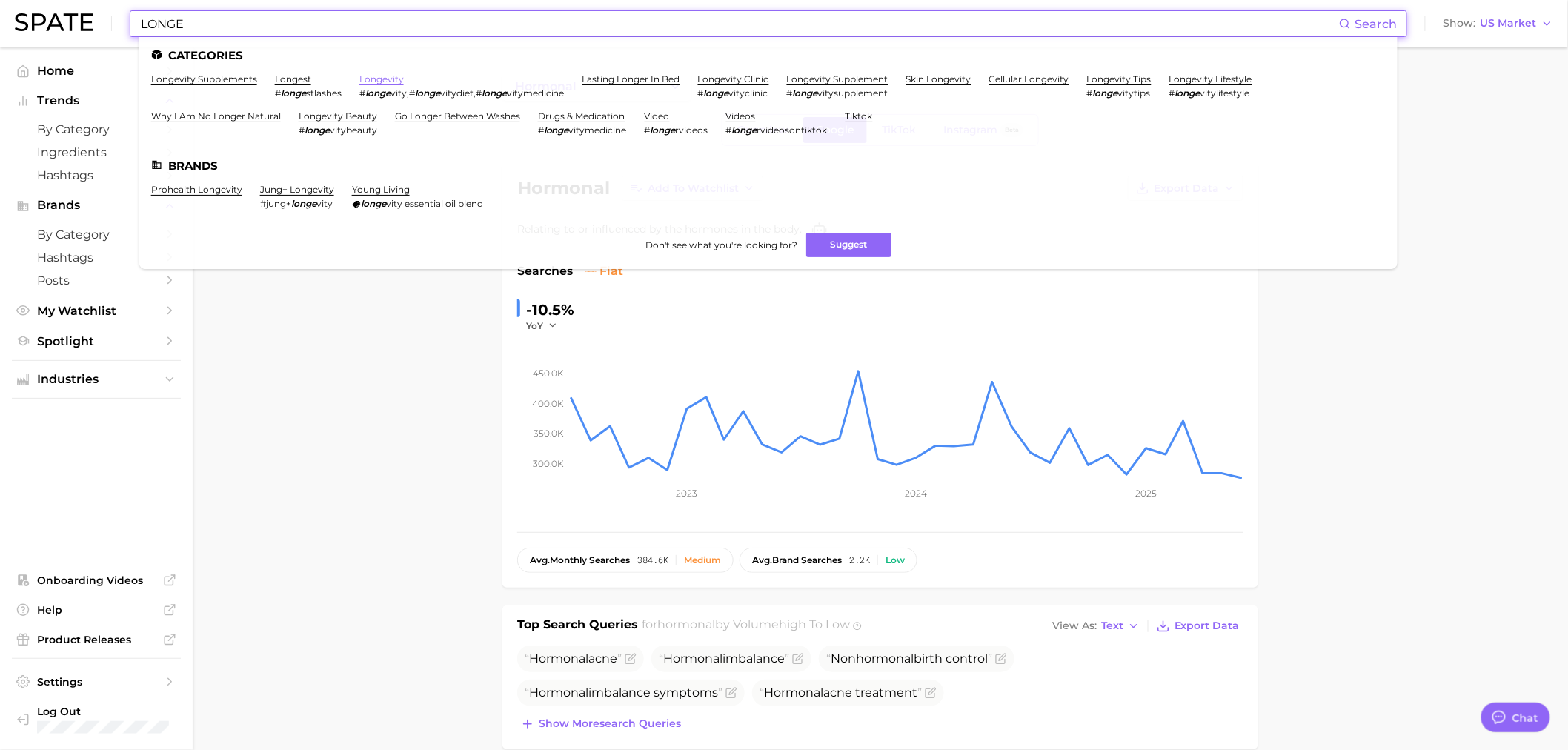
type input "LONGE"
click at [393, 78] on link "longevity" at bounding box center [382, 79] width 45 height 11
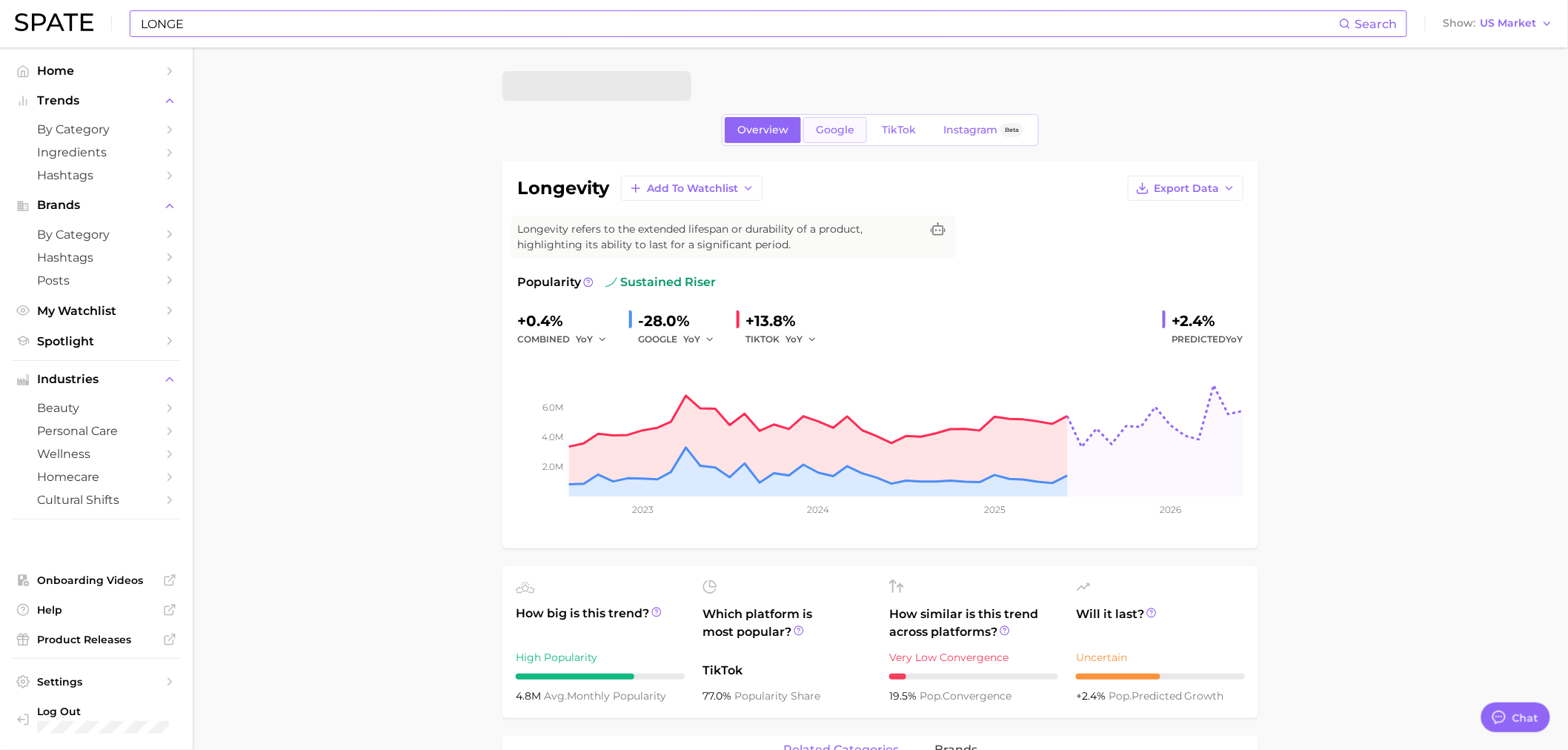
click at [846, 129] on span "Google" at bounding box center [835, 129] width 39 height 12
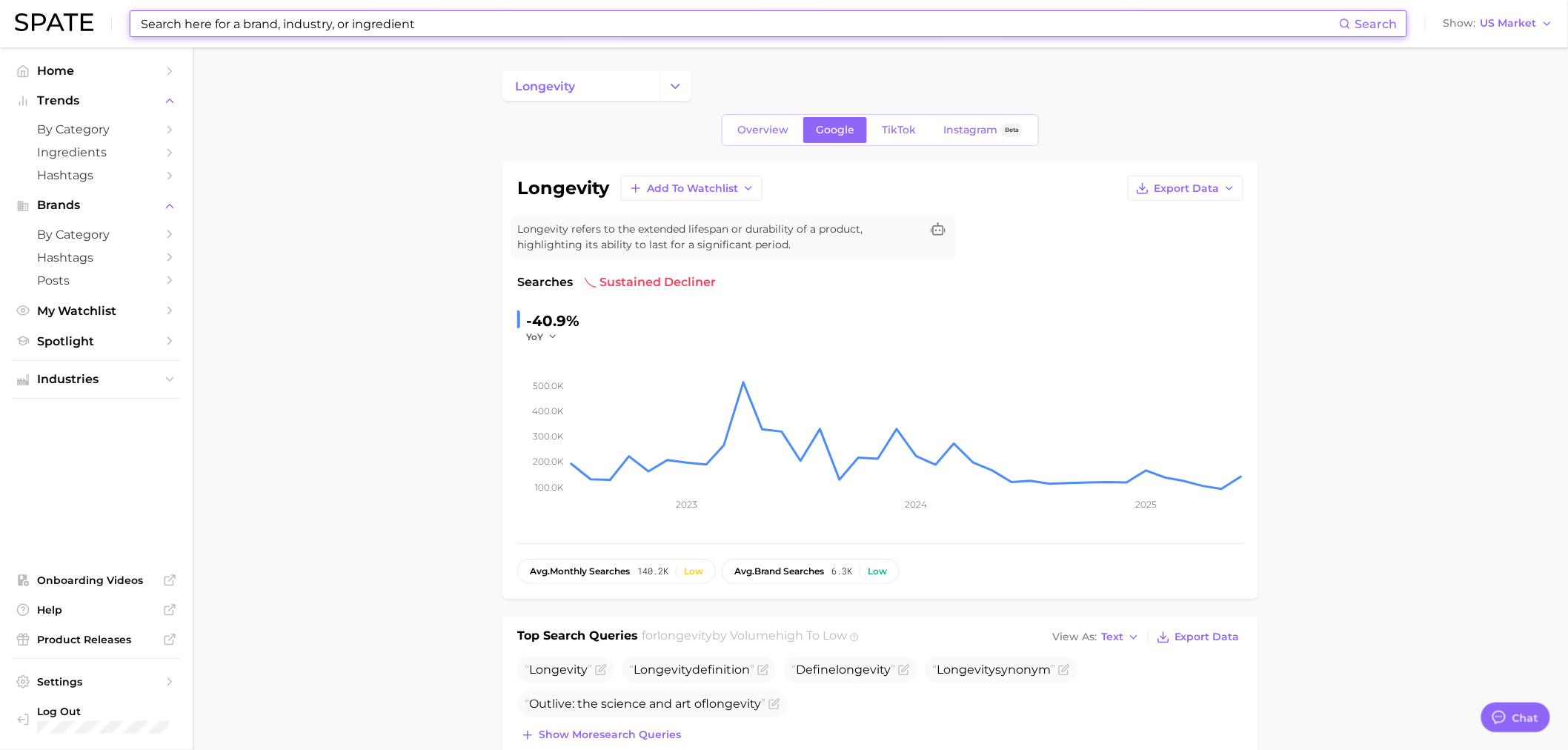
click at [334, 17] on input at bounding box center [739, 23] width 1200 height 25
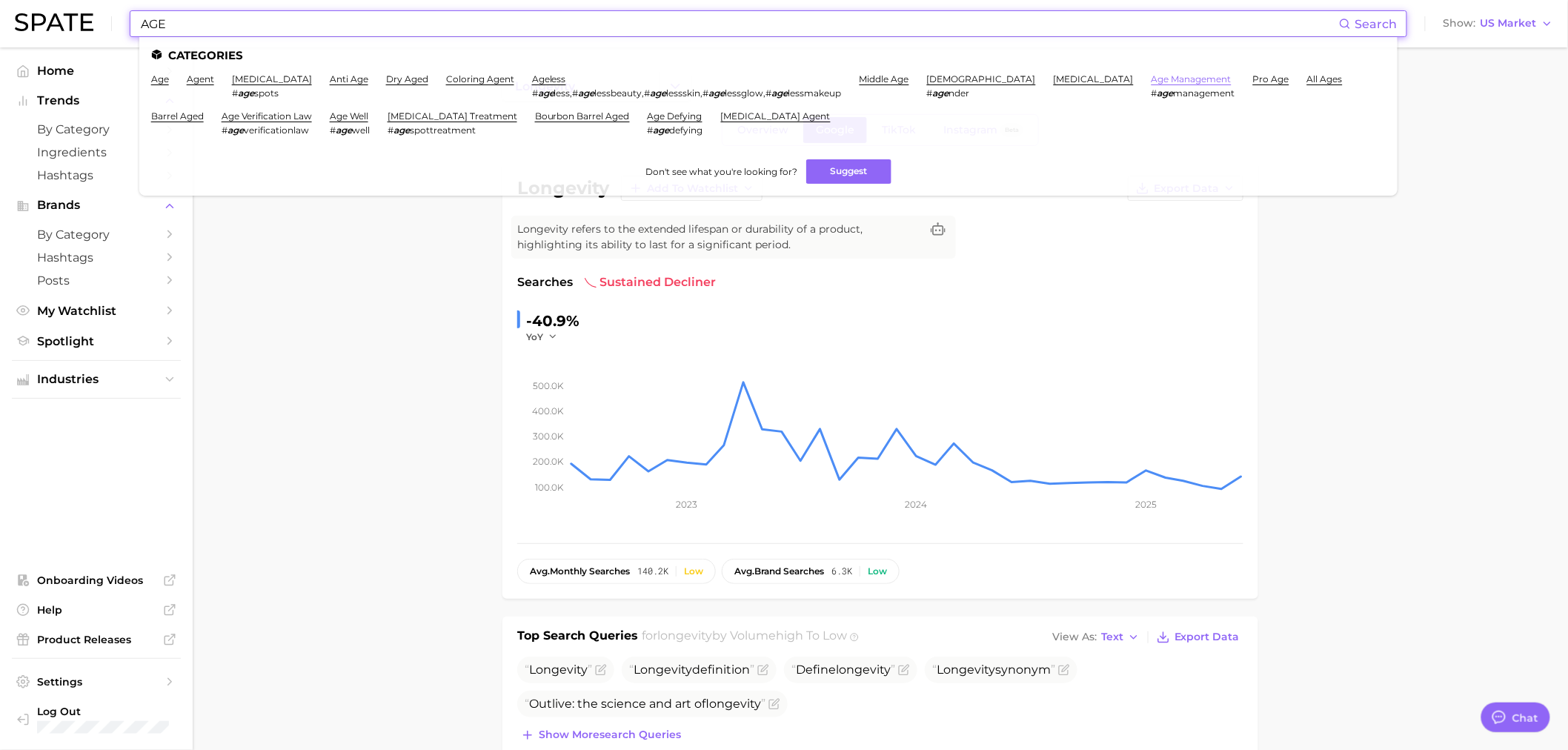
type input "AGE"
click at [1151, 80] on link "age management" at bounding box center [1191, 79] width 80 height 11
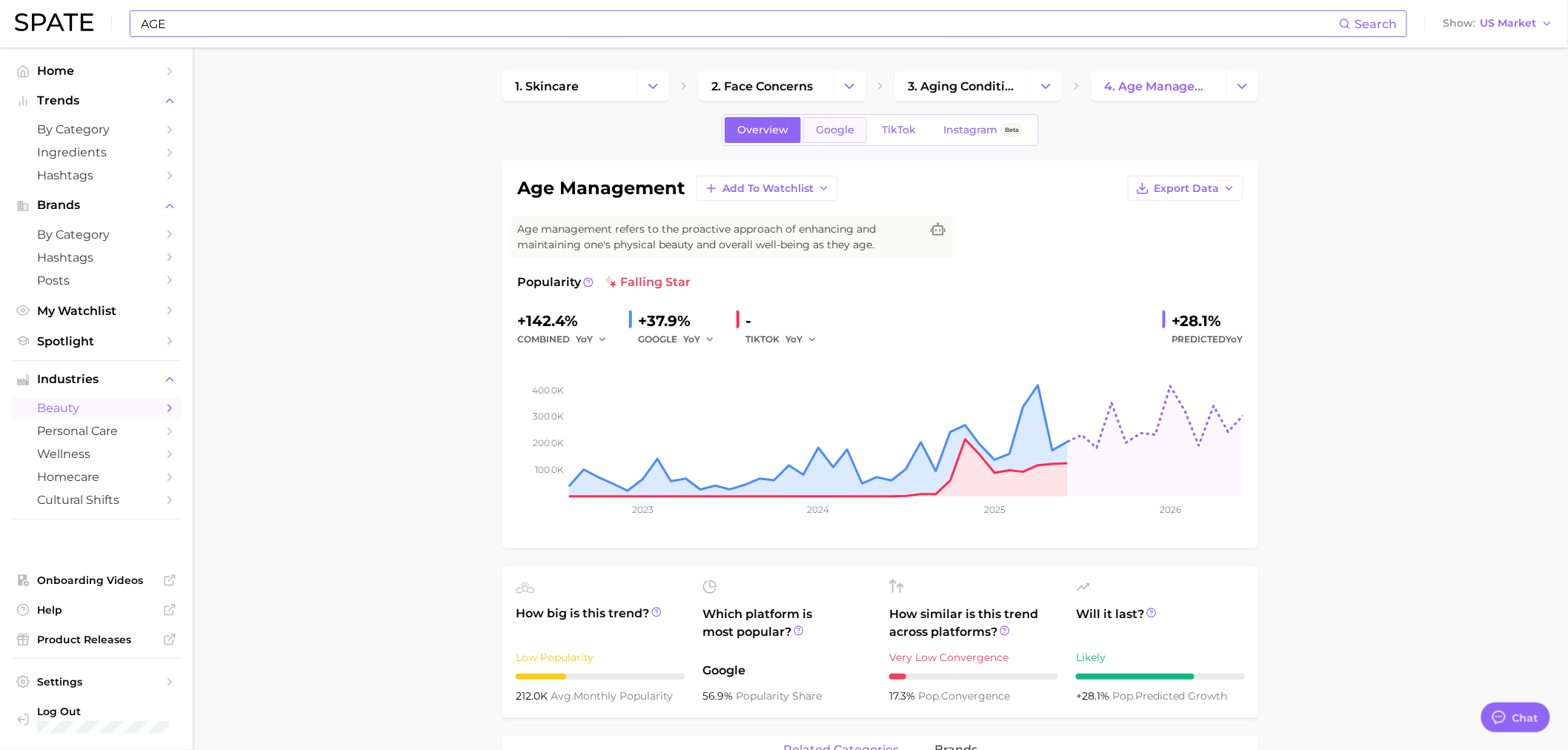
click at [849, 123] on link "Google" at bounding box center [835, 130] width 64 height 26
